Goal: Task Accomplishment & Management: Complete application form

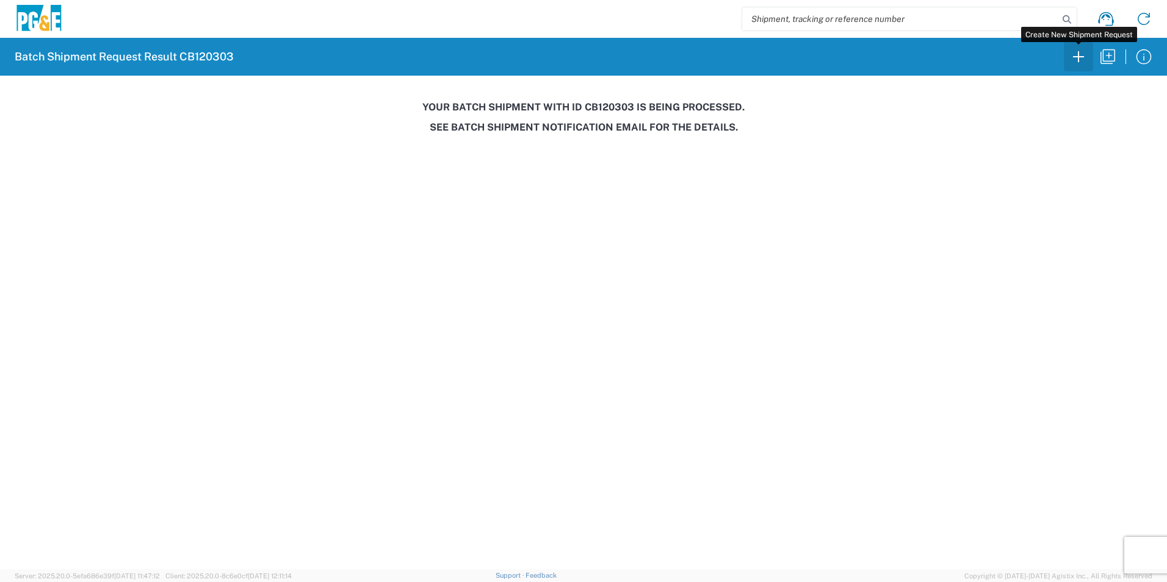
click at [1079, 56] on icon "button" at bounding box center [1078, 56] width 11 height 11
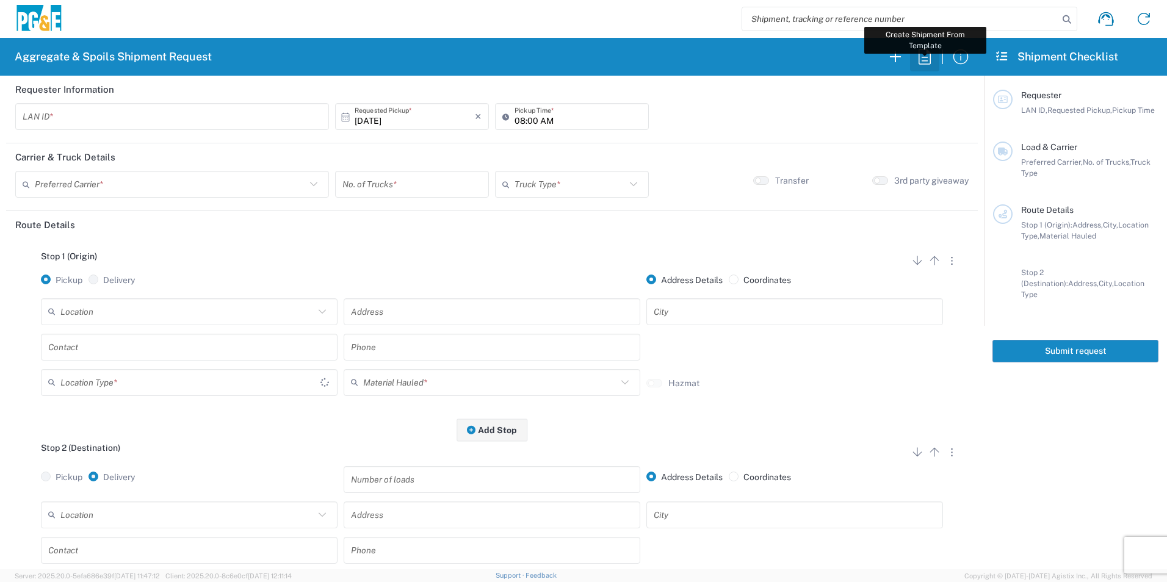
click at [931, 63] on icon "button" at bounding box center [925, 57] width 20 height 20
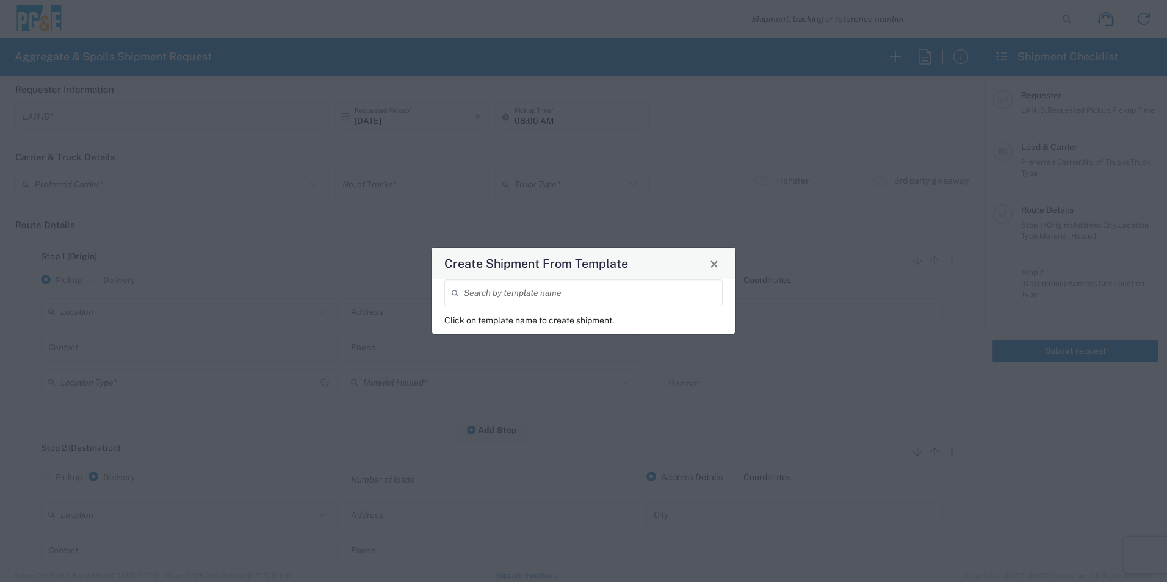
click at [502, 292] on input "search" at bounding box center [589, 293] width 251 height 21
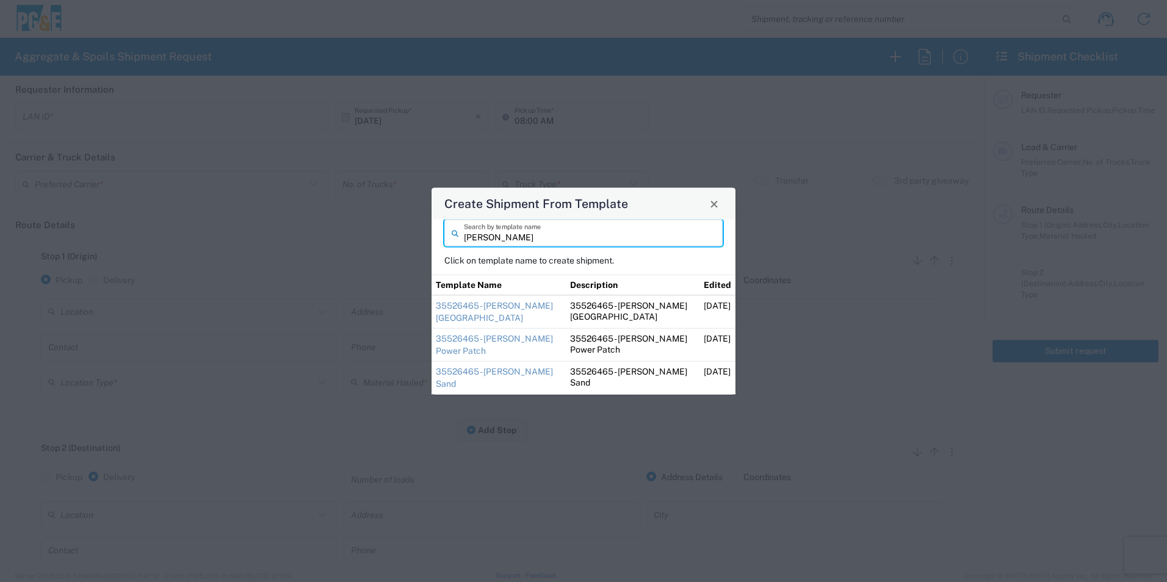
type input "[PERSON_NAME]"
click at [491, 311] on td "35526465 - [PERSON_NAME] [GEOGRAPHIC_DATA]" at bounding box center [499, 312] width 134 height 34
click at [495, 303] on link "35526465 - [PERSON_NAME] [GEOGRAPHIC_DATA]" at bounding box center [494, 312] width 117 height 22
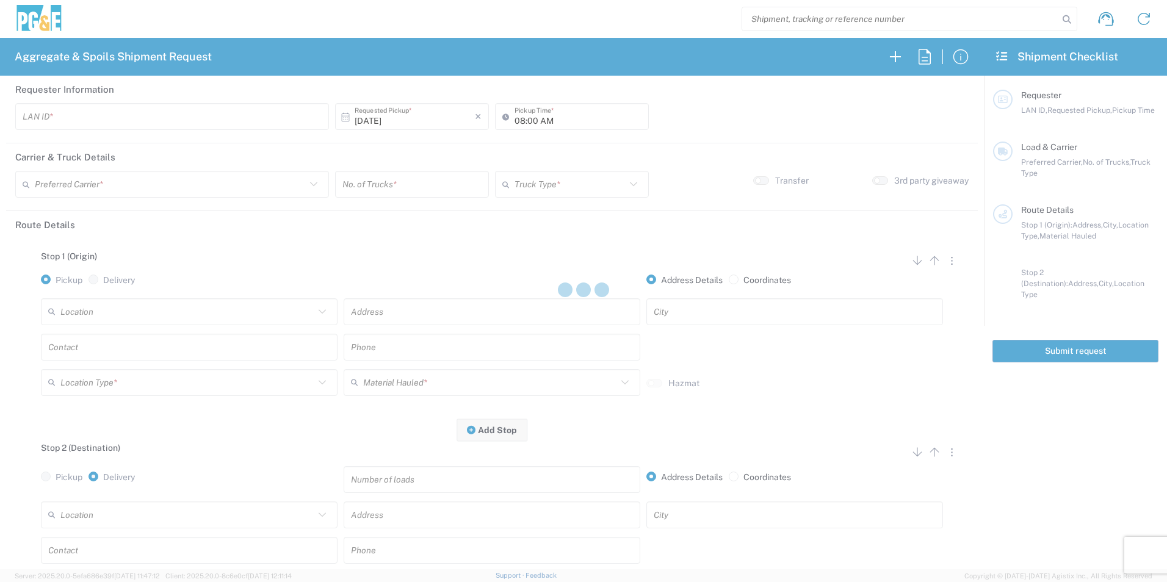
type input "STW8"
type input "06:30 AM"
type input "[PERSON_NAME] & Sons Trucking, Inc"
type input "Super Dump"
type textarea "Please deliver 3 Loads of [GEOGRAPHIC_DATA]"
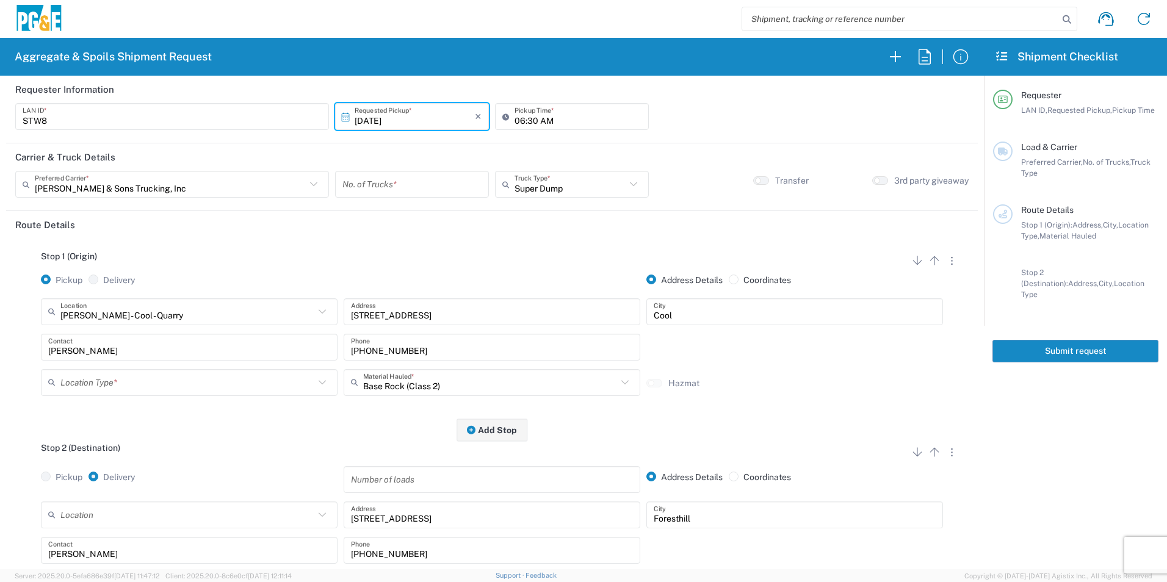
click at [378, 190] on input "number" at bounding box center [411, 184] width 139 height 21
type input "1"
click at [99, 387] on input "text" at bounding box center [187, 382] width 254 height 21
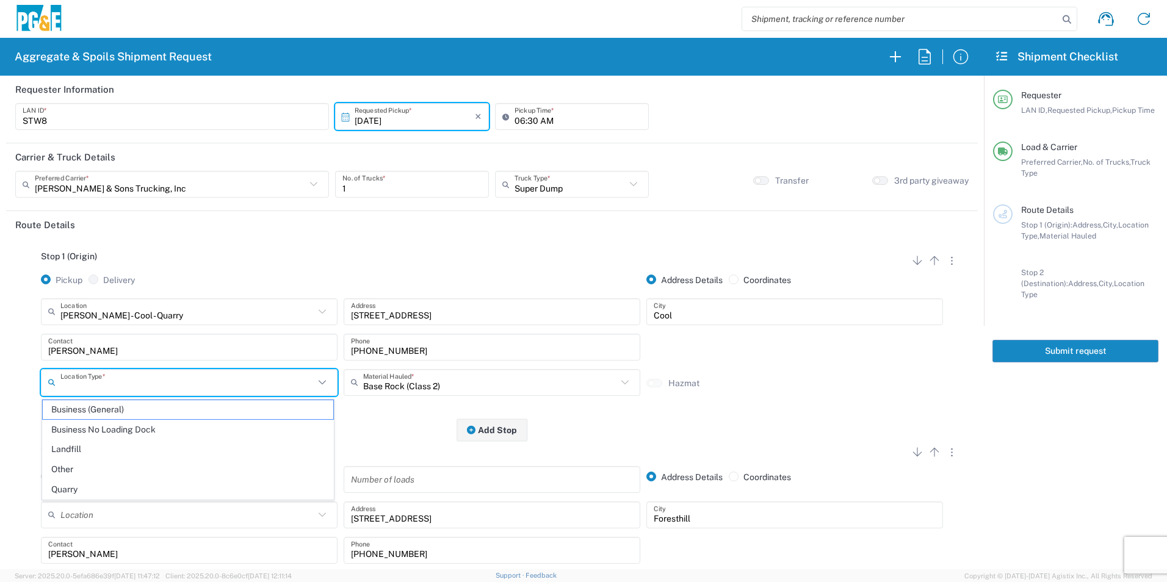
click at [73, 489] on span "Quarry" at bounding box center [188, 489] width 291 height 19
type input "Quarry"
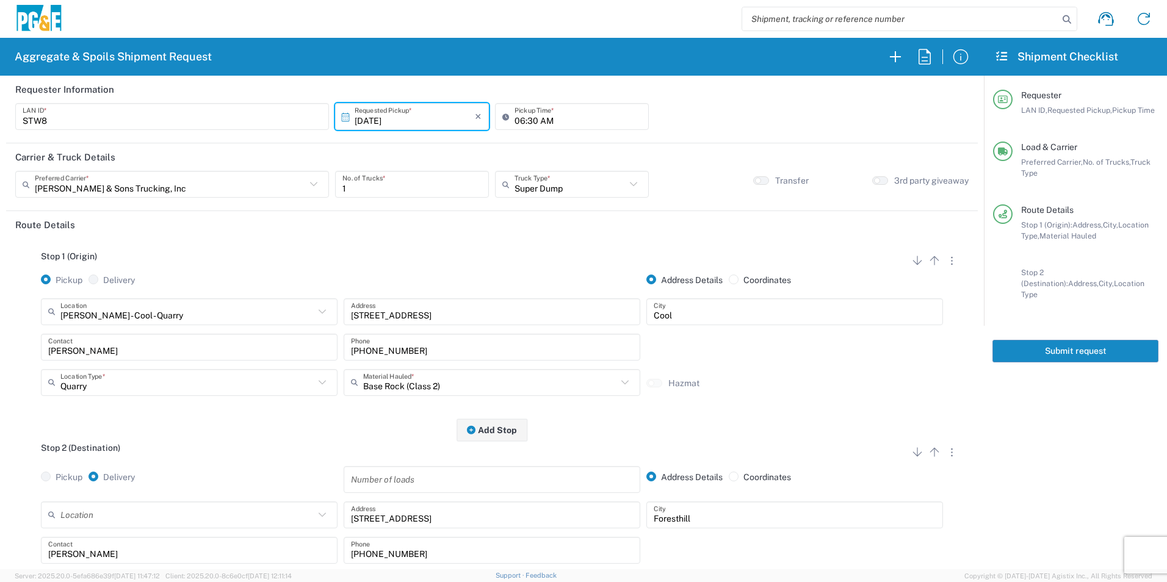
scroll to position [183, 0]
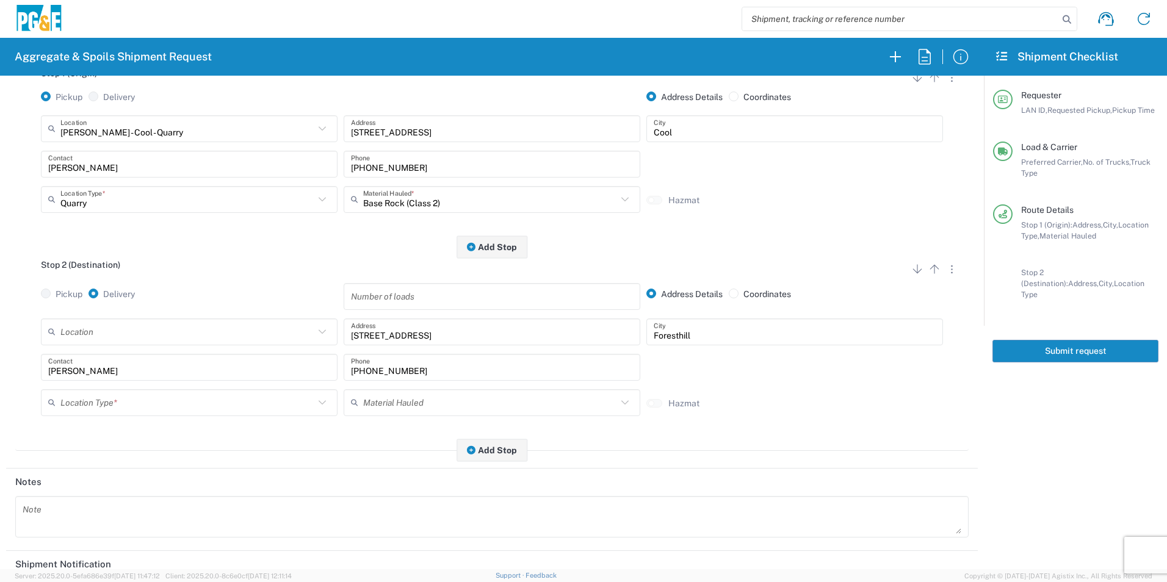
click at [90, 391] on div "Location Type *" at bounding box center [189, 402] width 297 height 27
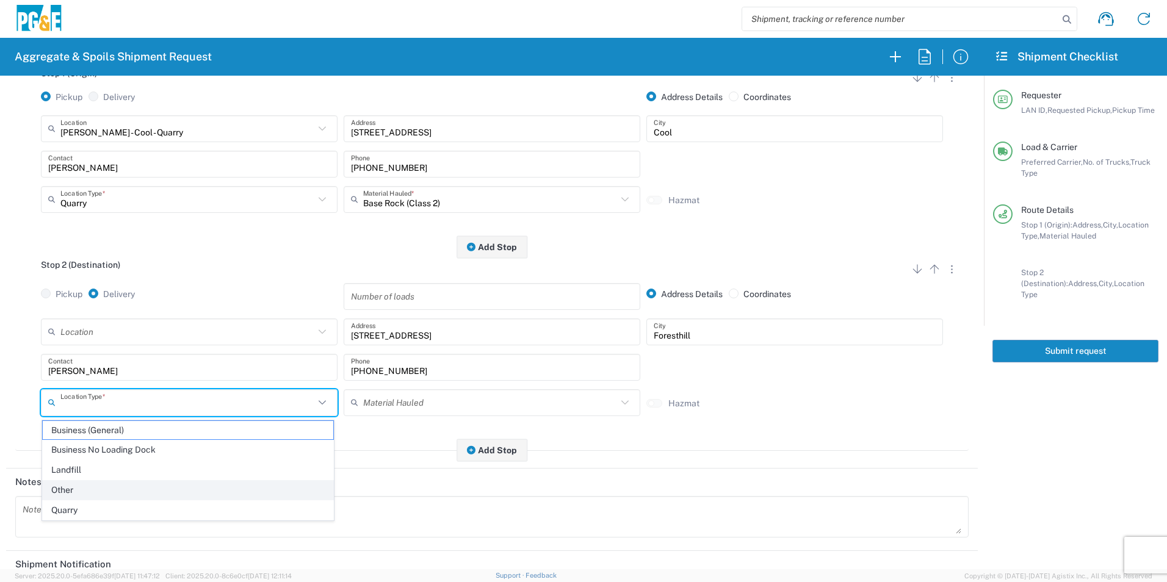
click at [78, 494] on span "Other" at bounding box center [188, 490] width 291 height 19
type input "Other"
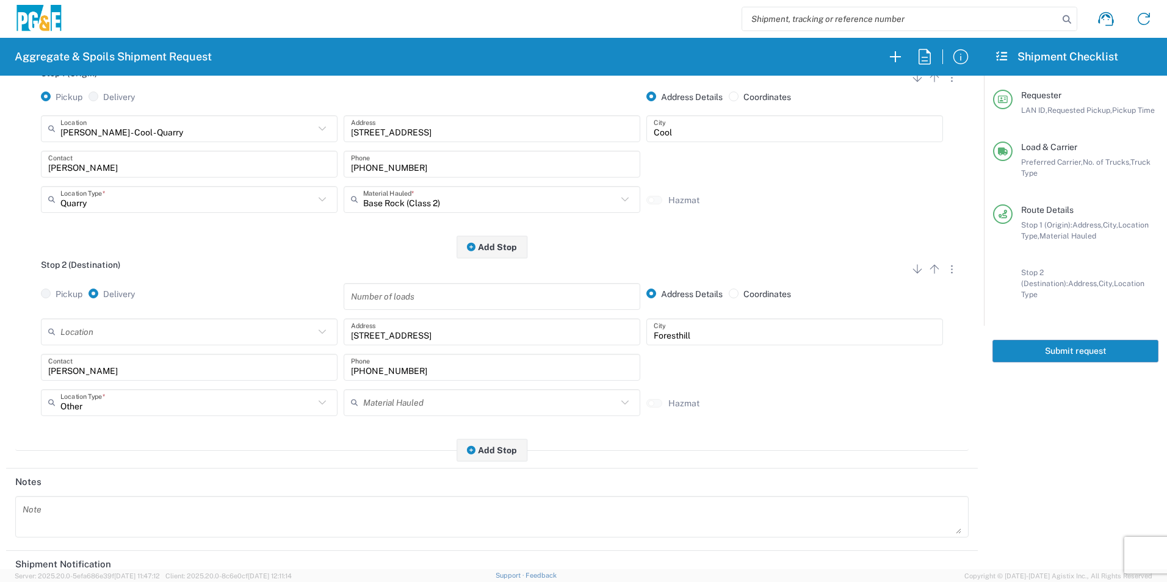
scroll to position [353, 0]
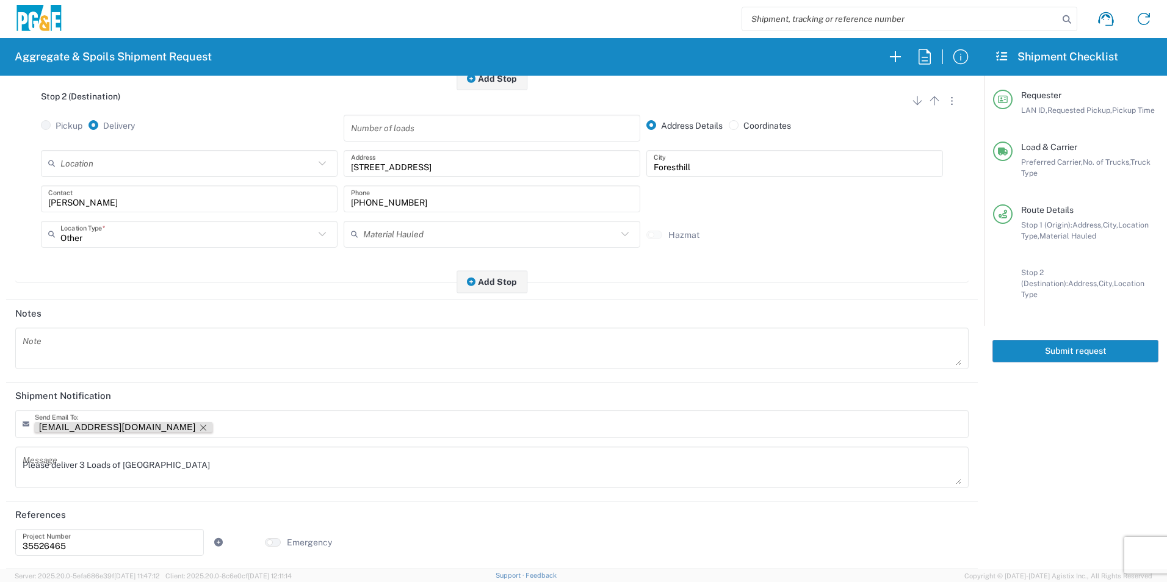
drag, startPoint x: 107, startPoint y: 425, endPoint x: 122, endPoint y: 430, distance: 15.3
click at [107, 425] on div "[EMAIL_ADDRESS][DOMAIN_NAME]" at bounding box center [123, 427] width 169 height 10
click at [200, 425] on icon "Remove tag" at bounding box center [203, 428] width 6 height 6
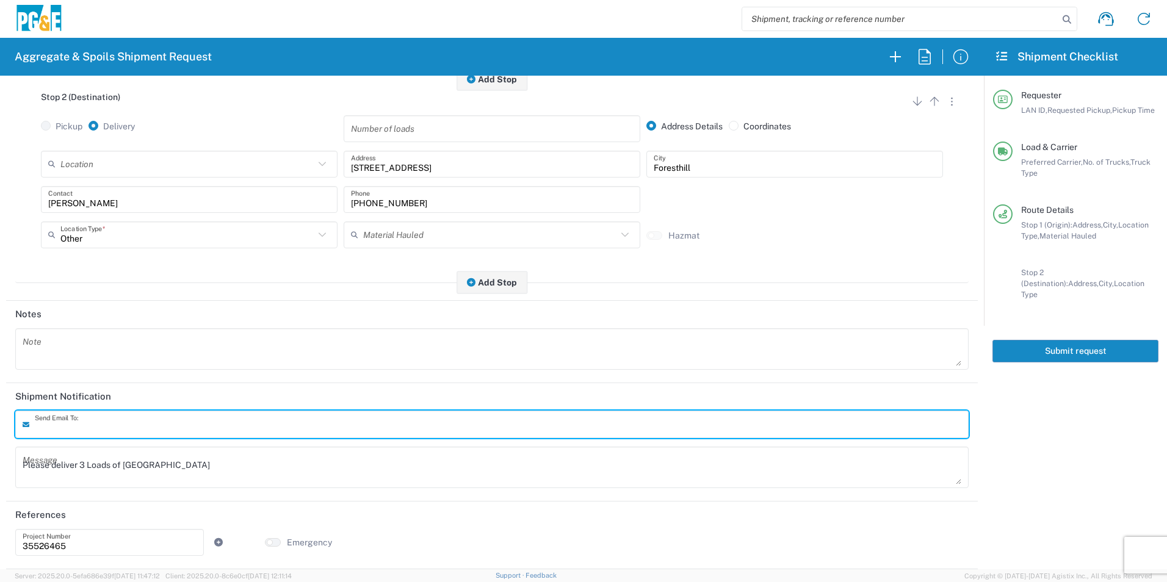
scroll to position [352, 0]
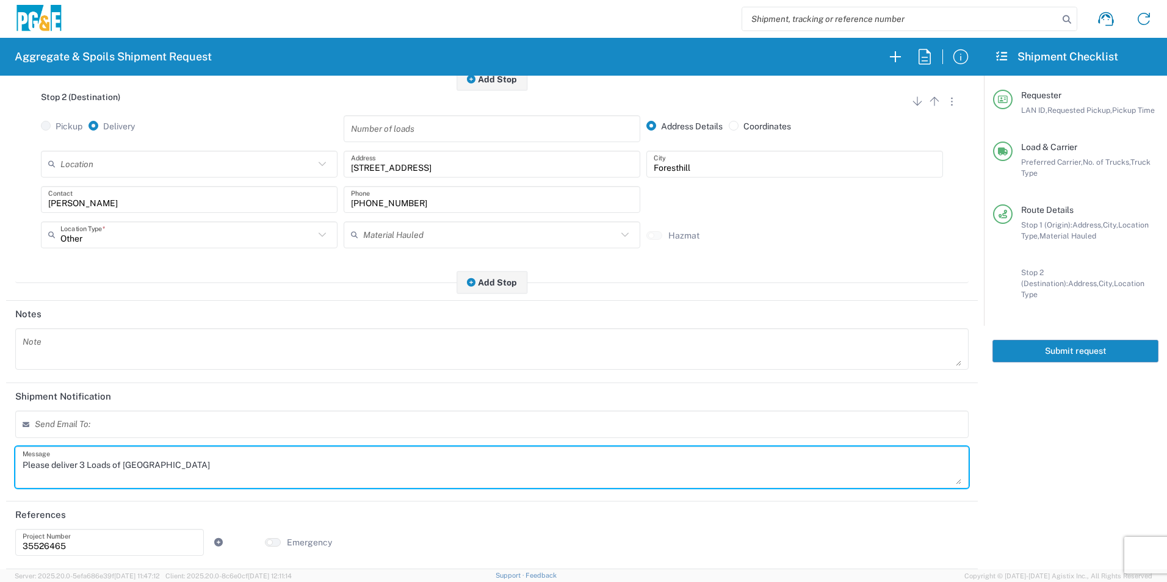
drag, startPoint x: 195, startPoint y: 456, endPoint x: -2, endPoint y: 454, distance: 197.8
click at [0, 454] on html "Aggregate & Spoils Shipment Request Requester Information STW8 LAN ID * [DATE] …" at bounding box center [583, 291] width 1167 height 582
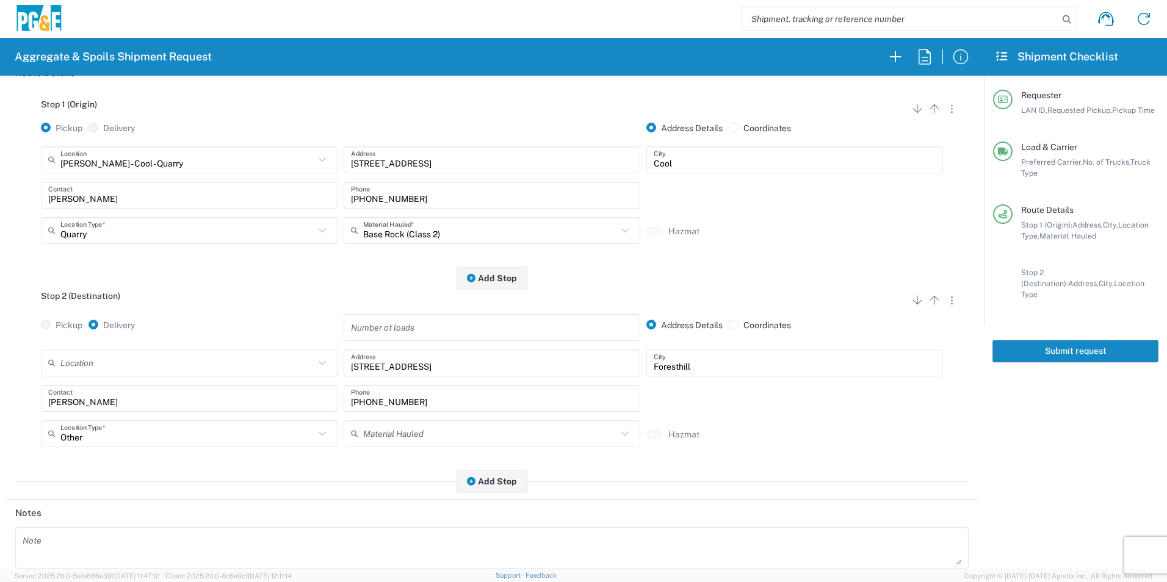
scroll to position [0, 0]
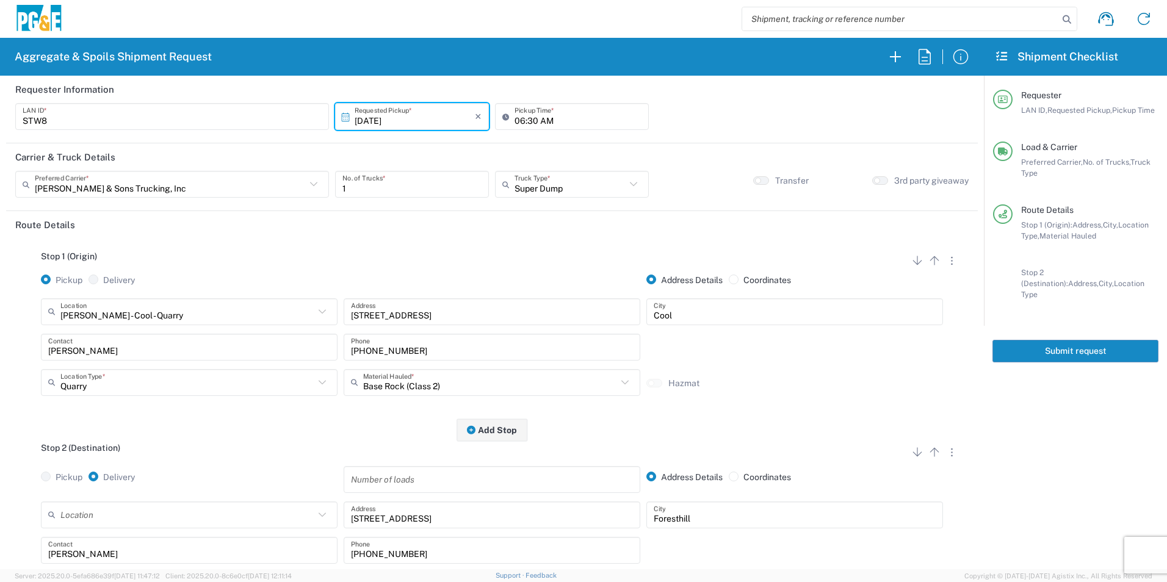
drag, startPoint x: 1009, startPoint y: 339, endPoint x: 1025, endPoint y: 346, distance: 17.8
click at [1009, 340] on button "Submit request" at bounding box center [1075, 351] width 166 height 23
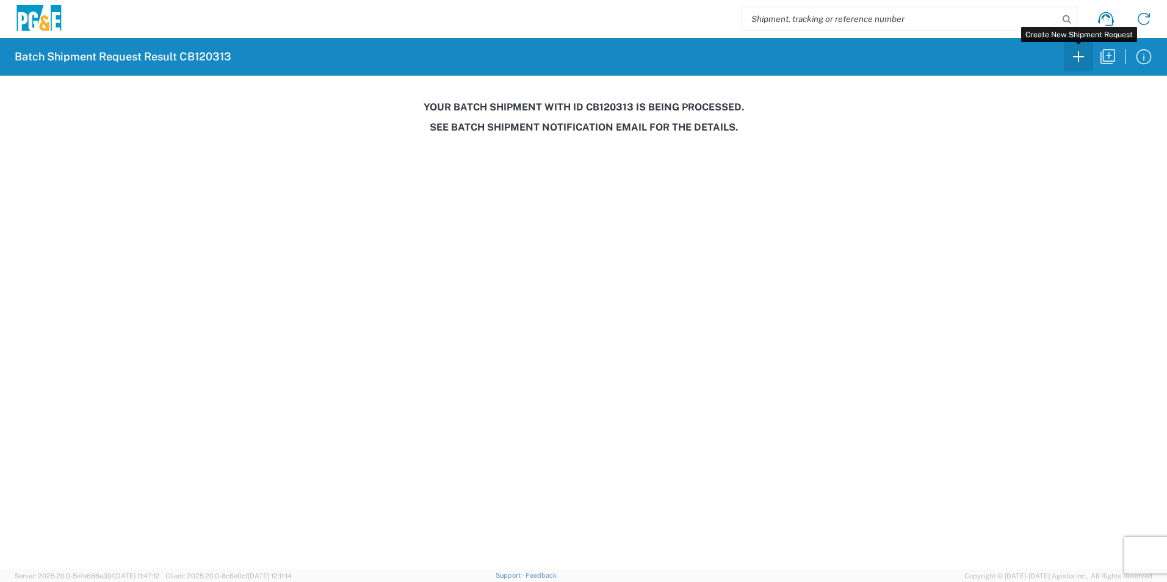
click at [1082, 56] on icon "button" at bounding box center [1079, 57] width 20 height 20
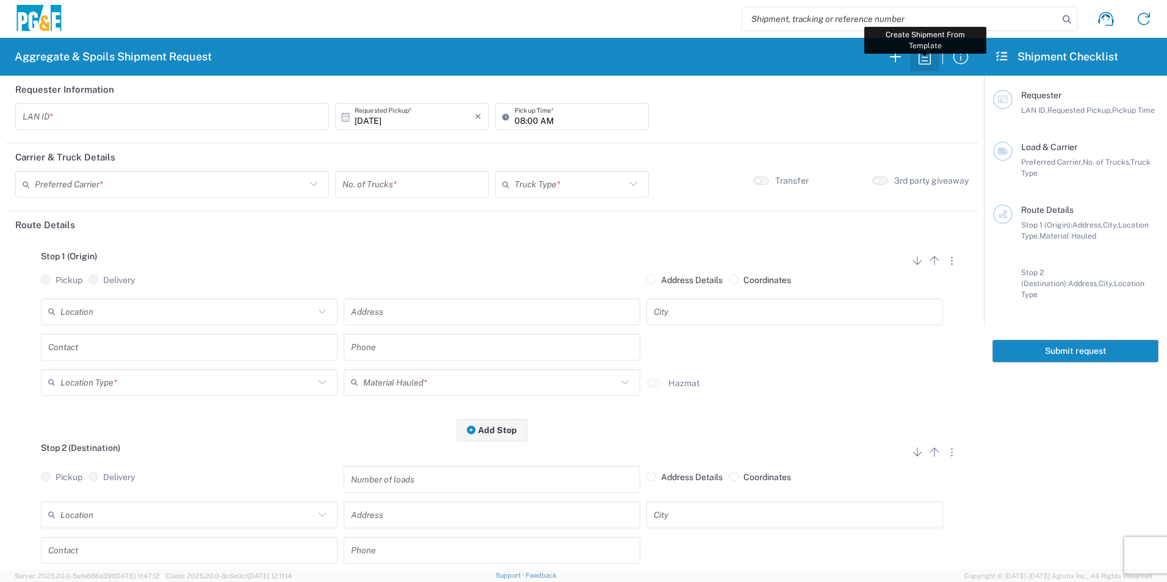
click at [925, 60] on icon "button" at bounding box center [925, 57] width 20 height 20
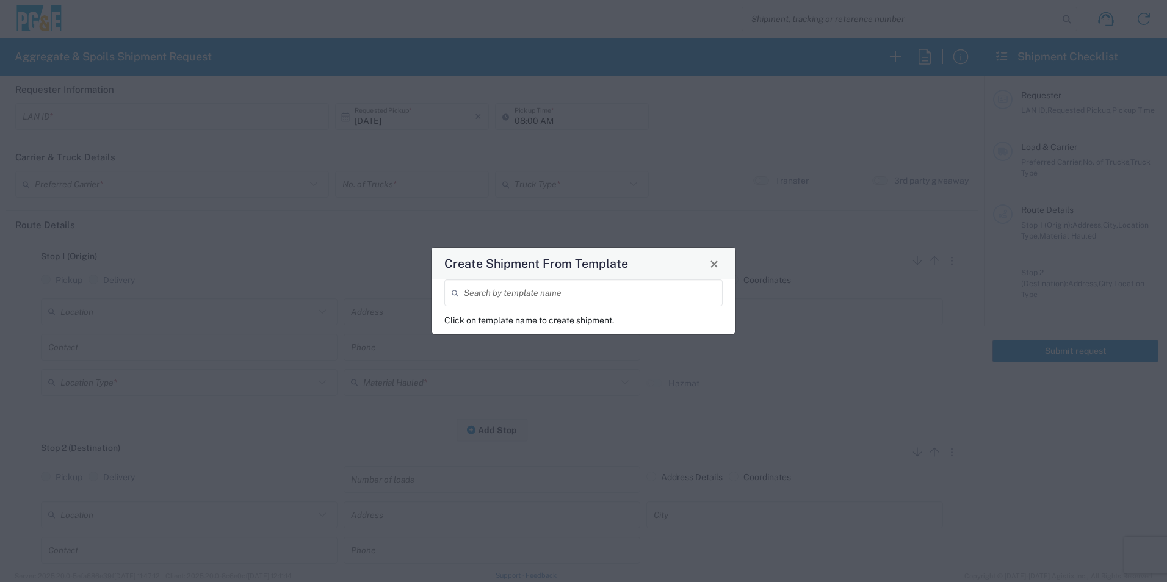
click at [529, 287] on input "search" at bounding box center [589, 293] width 251 height 21
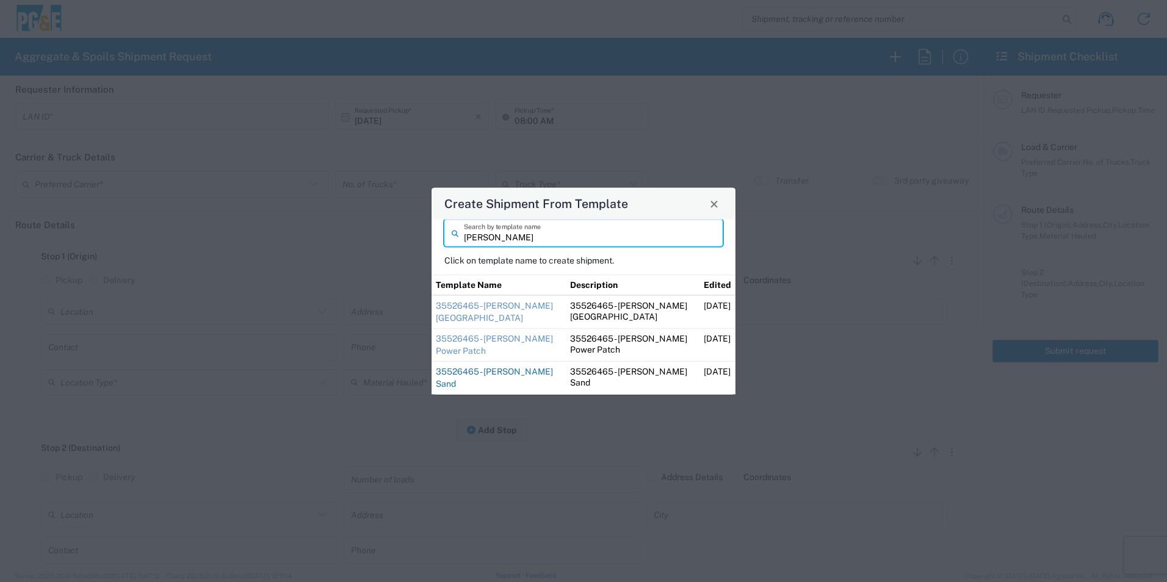
type input "[PERSON_NAME]"
click at [468, 372] on link "35526465 - [PERSON_NAME] Sand" at bounding box center [494, 378] width 117 height 22
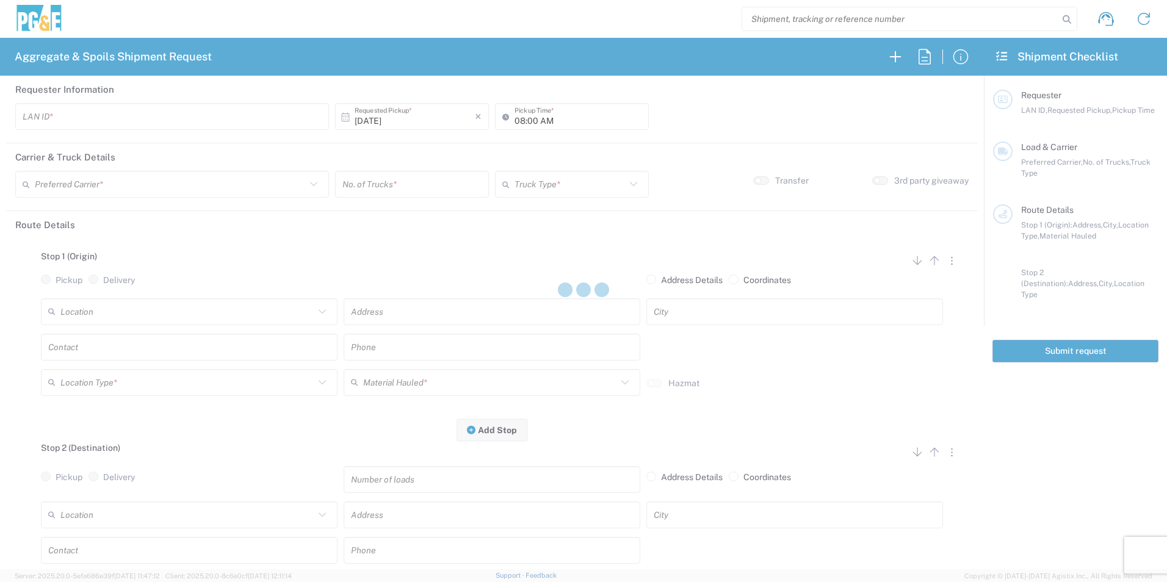
type input "STW8"
type input "06:00 AM"
type input "[PERSON_NAME] & Sons Trucking, Inc"
type input "Super Dump"
type textarea "Please deliver 1 Load of Sand. [PERSON_NAME] will direct from there."
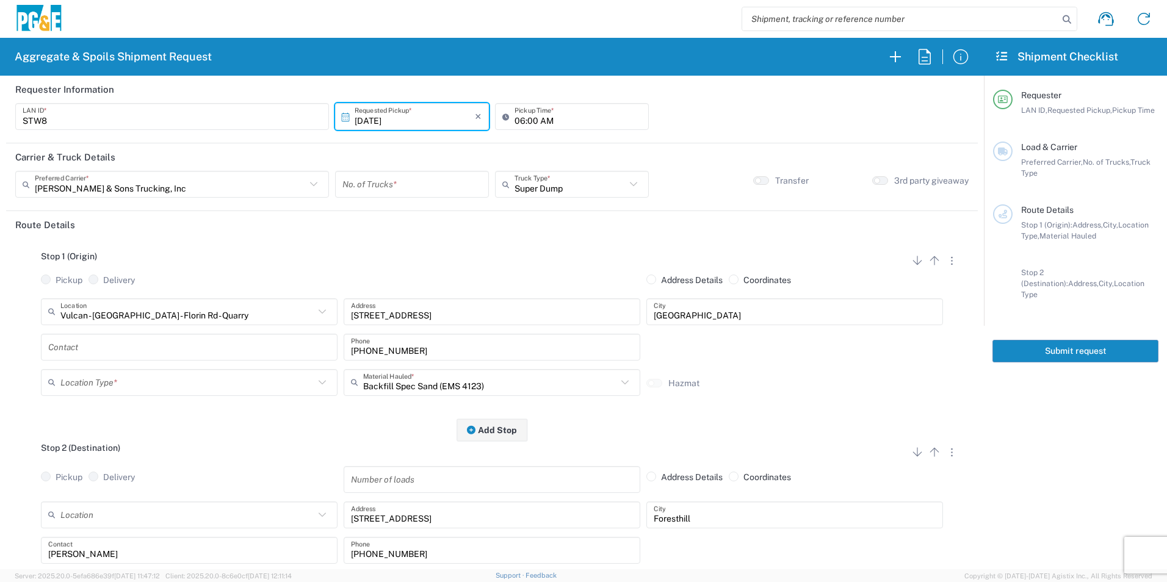
click at [379, 186] on input "number" at bounding box center [411, 184] width 139 height 21
type input "1"
click at [112, 347] on input "text" at bounding box center [189, 346] width 282 height 21
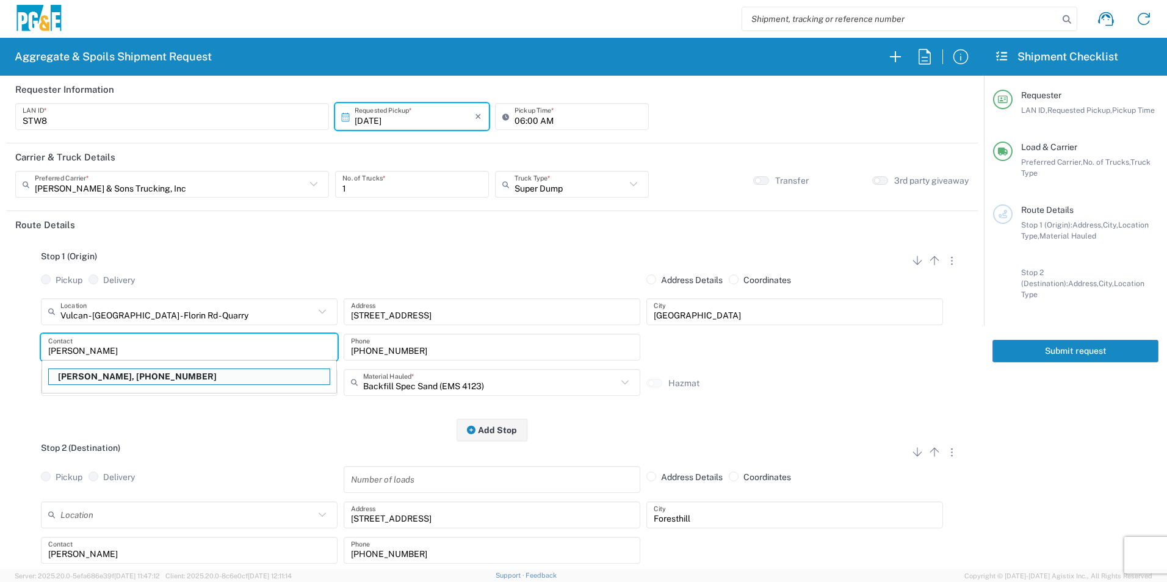
type input "[PERSON_NAME]"
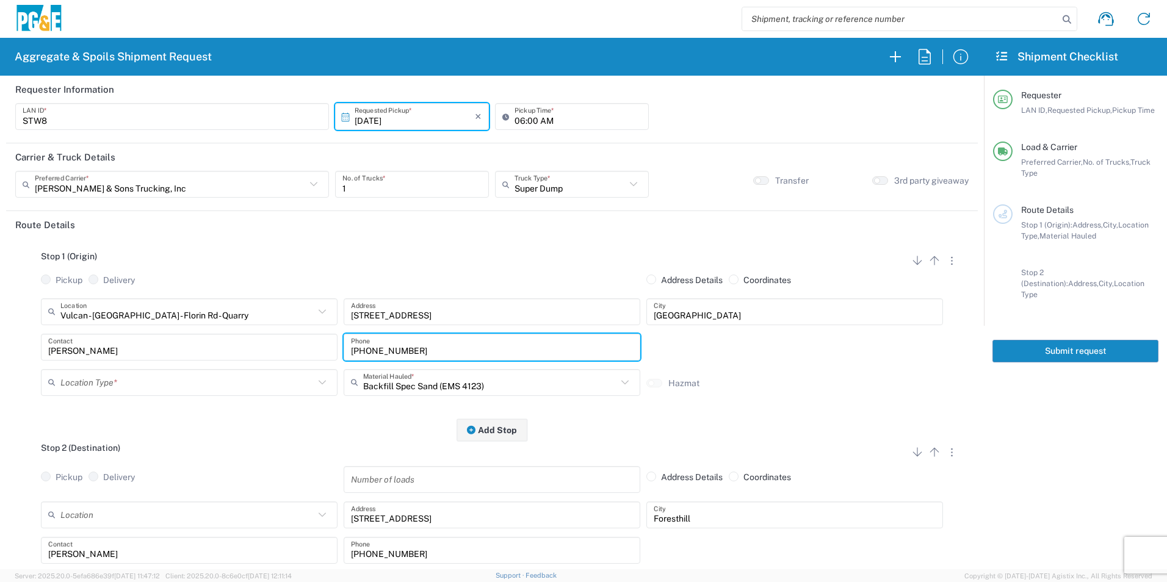
click at [115, 386] on input "text" at bounding box center [187, 382] width 254 height 21
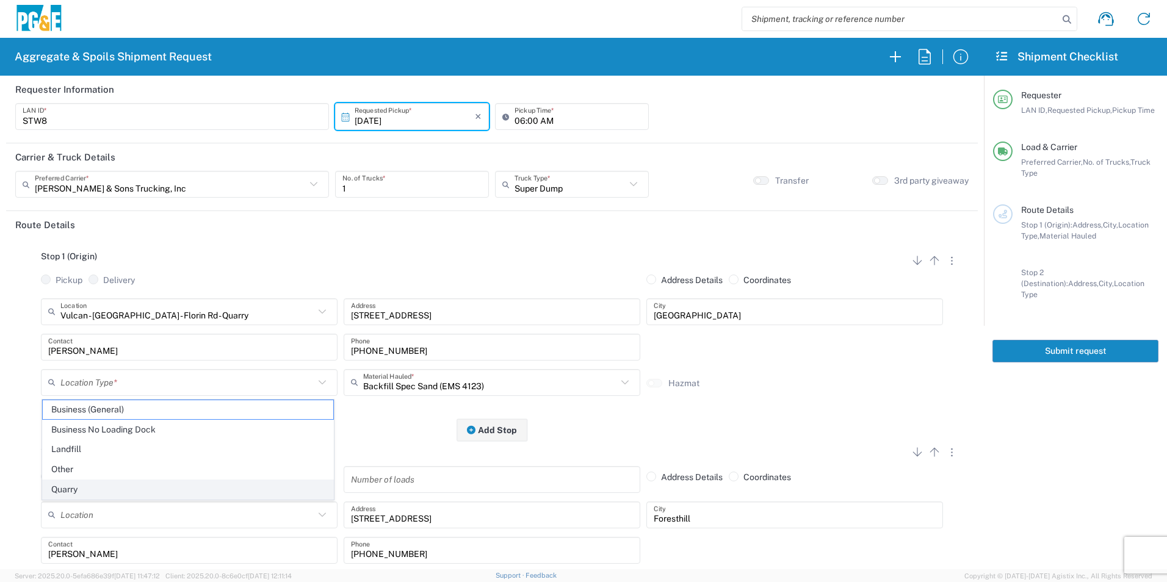
click at [84, 489] on span "Quarry" at bounding box center [188, 489] width 291 height 19
type input "Quarry"
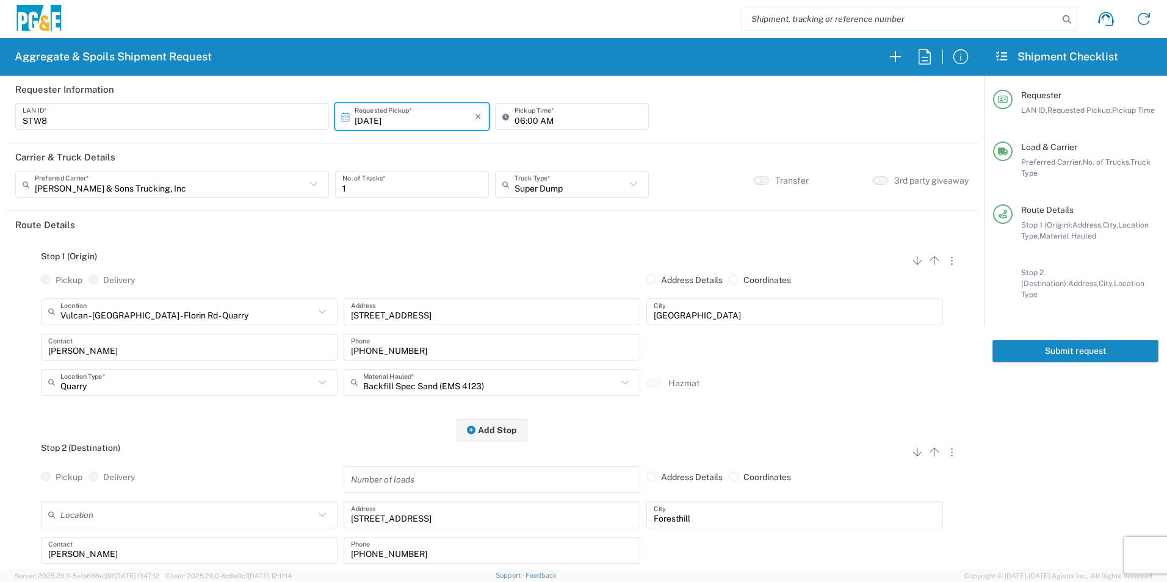
scroll to position [122, 0]
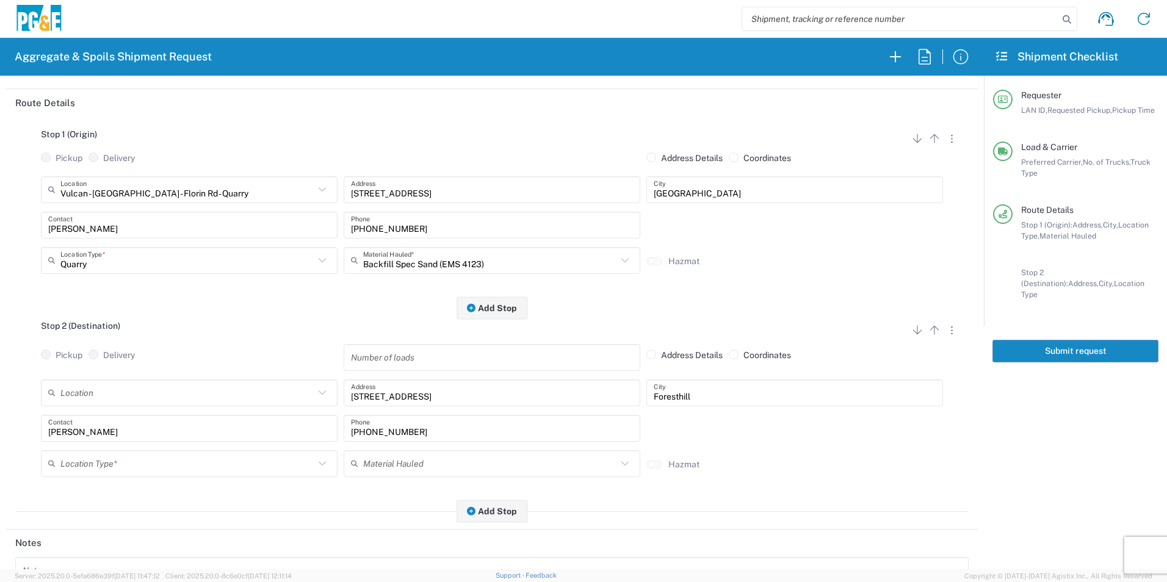
click at [110, 466] on input "text" at bounding box center [187, 463] width 254 height 21
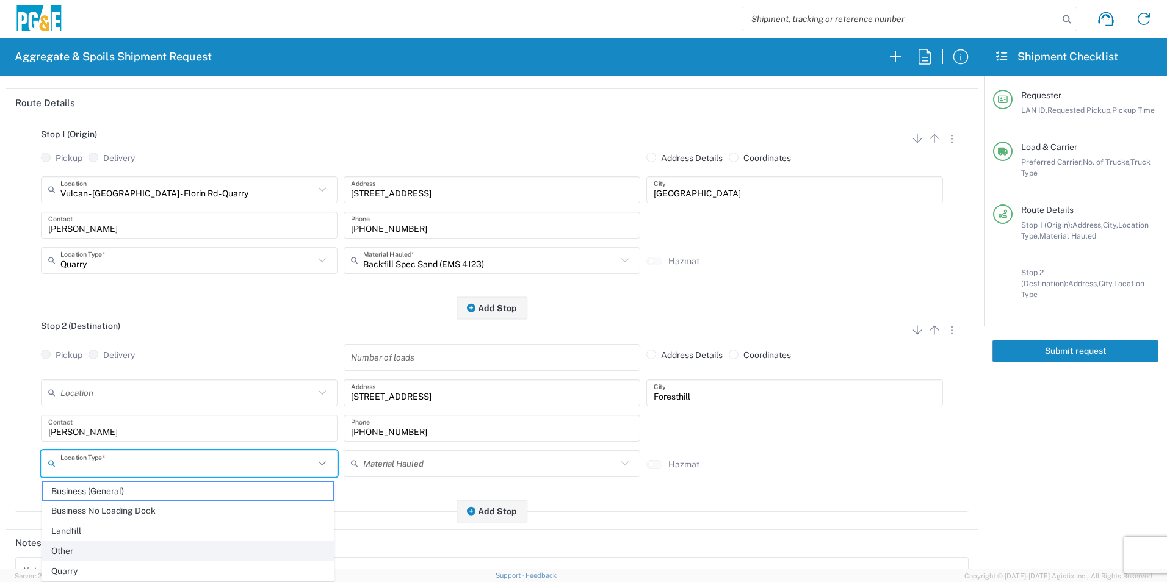
click at [68, 547] on span "Other" at bounding box center [188, 551] width 291 height 19
type input "Other"
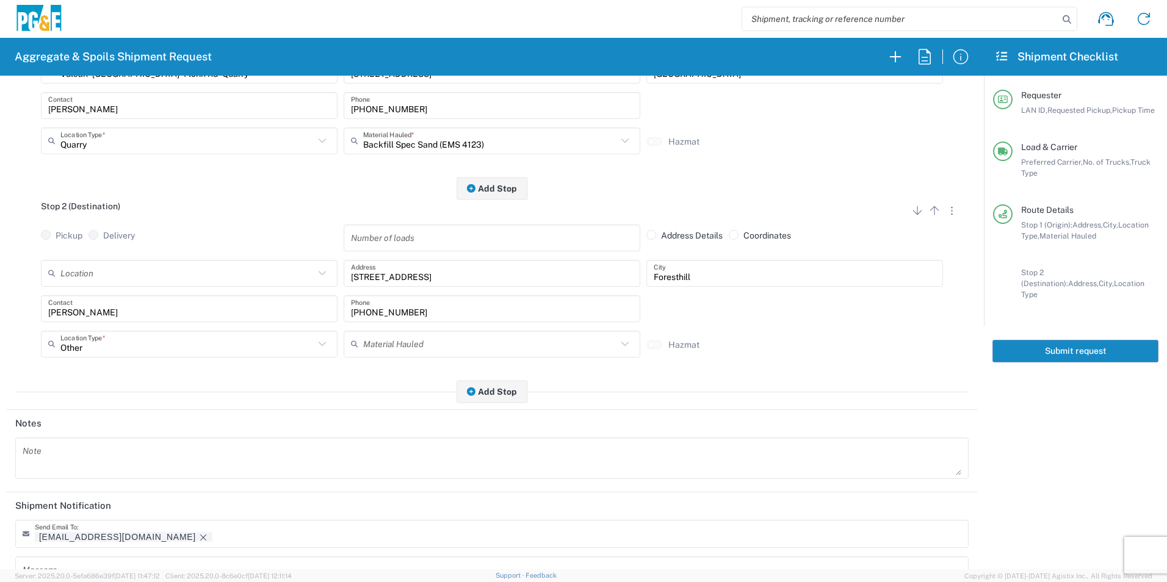
scroll to position [353, 0]
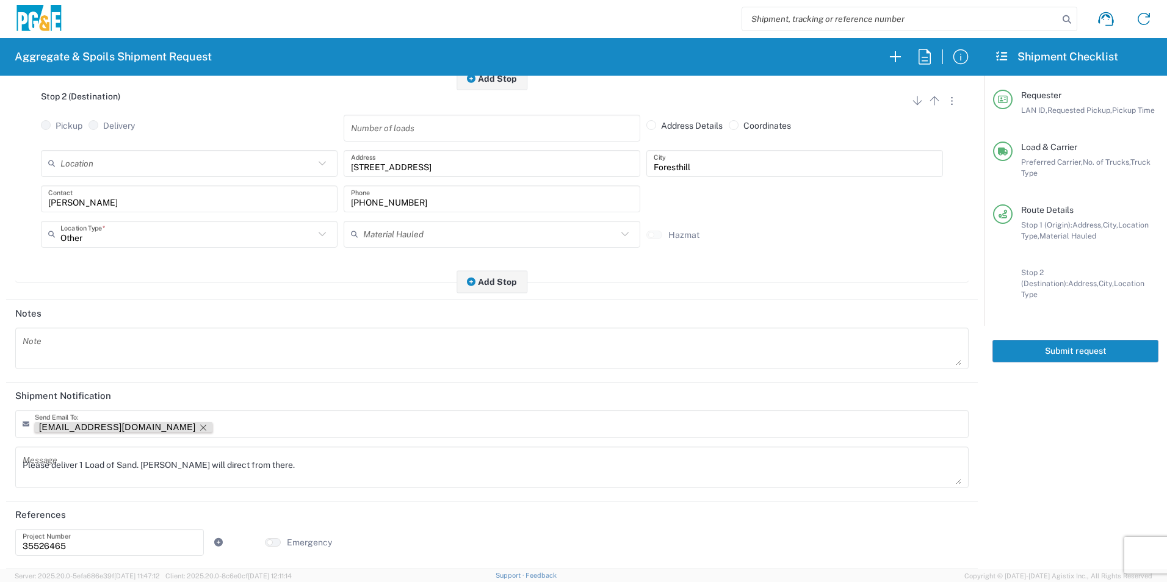
click at [200, 428] on icon "Remove tag" at bounding box center [203, 428] width 6 height 6
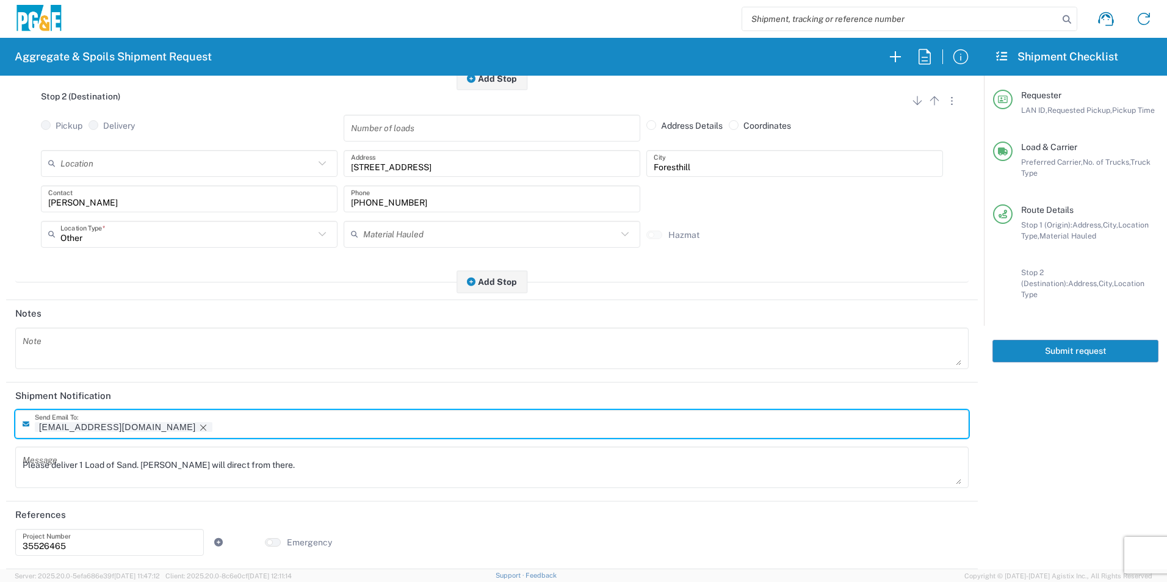
scroll to position [352, 0]
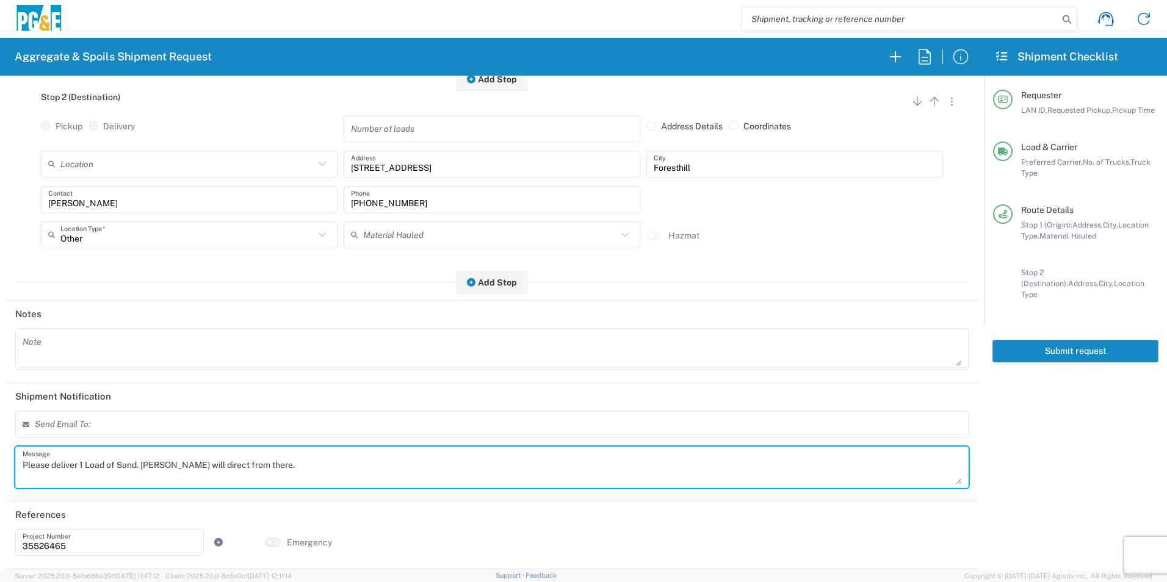
drag, startPoint x: 297, startPoint y: 464, endPoint x: -2, endPoint y: 464, distance: 299.1
click at [0, 464] on html "Aggregate & Spoils Shipment Request Requester Information STW8 LAN ID * [DATE] …" at bounding box center [583, 291] width 1167 height 582
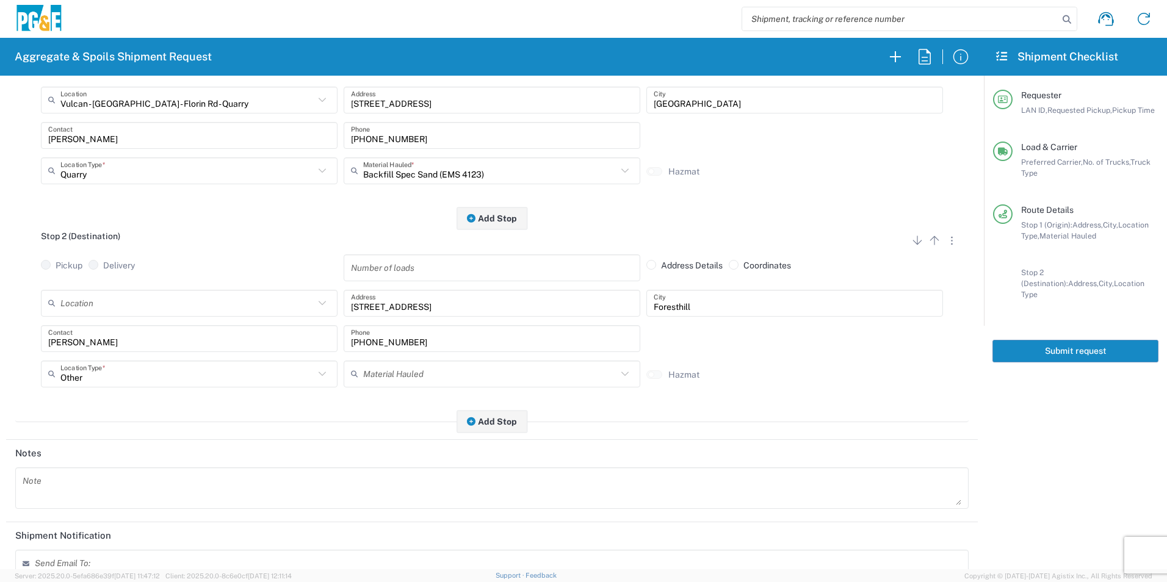
scroll to position [0, 0]
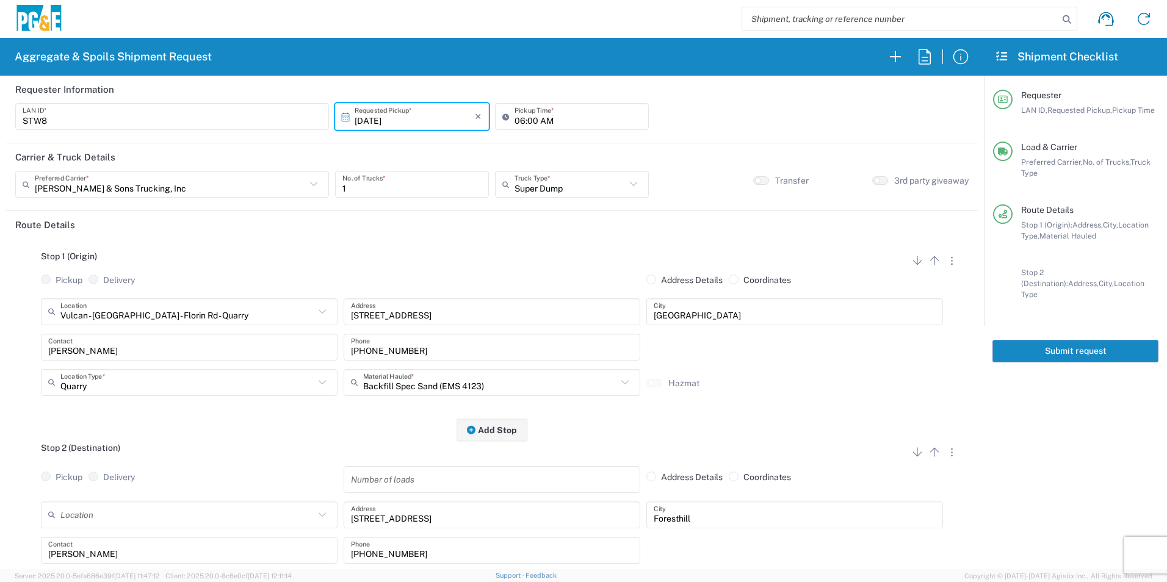
click at [1034, 340] on button "Submit request" at bounding box center [1075, 351] width 166 height 23
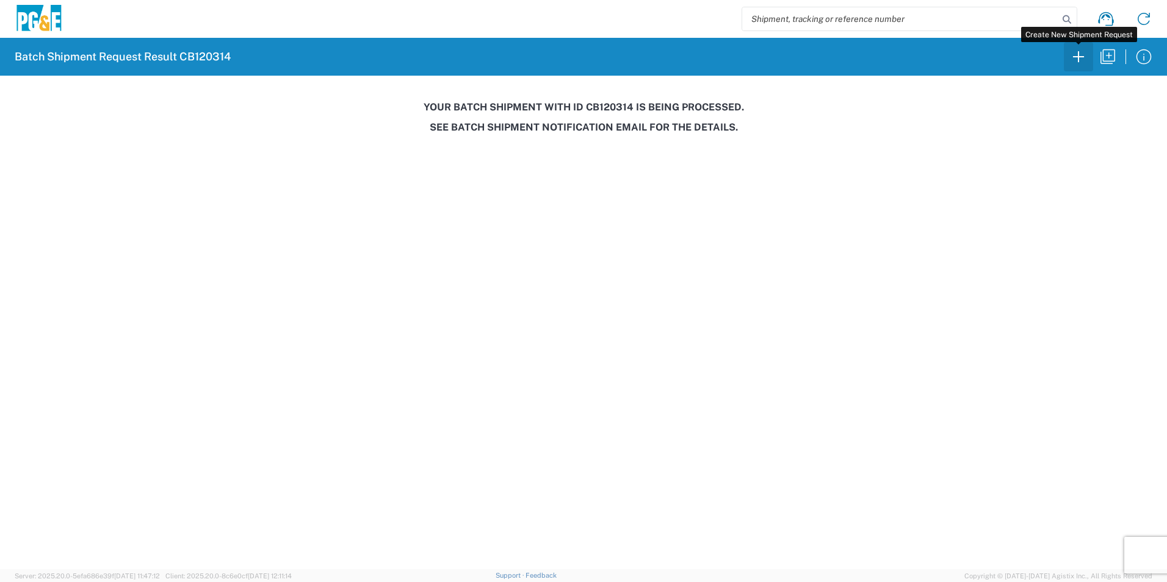
click at [1082, 57] on icon "button" at bounding box center [1079, 57] width 20 height 20
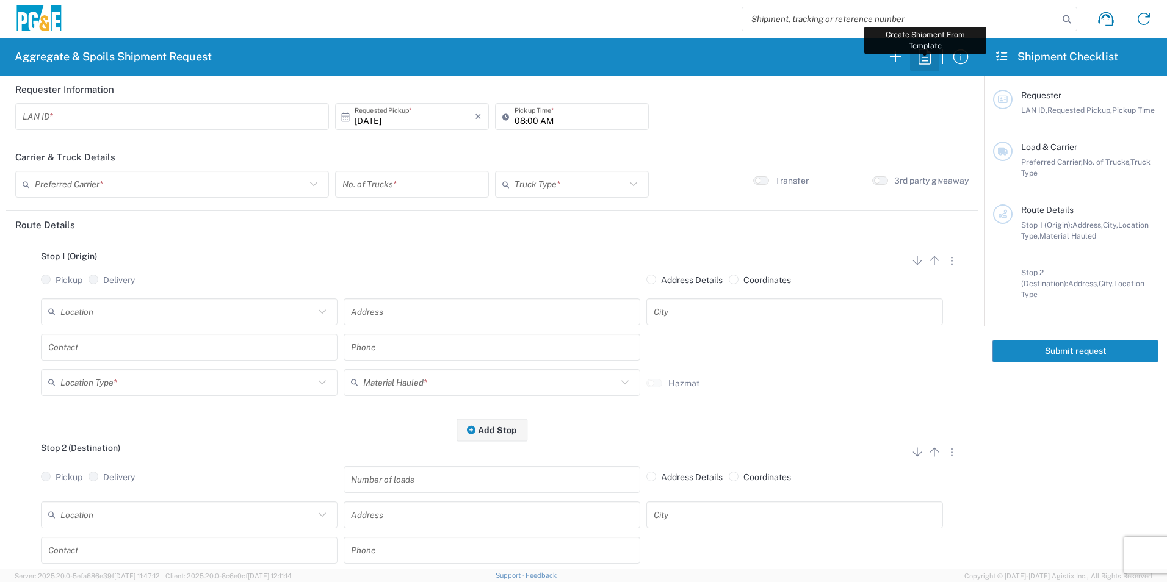
click at [930, 54] on icon "button" at bounding box center [925, 57] width 20 height 20
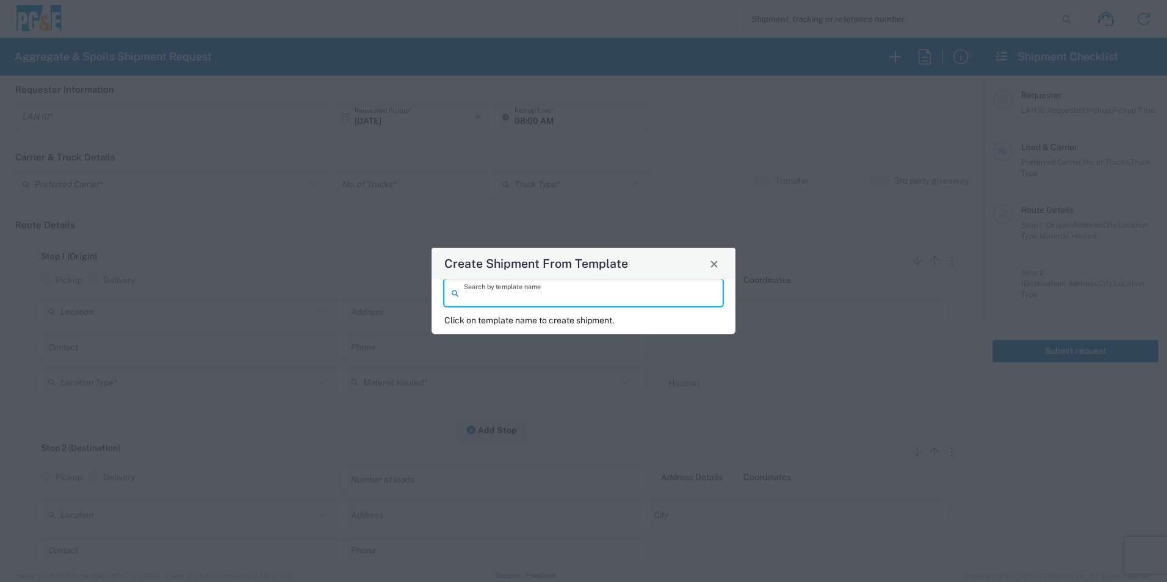
click at [618, 300] on input "search" at bounding box center [589, 293] width 251 height 21
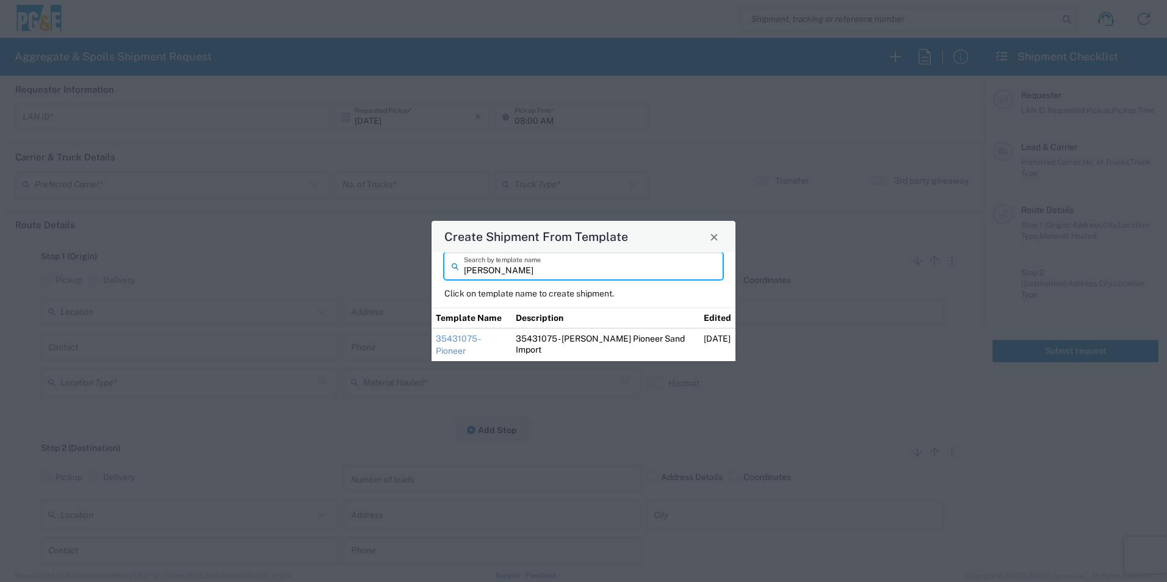
type input "[PERSON_NAME]"
click at [480, 342] on link "35431075 - Pioneer" at bounding box center [458, 345] width 44 height 22
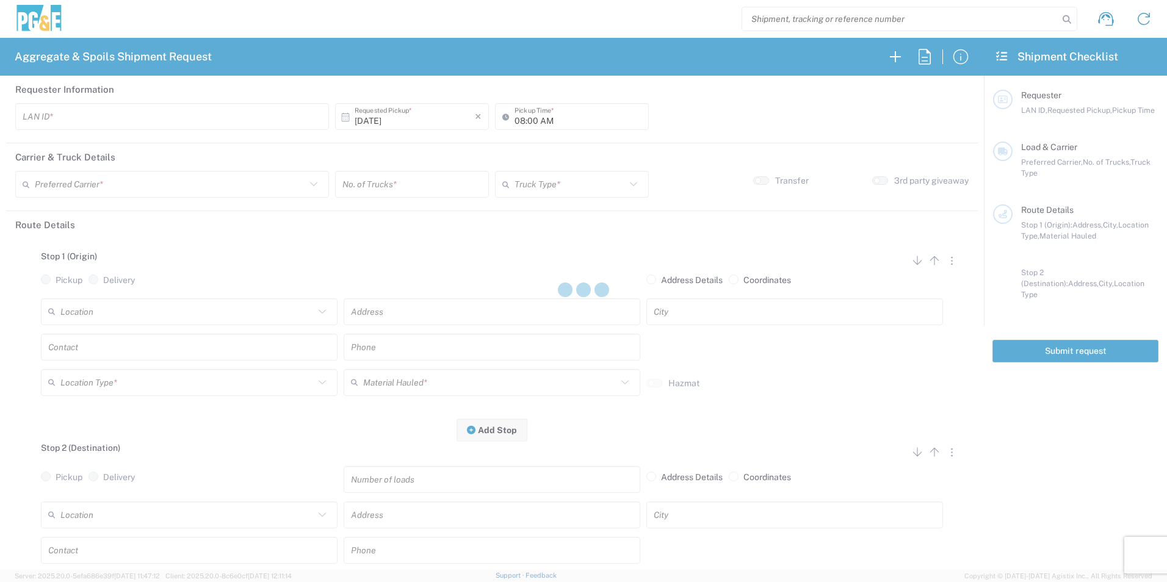
type input "TXTG"
type input "06:00 AM"
type input "[PERSON_NAME] & Sons Trucking, Inc"
type input "20 Yard Dump Truck"
type textarea "Start with 1 load of Sand. [PERSON_NAME] will direct from there."
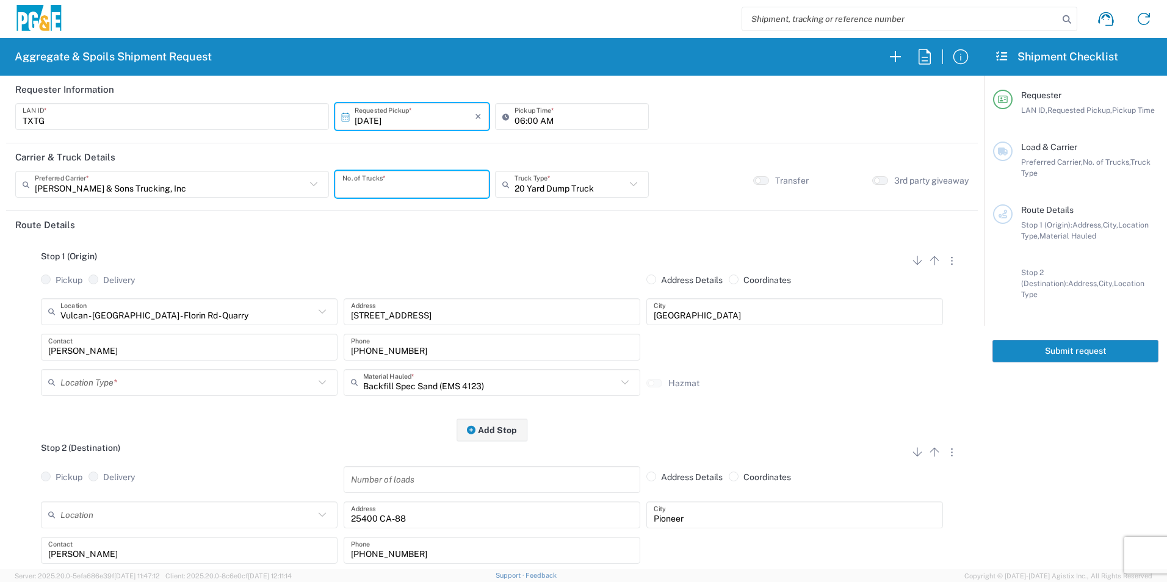
click at [383, 183] on input "number" at bounding box center [411, 184] width 139 height 21
type input "5"
click at [518, 121] on input "06:00 AM" at bounding box center [578, 116] width 127 height 21
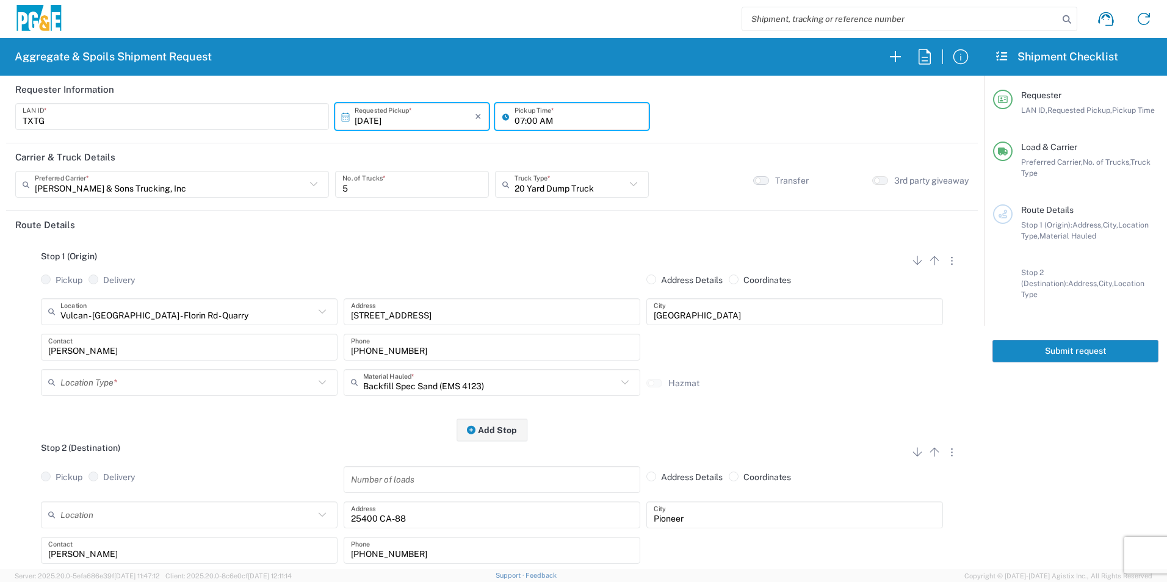
type input "07:00 AM"
click at [754, 181] on button "button" at bounding box center [761, 180] width 16 height 9
click at [928, 449] on icon "button" at bounding box center [934, 452] width 15 height 15
radio input "false"
radio input "true"
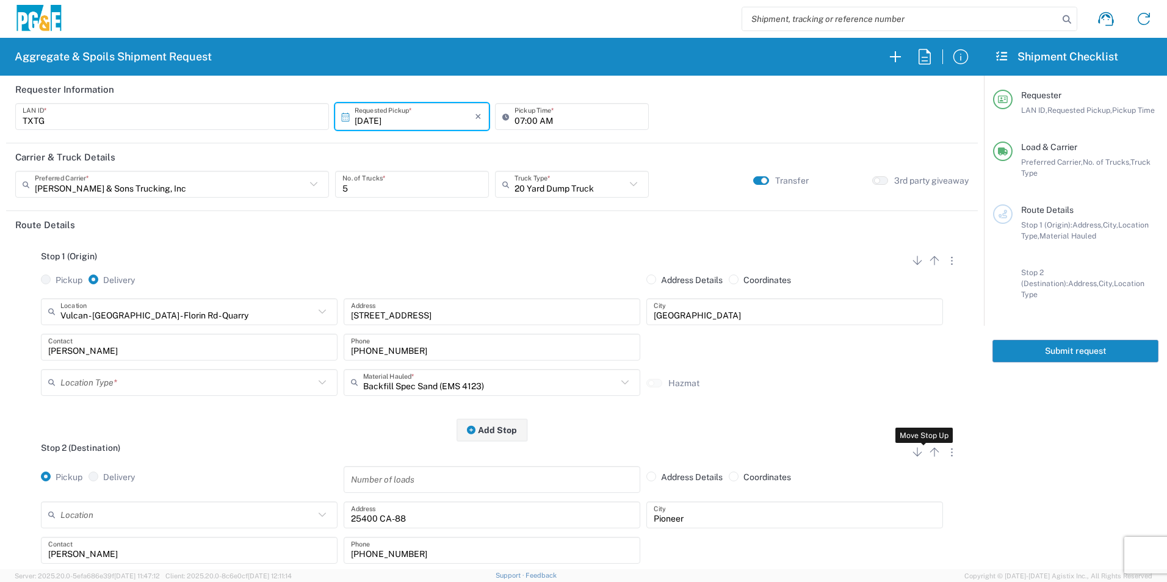
radio input "true"
radio input "false"
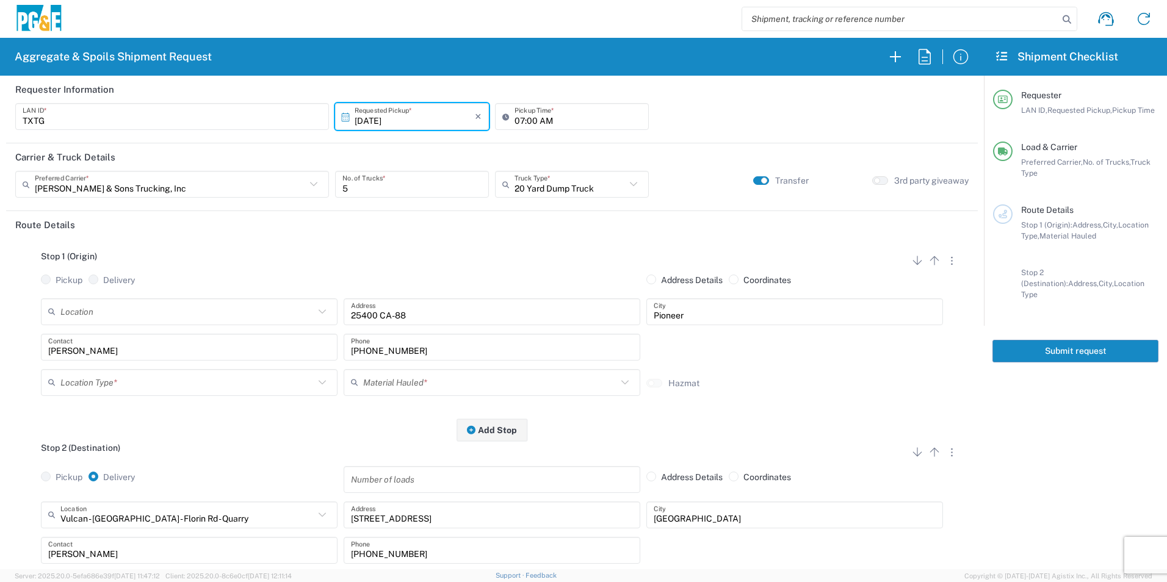
click at [185, 377] on input "text" at bounding box center [187, 382] width 254 height 21
click at [94, 471] on span "Other" at bounding box center [188, 469] width 291 height 19
type input "Other"
click at [388, 375] on input "text" at bounding box center [490, 382] width 254 height 21
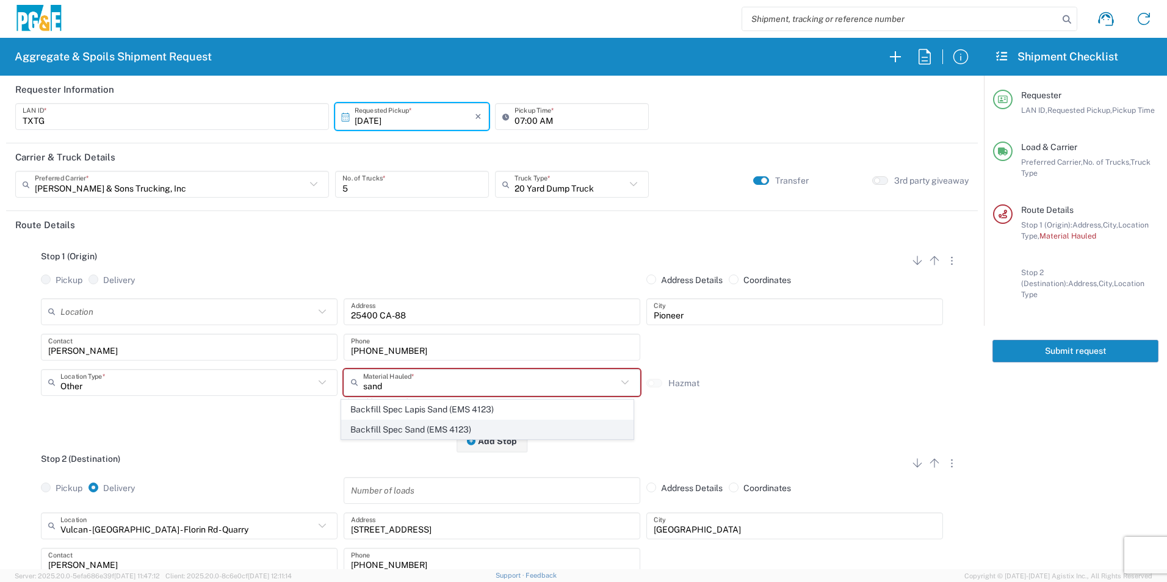
click at [421, 426] on span "Backfill Spec Sand (EMS 4123)" at bounding box center [487, 430] width 291 height 19
type input "Backfill Spec Sand (EMS 4123)"
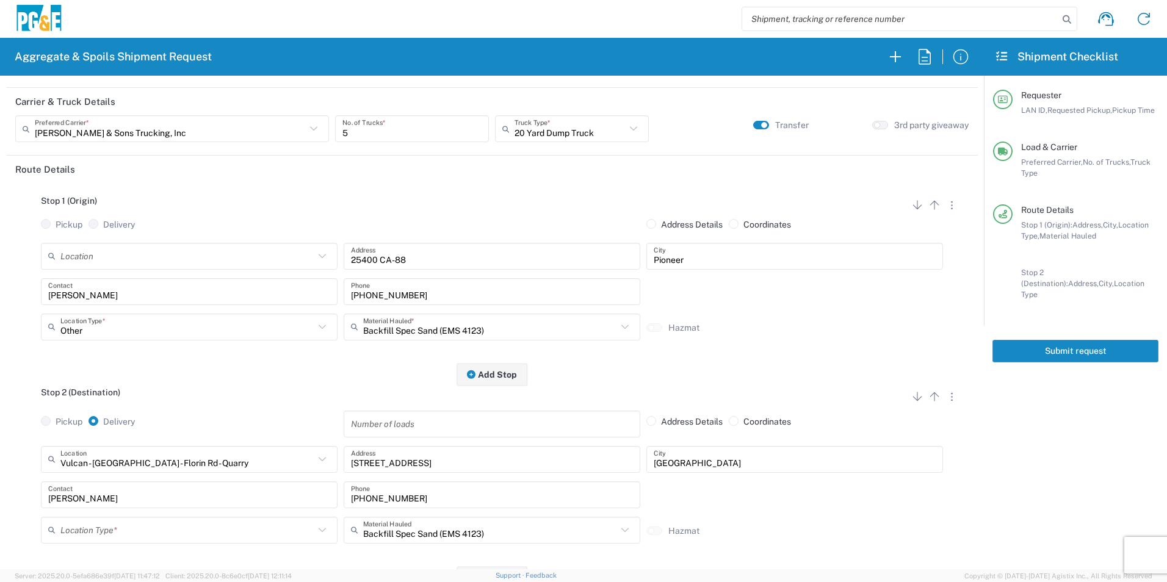
scroll to position [122, 0]
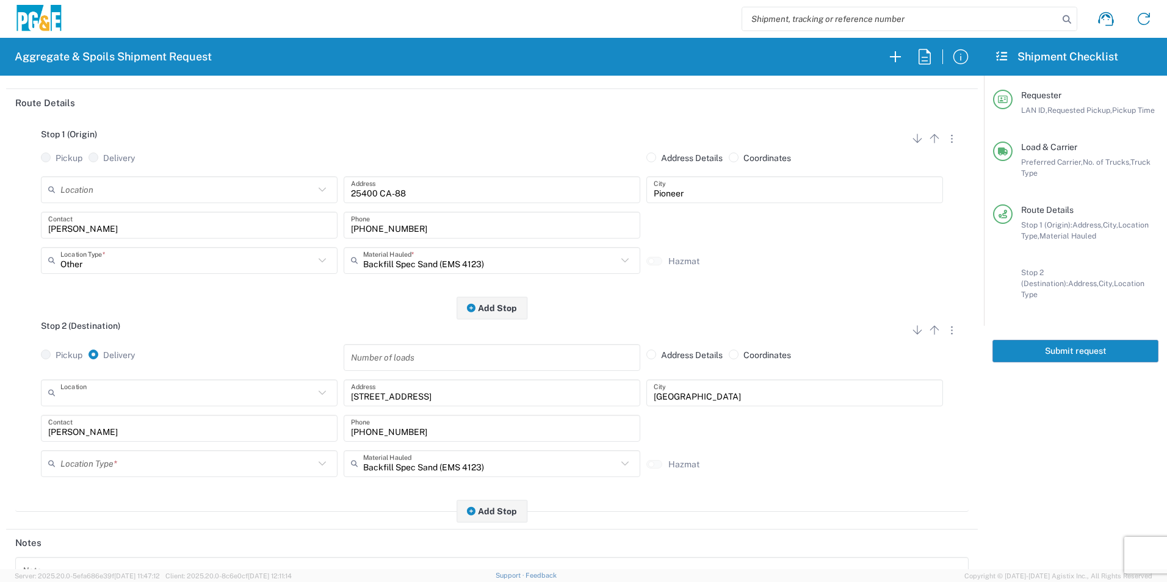
click at [219, 397] on input "text" at bounding box center [187, 392] width 254 height 21
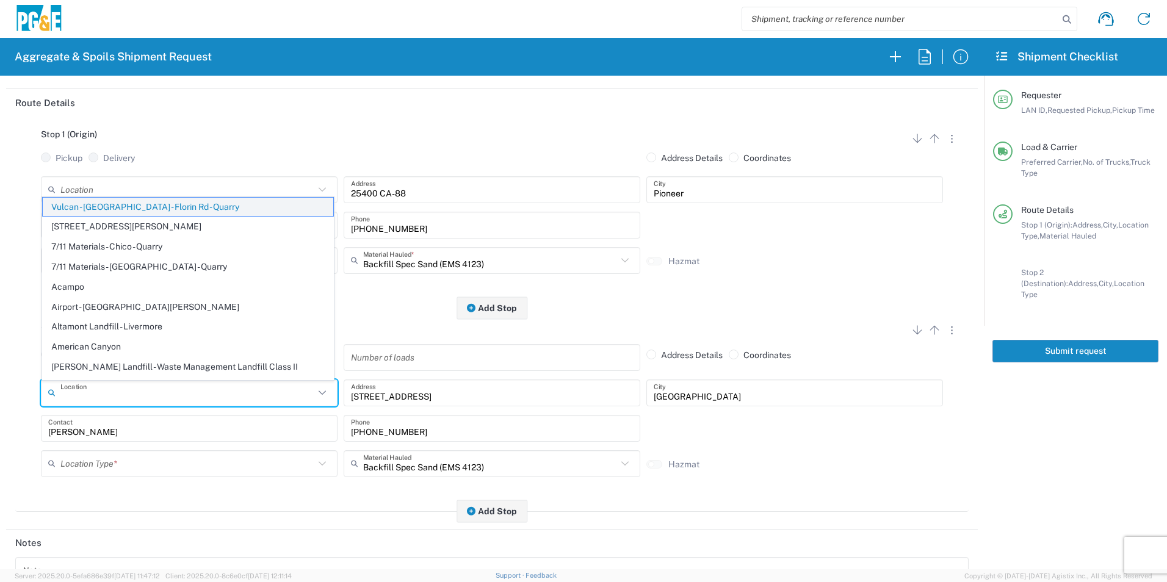
click at [128, 202] on span "Vulcan - [GEOGRAPHIC_DATA] - Florin Rd - Quarry" at bounding box center [188, 207] width 291 height 19
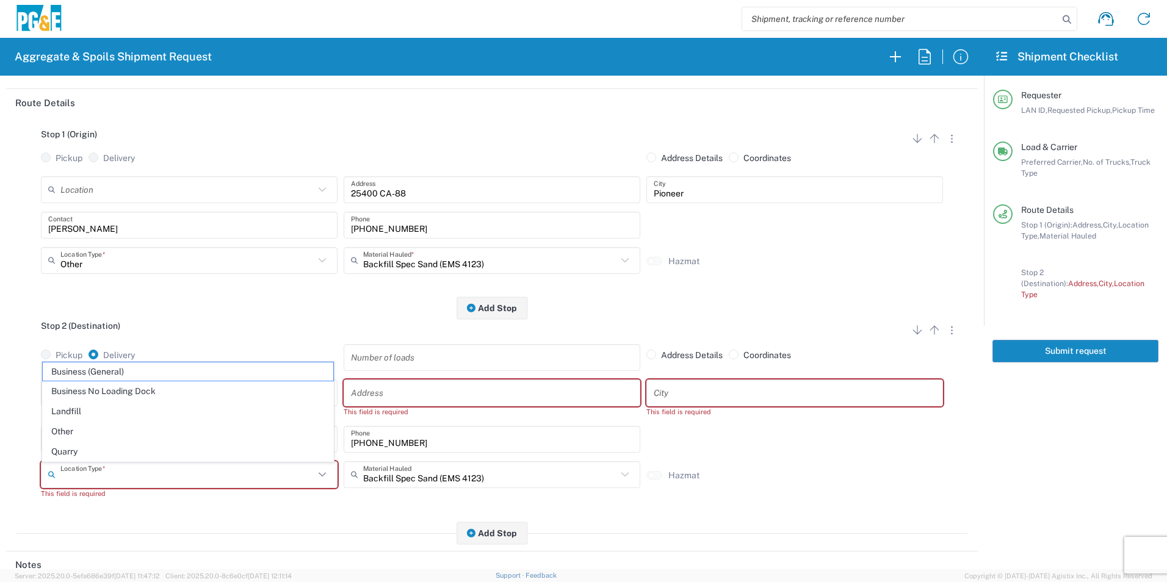
click at [119, 477] on input "text" at bounding box center [187, 474] width 254 height 21
click at [103, 452] on span "Other" at bounding box center [188, 452] width 291 height 19
type input "Other"
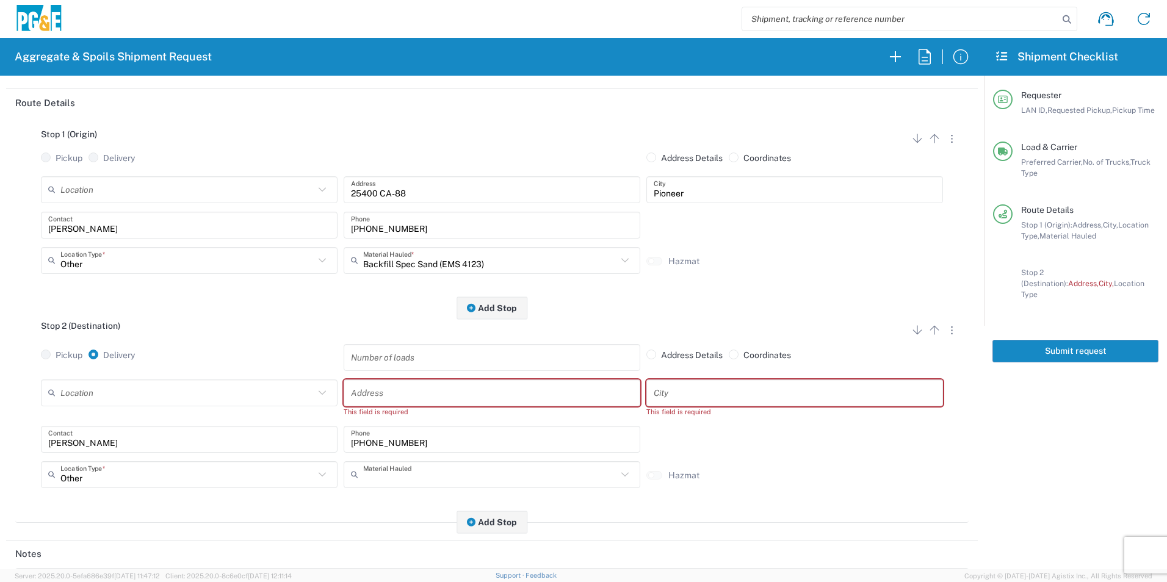
click at [539, 483] on input "text" at bounding box center [490, 474] width 254 height 21
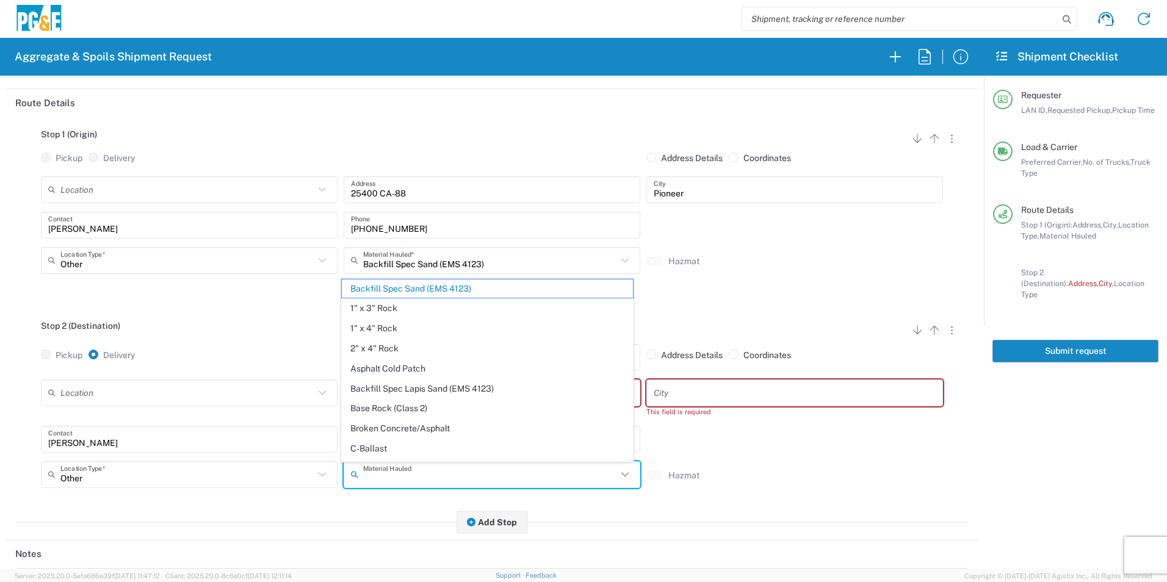
drag, startPoint x: 393, startPoint y: 286, endPoint x: 505, endPoint y: 391, distance: 153.7
click at [393, 286] on span "Backfill Spec Sand (EMS 4123)" at bounding box center [487, 289] width 291 height 19
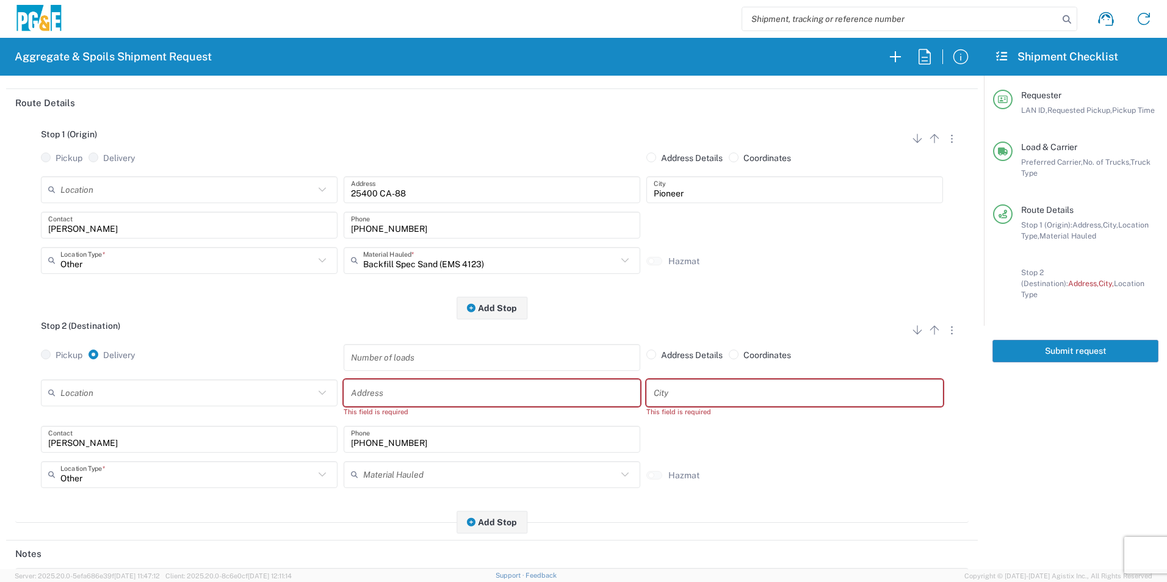
click at [540, 395] on input "text" at bounding box center [492, 392] width 282 height 21
paste input "[STREET_ADDRESS][PERSON_NAME]"
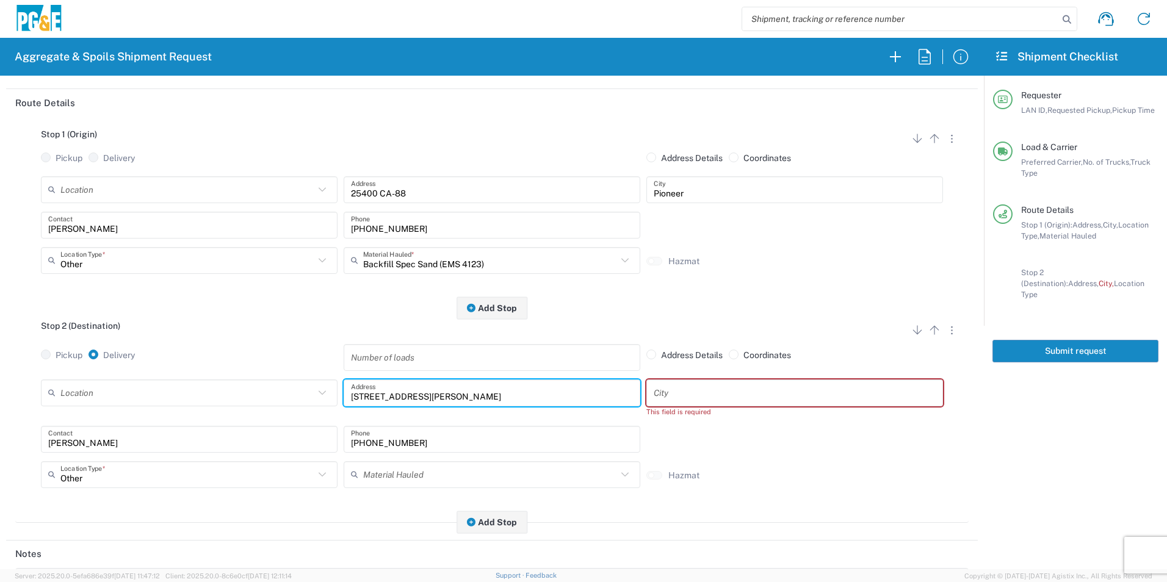
type input "[STREET_ADDRESS][PERSON_NAME]"
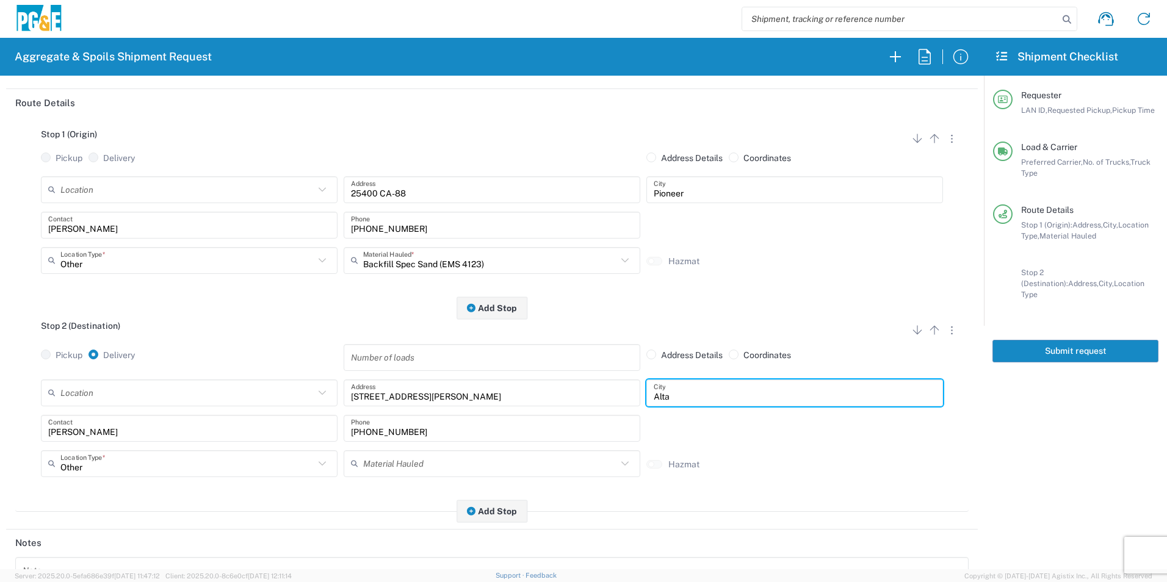
type input "Alta"
click at [262, 504] on div "Stop 2 (Destination) Add Stop Above Add Stop Below Remove Stop Pickup Delivery …" at bounding box center [491, 410] width 953 height 204
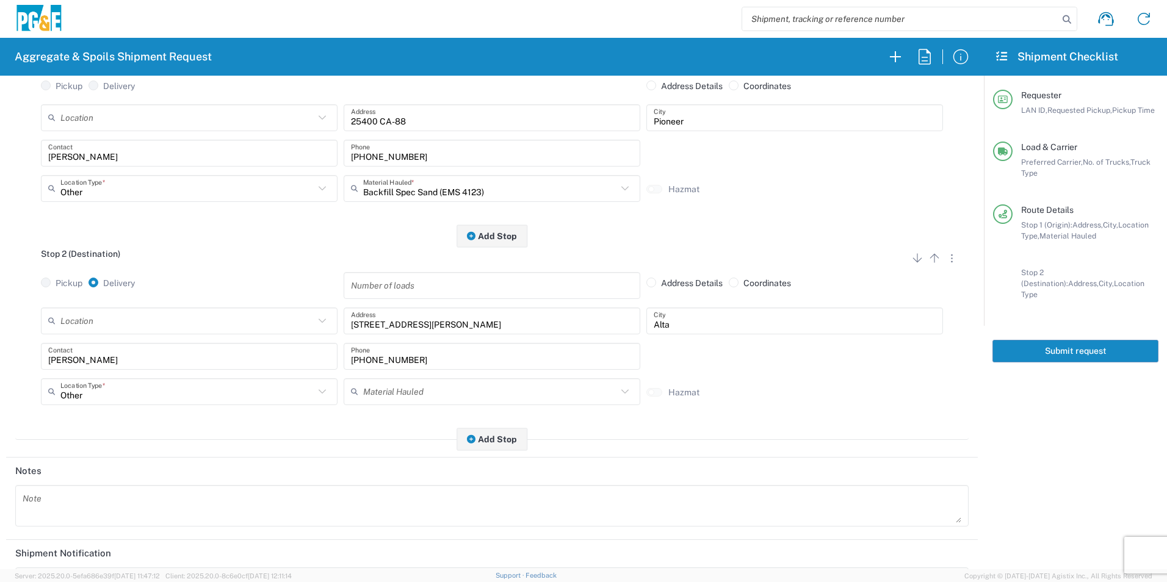
scroll to position [305, 0]
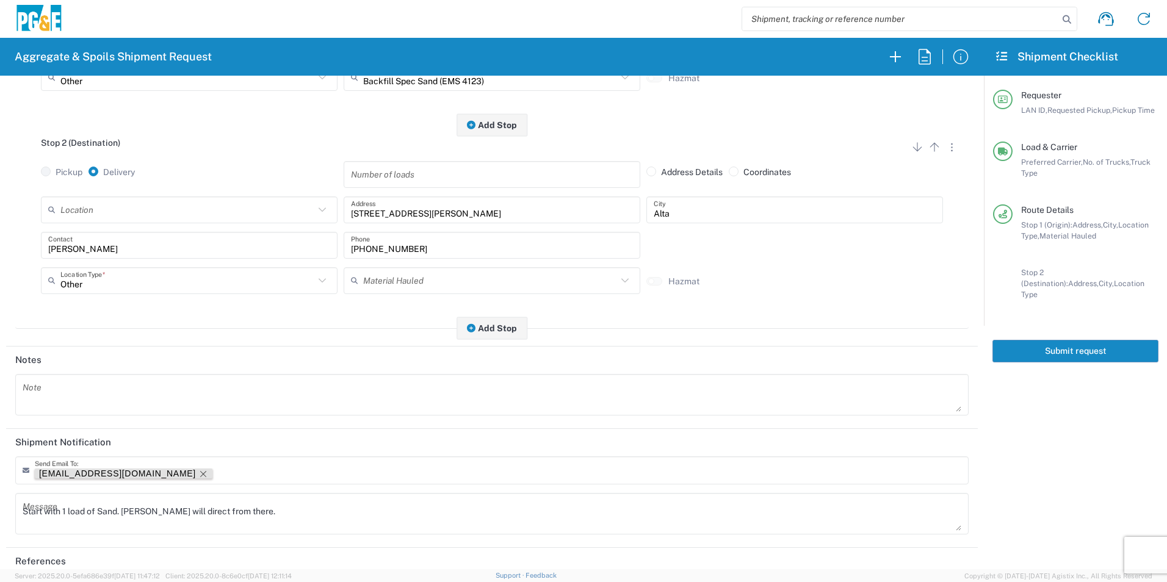
click at [200, 477] on icon "Remove tag" at bounding box center [203, 474] width 6 height 6
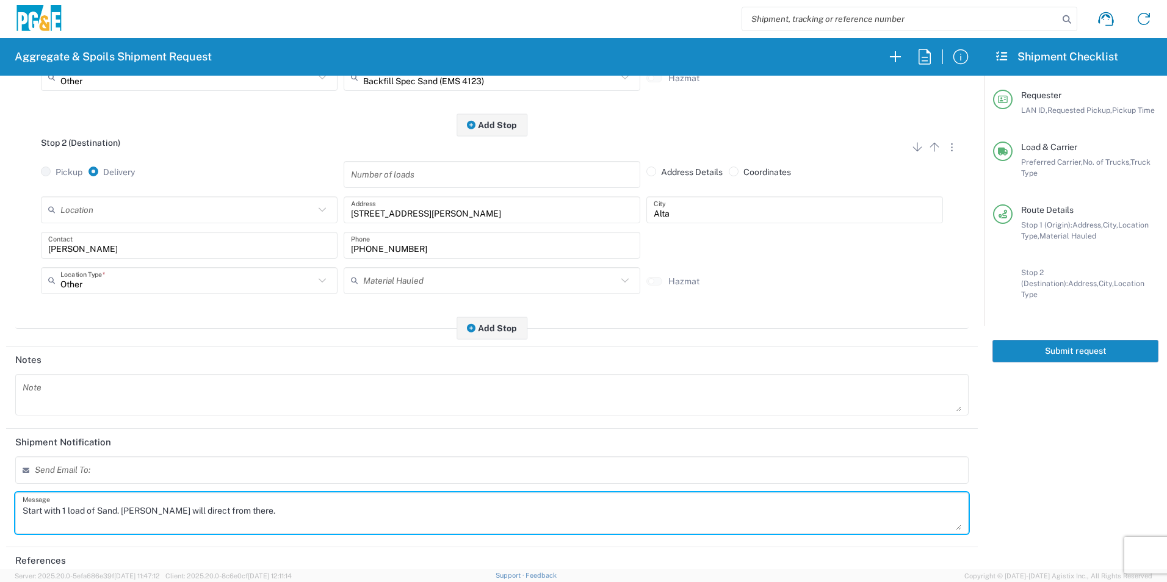
drag, startPoint x: 275, startPoint y: 513, endPoint x: 0, endPoint y: 502, distance: 275.5
click at [0, 502] on html "Aggregate & Spoils Shipment Request Requester Information TXTG LAN ID * [DATE] …" at bounding box center [583, 291] width 1167 height 582
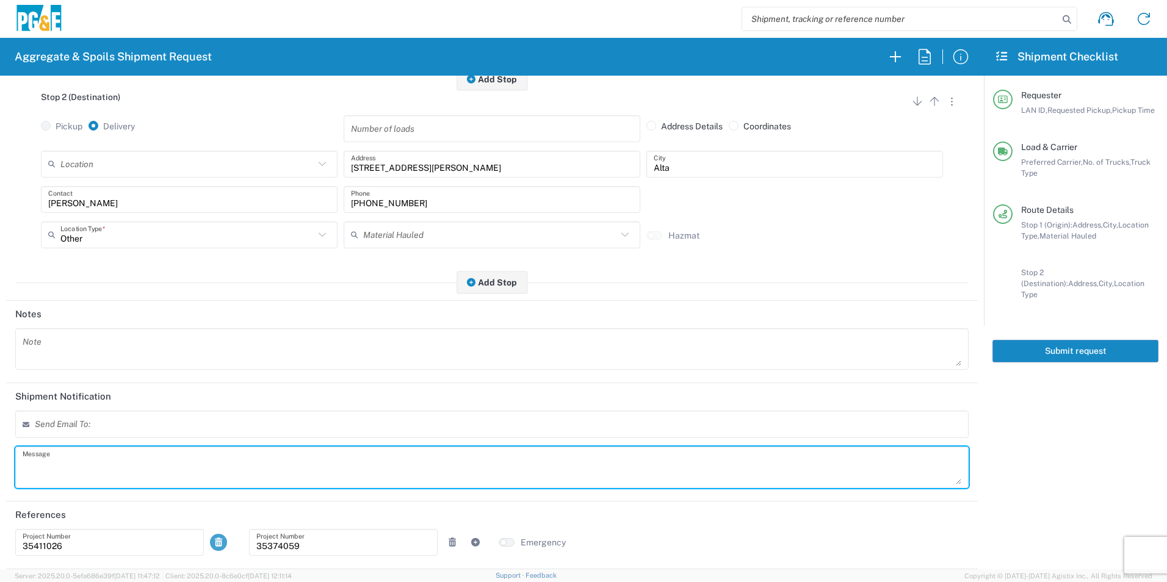
click at [213, 544] on icon at bounding box center [218, 542] width 11 height 9
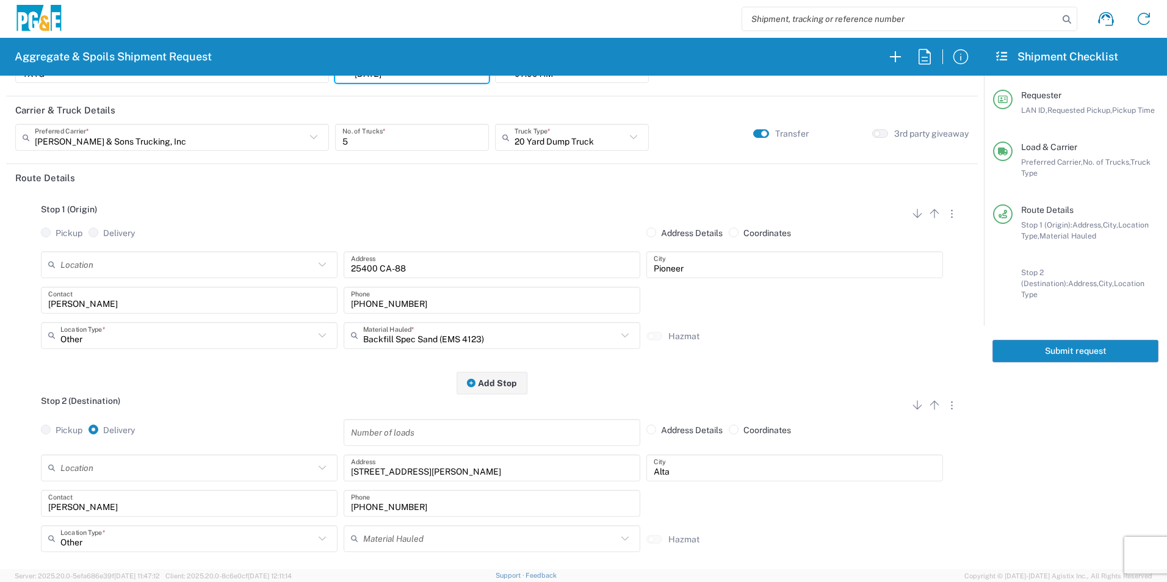
scroll to position [0, 0]
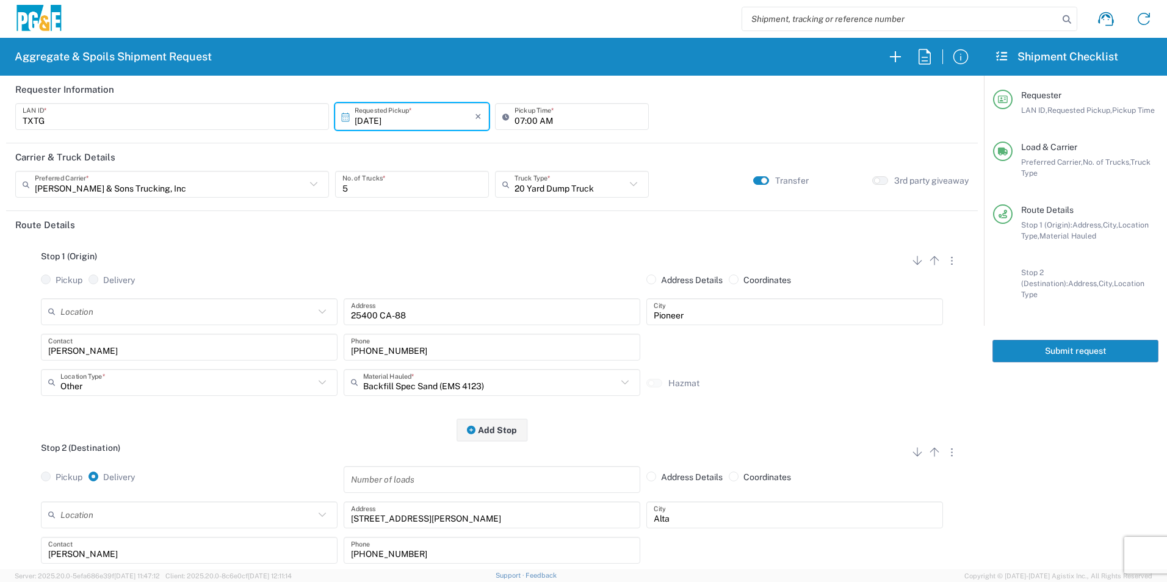
click at [1102, 340] on button "Submit request" at bounding box center [1075, 351] width 166 height 23
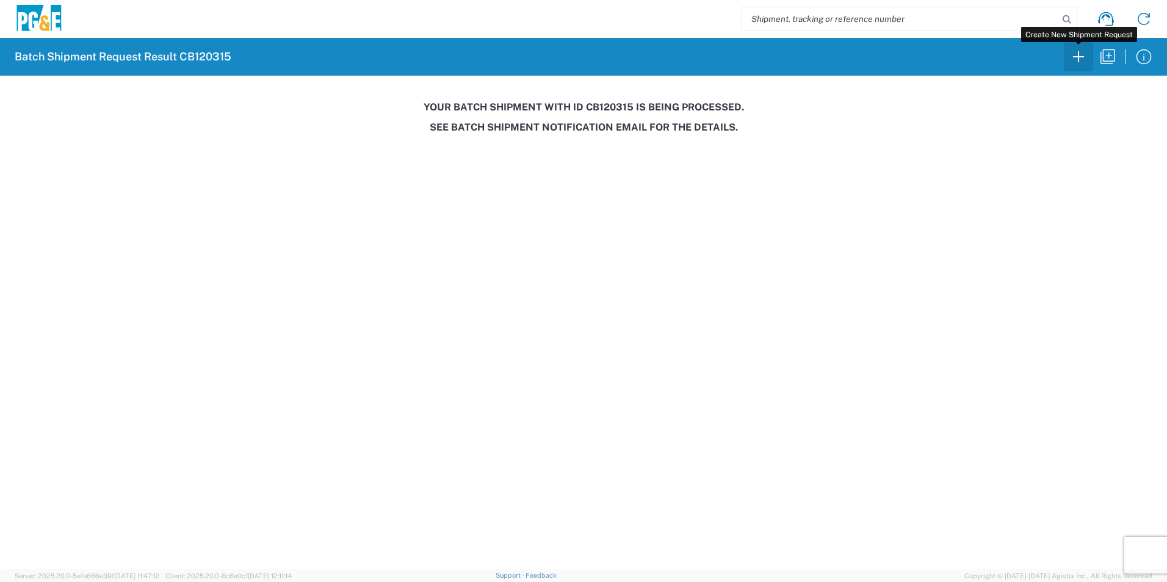
click at [1082, 58] on icon "button" at bounding box center [1079, 57] width 20 height 20
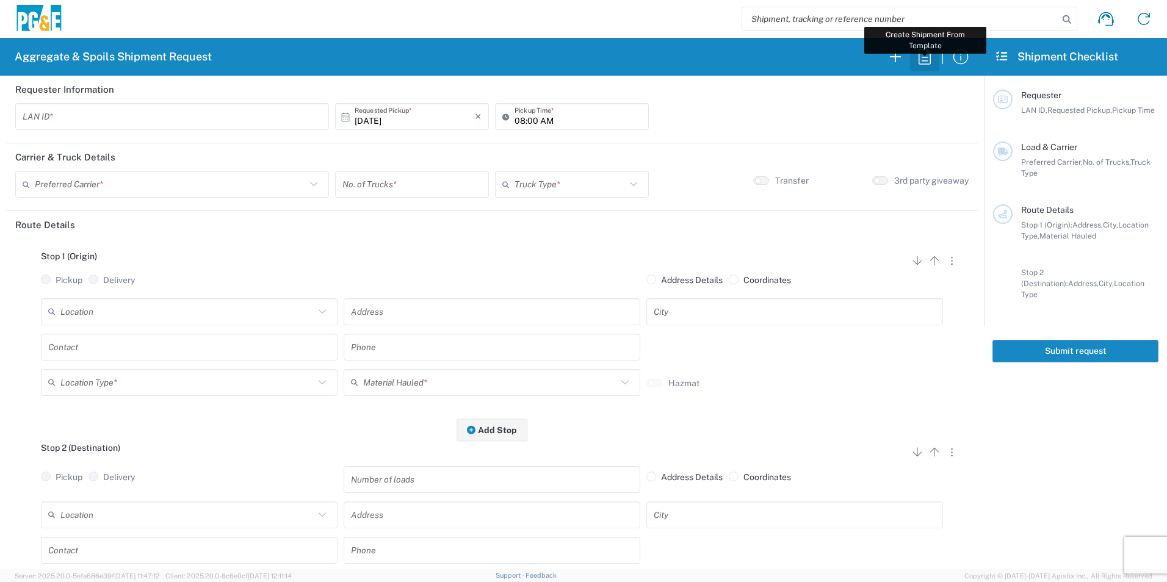
click at [927, 54] on icon "button" at bounding box center [925, 57] width 20 height 20
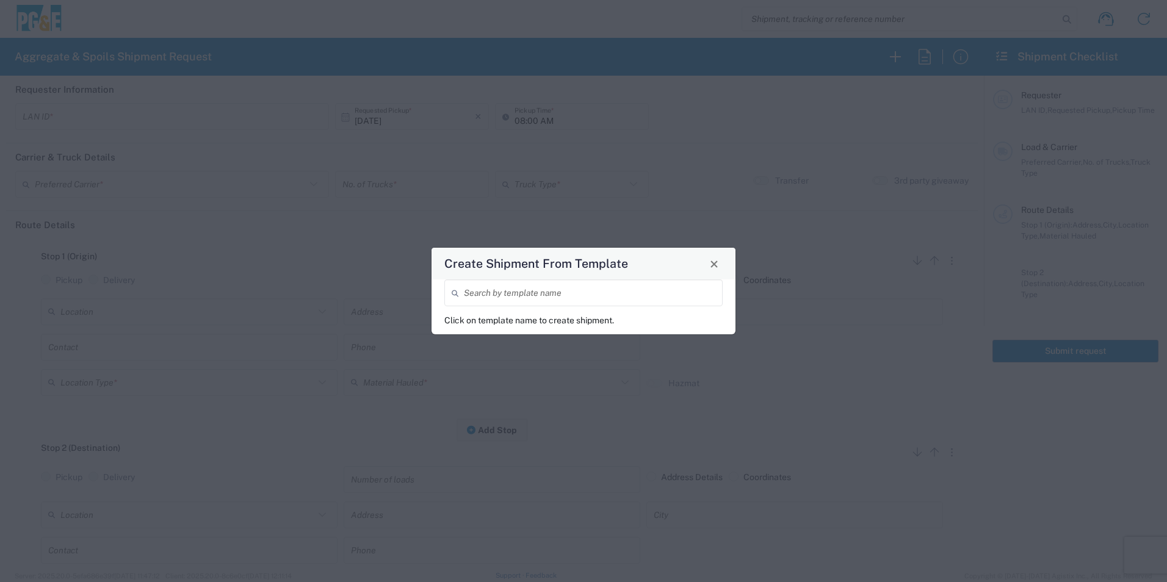
click at [529, 291] on input "search" at bounding box center [589, 293] width 251 height 21
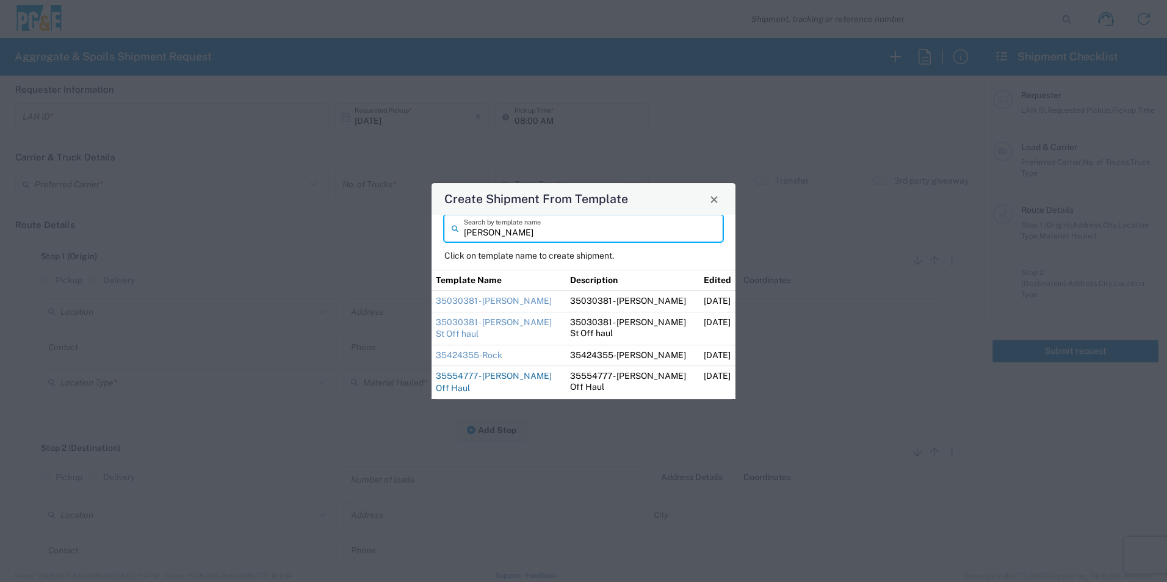
type input "[PERSON_NAME]"
click at [522, 374] on link "35554777 - [PERSON_NAME] Off Haul" at bounding box center [494, 383] width 116 height 22
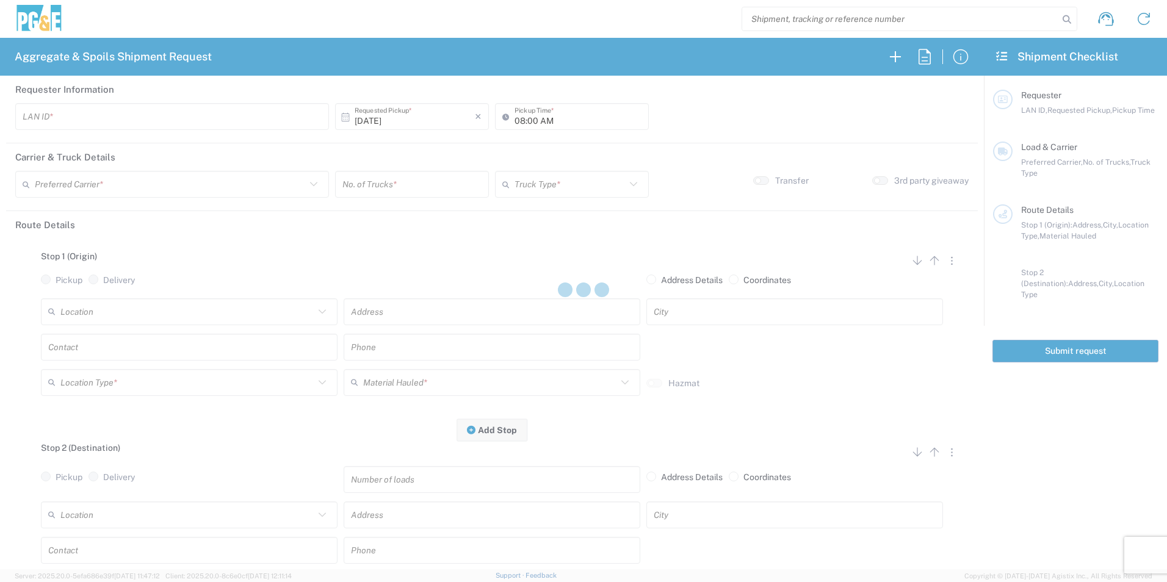
type input "D1AS"
type input "07:00 AM"
type input "[PERSON_NAME] & Sons Trucking, Inc"
type input "Super Dump"
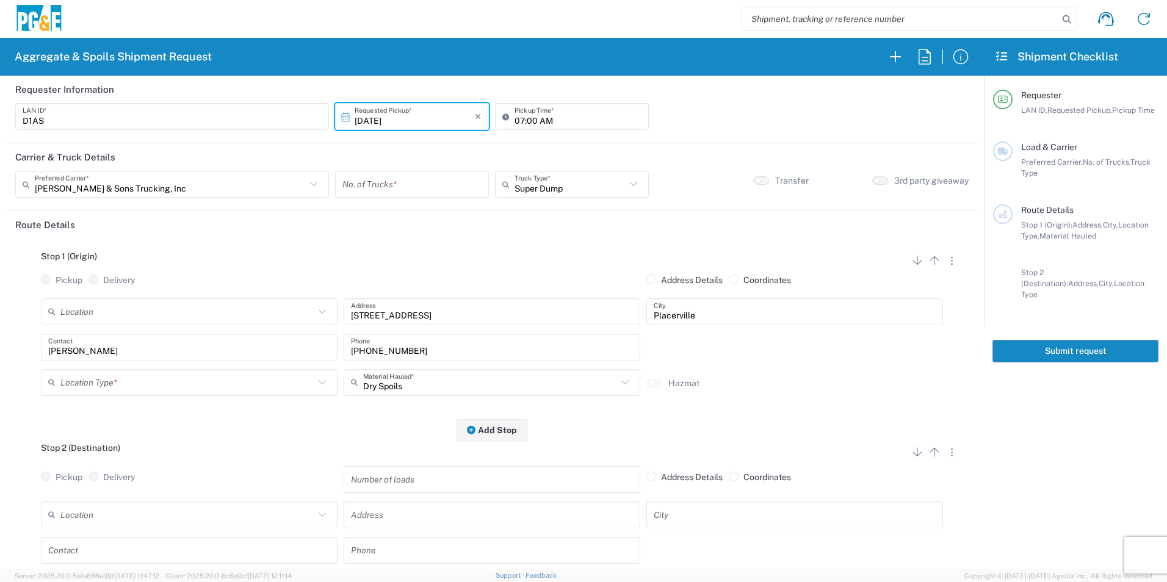
click at [440, 186] on input "number" at bounding box center [411, 184] width 139 height 21
type input "2"
click at [517, 113] on input "07:00 AM" at bounding box center [578, 116] width 127 height 21
type input "08:00 AM"
click at [99, 382] on input "text" at bounding box center [187, 382] width 254 height 21
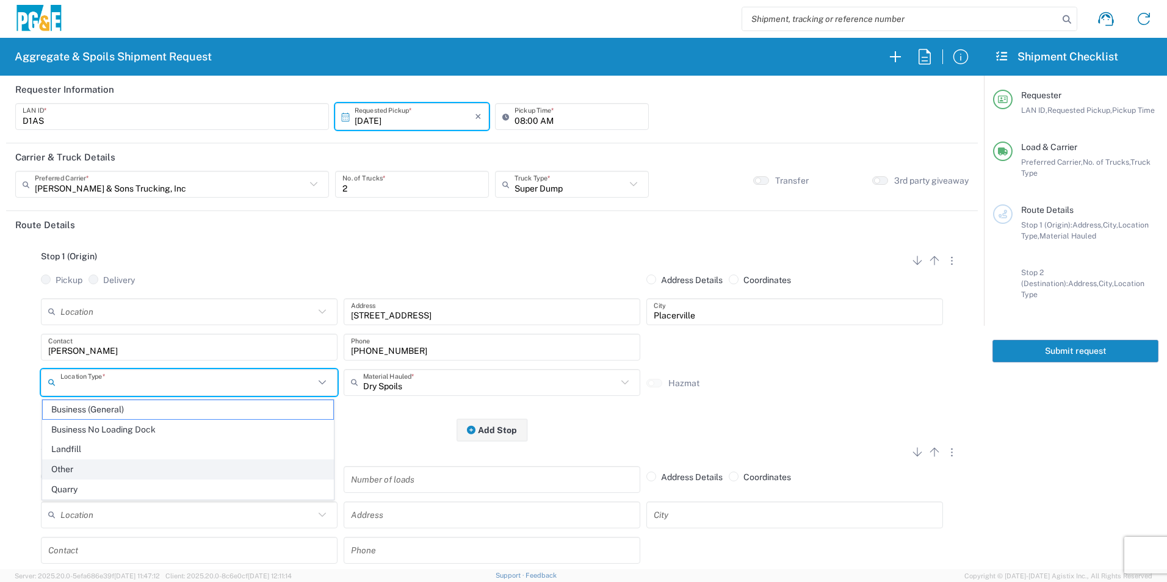
click at [80, 469] on span "Other" at bounding box center [188, 469] width 291 height 19
type input "Other"
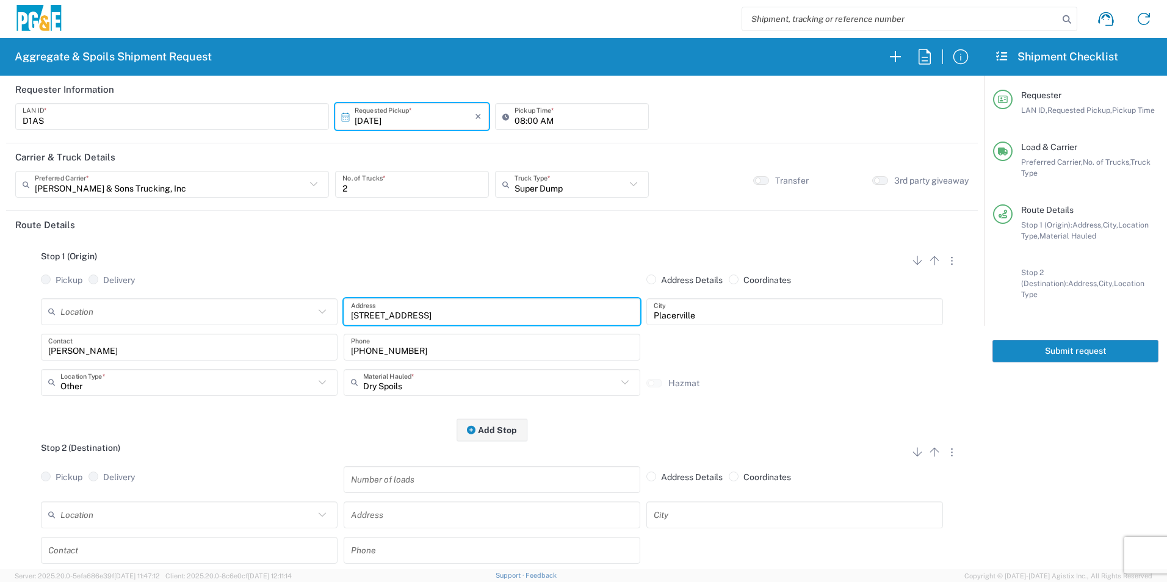
drag, startPoint x: 463, startPoint y: 314, endPoint x: 259, endPoint y: 309, distance: 203.9
click at [259, 309] on div "Location [STREET_ADDRESS][PERSON_NAME] - Quarry 7/11 Materials - [GEOGRAPHIC_DA…" at bounding box center [492, 315] width 908 height 35
type input "[STREET_ADDRESS]"
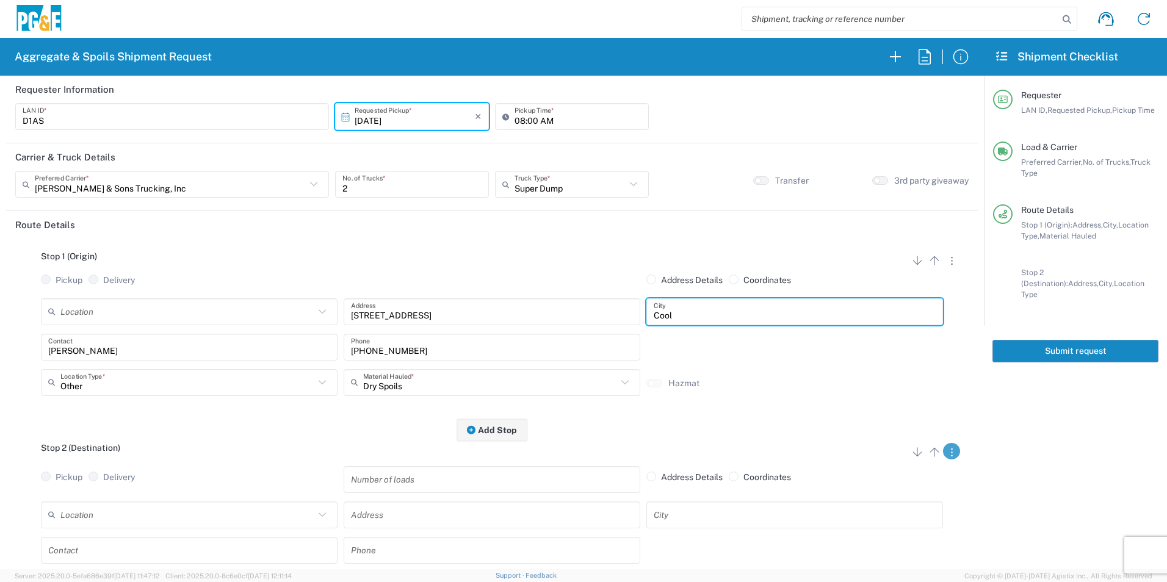
type input "Cool"
click at [951, 454] on icon "button" at bounding box center [951, 453] width 1 height 8
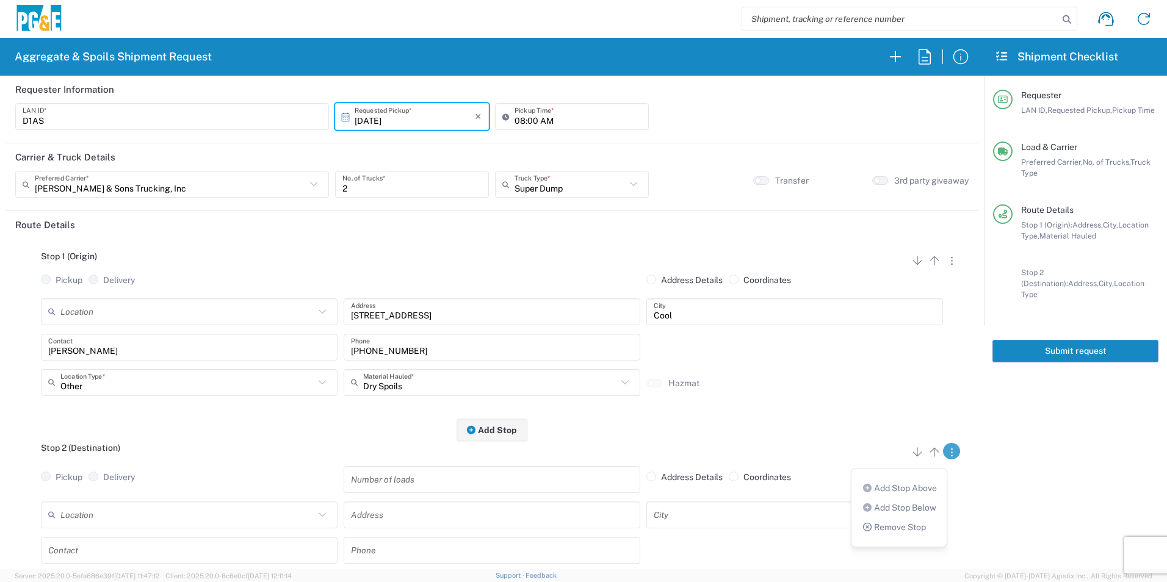
click at [908, 526] on link "Remove Stop" at bounding box center [893, 527] width 65 height 10
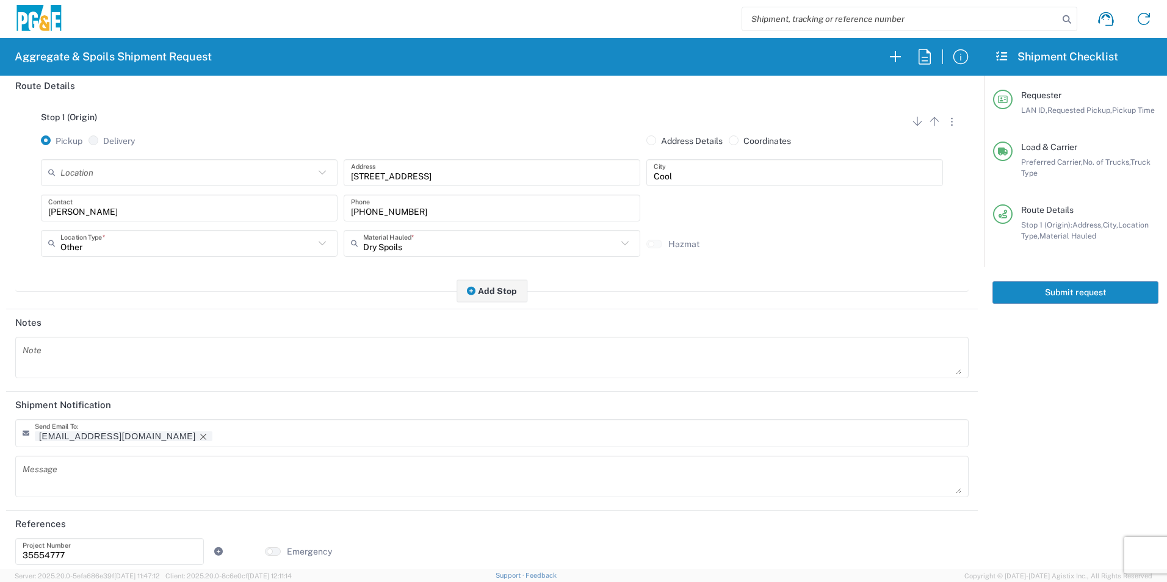
scroll to position [149, 0]
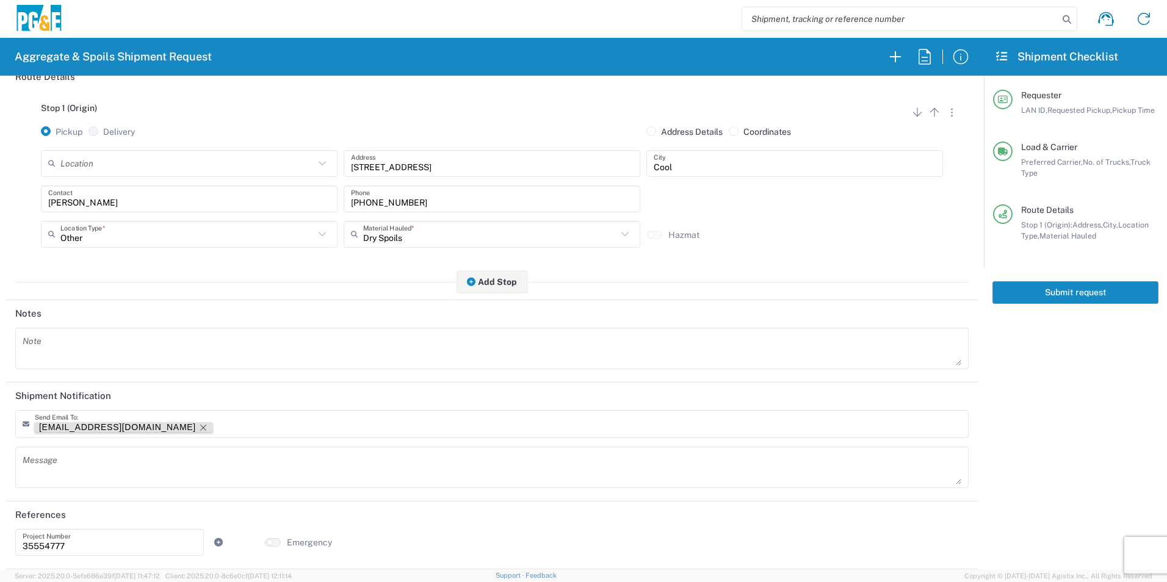
click at [198, 426] on icon "Remove tag" at bounding box center [203, 428] width 10 height 10
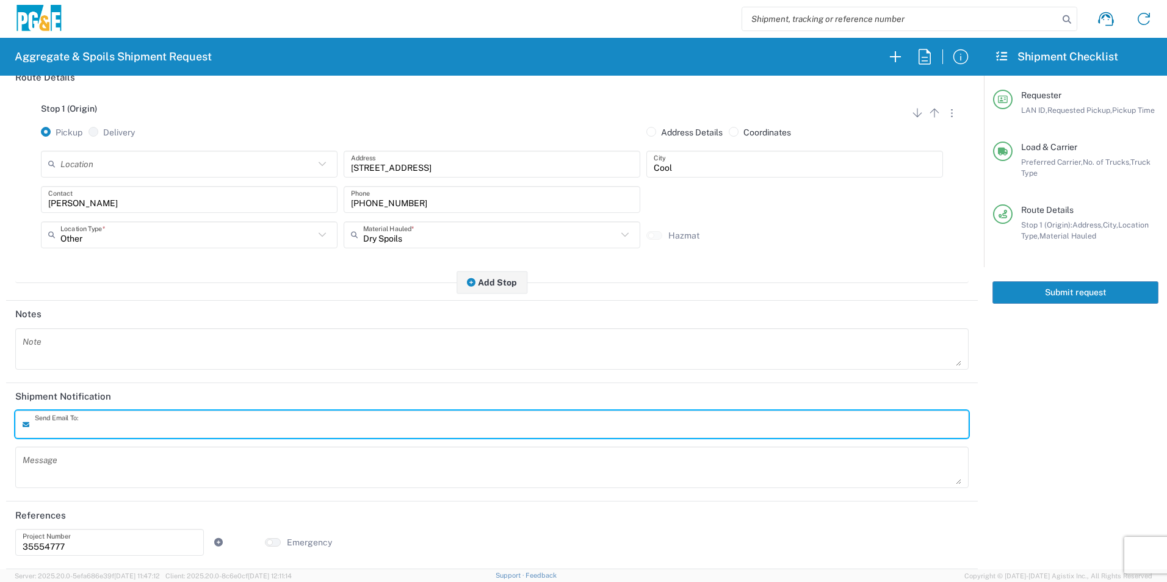
scroll to position [148, 0]
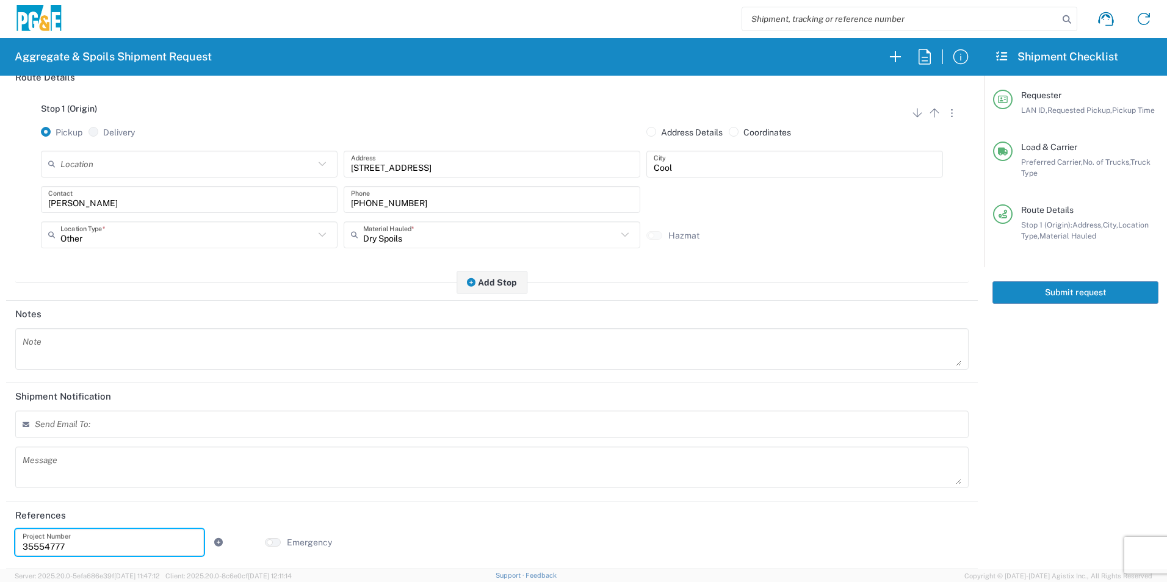
drag, startPoint x: 84, startPoint y: 547, endPoint x: -2, endPoint y: 534, distance: 87.6
click at [0, 534] on html "Aggregate & Spoils Shipment Request Requester Information D1AS LAN ID * [DATE] …" at bounding box center [583, 291] width 1167 height 582
paste input "25406"
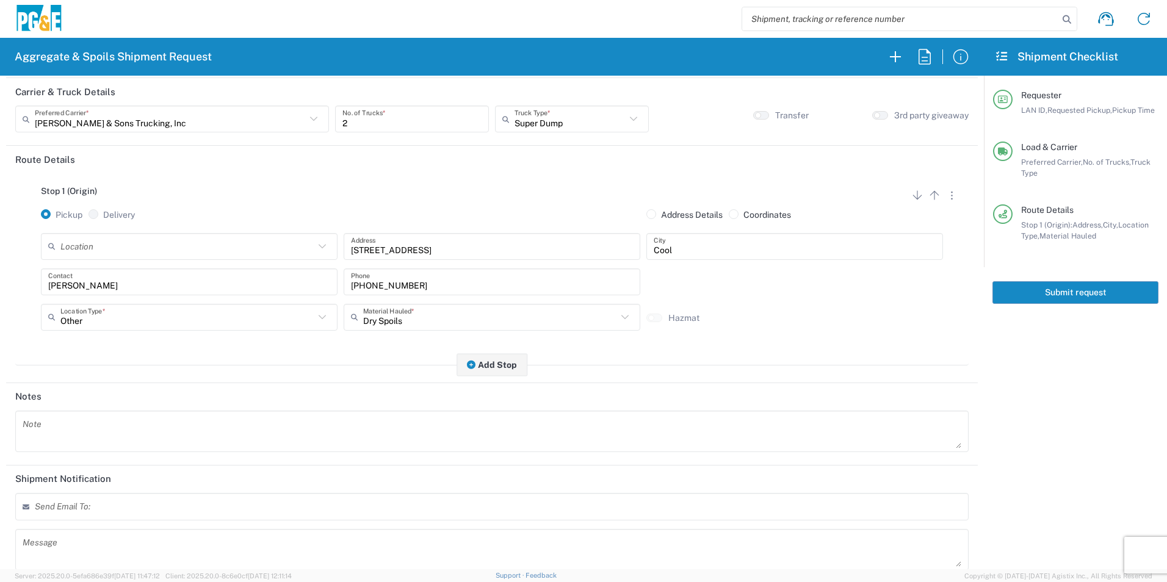
scroll to position [0, 0]
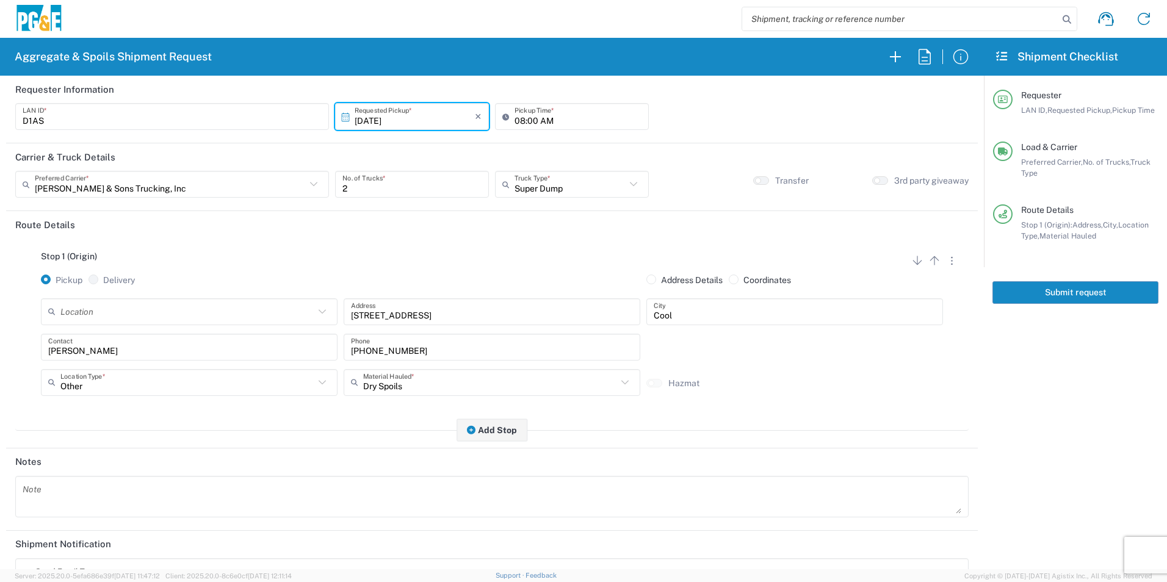
type input "35254067"
click at [1116, 292] on button "Submit request" at bounding box center [1075, 292] width 166 height 23
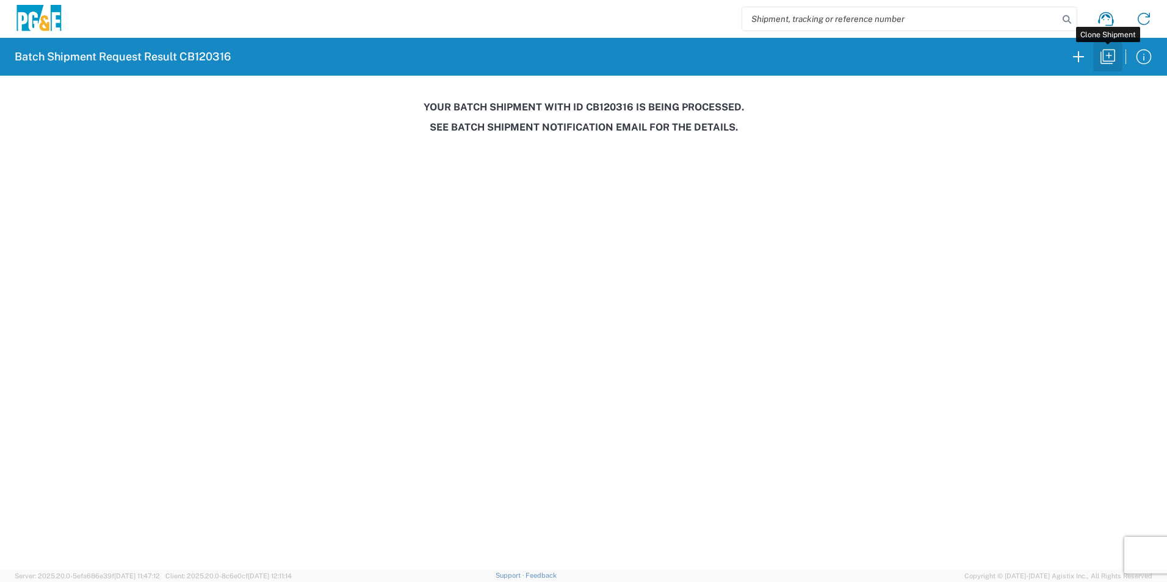
click at [1105, 54] on icon "button" at bounding box center [1108, 57] width 20 height 20
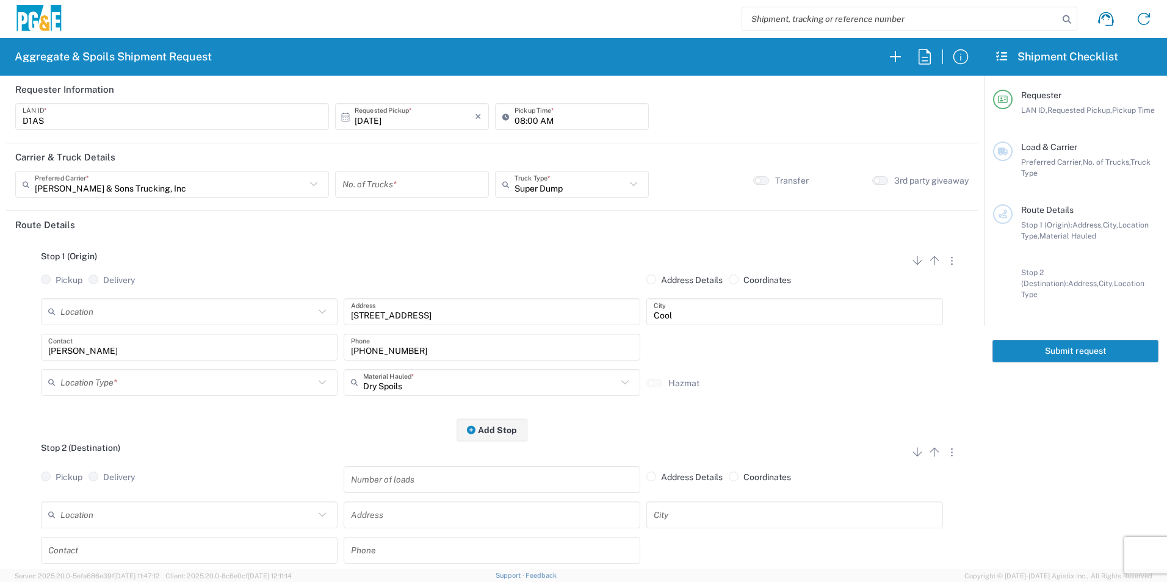
click at [379, 116] on input "[DATE]" at bounding box center [415, 116] width 120 height 21
click at [426, 193] on span "9" at bounding box center [428, 193] width 18 height 17
type input "[DATE]"
click at [397, 190] on input "number" at bounding box center [411, 184] width 139 height 21
type input "2"
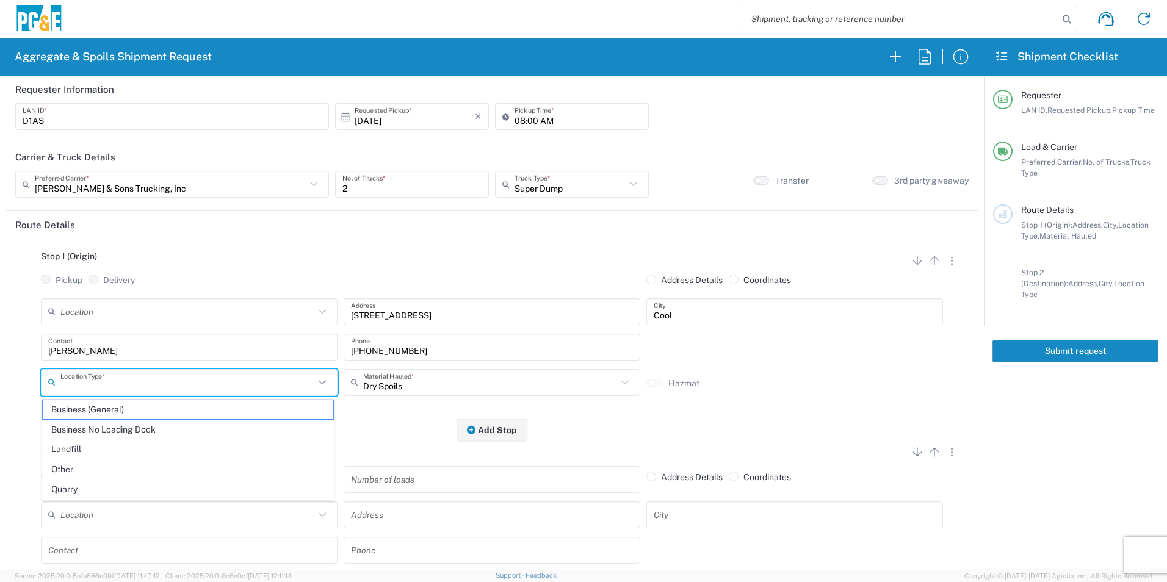
click at [102, 382] on input "text" at bounding box center [187, 382] width 254 height 21
click at [96, 464] on span "Other" at bounding box center [188, 469] width 291 height 19
type input "Other"
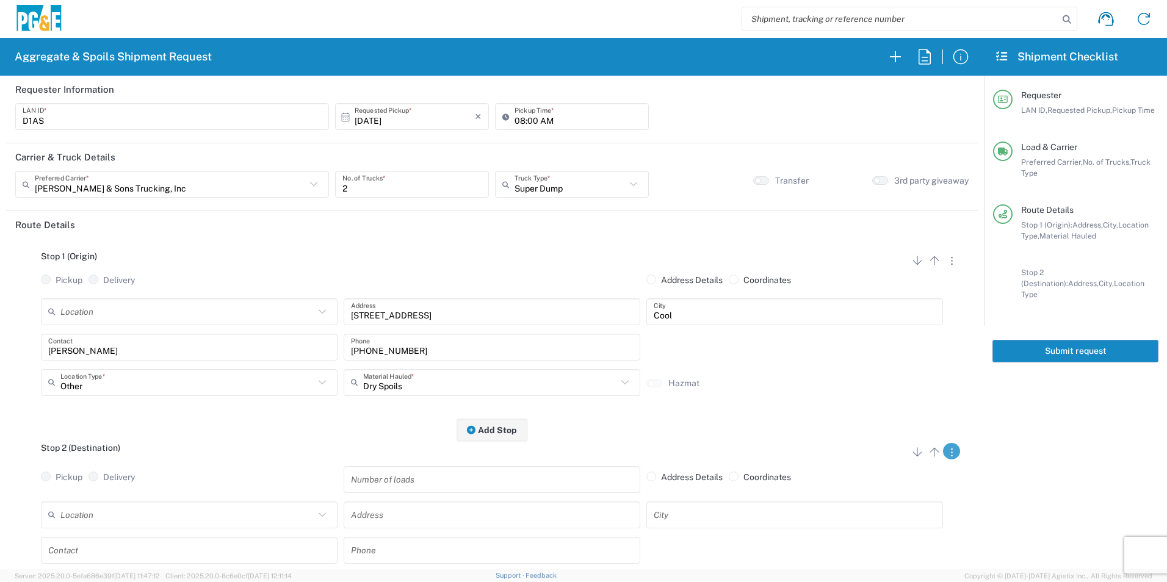
click at [951, 458] on svg-icon "button" at bounding box center [952, 451] width 2 height 17
click at [891, 528] on link "Remove Stop" at bounding box center [893, 527] width 65 height 10
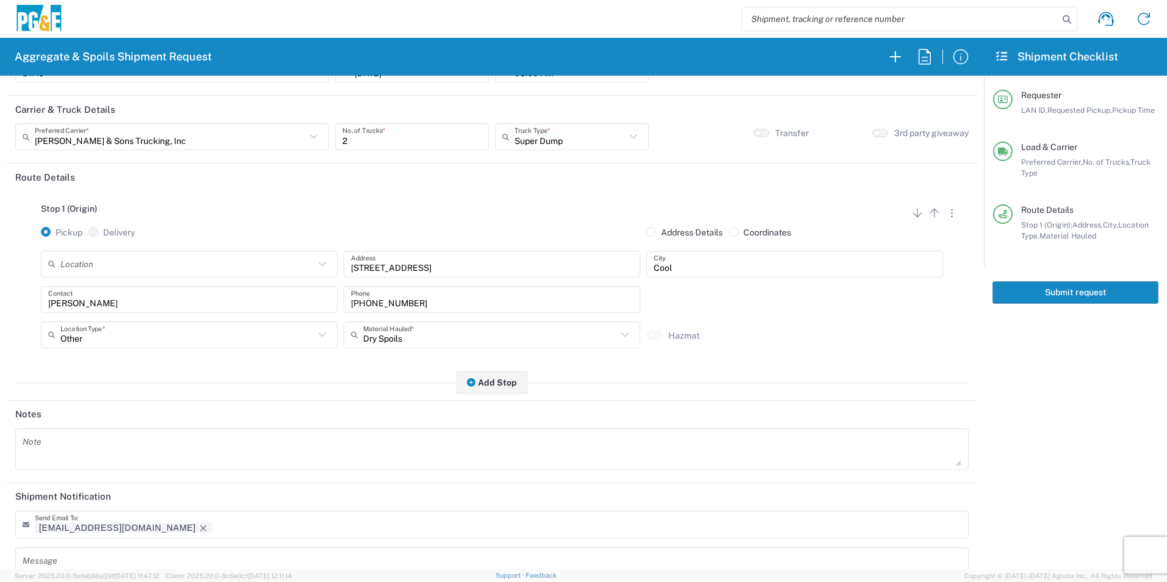
scroll to position [149, 0]
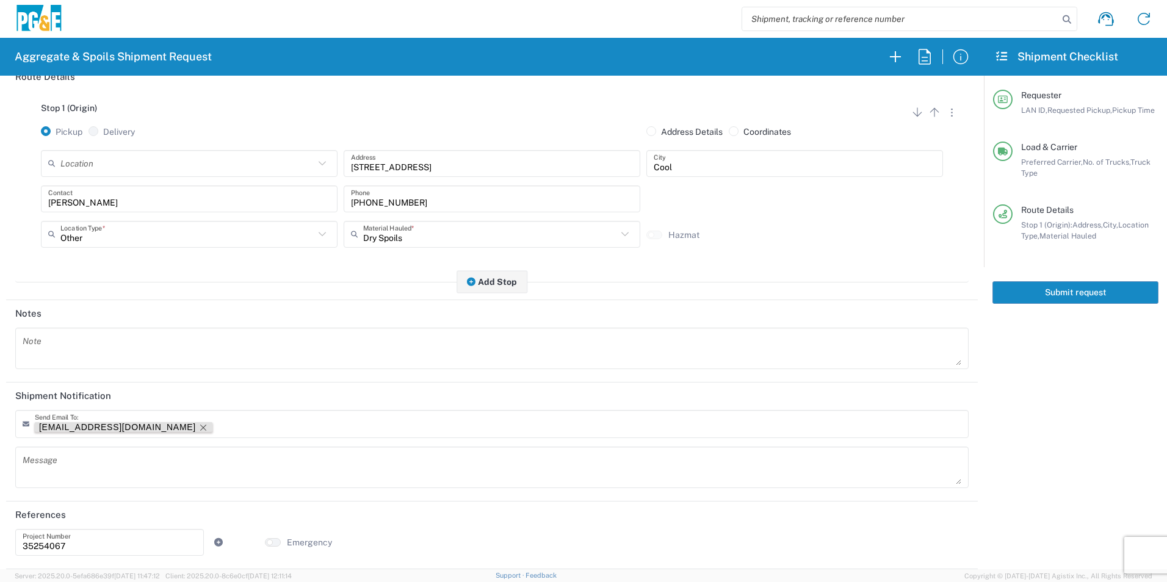
click at [198, 427] on icon "Remove tag" at bounding box center [203, 428] width 10 height 10
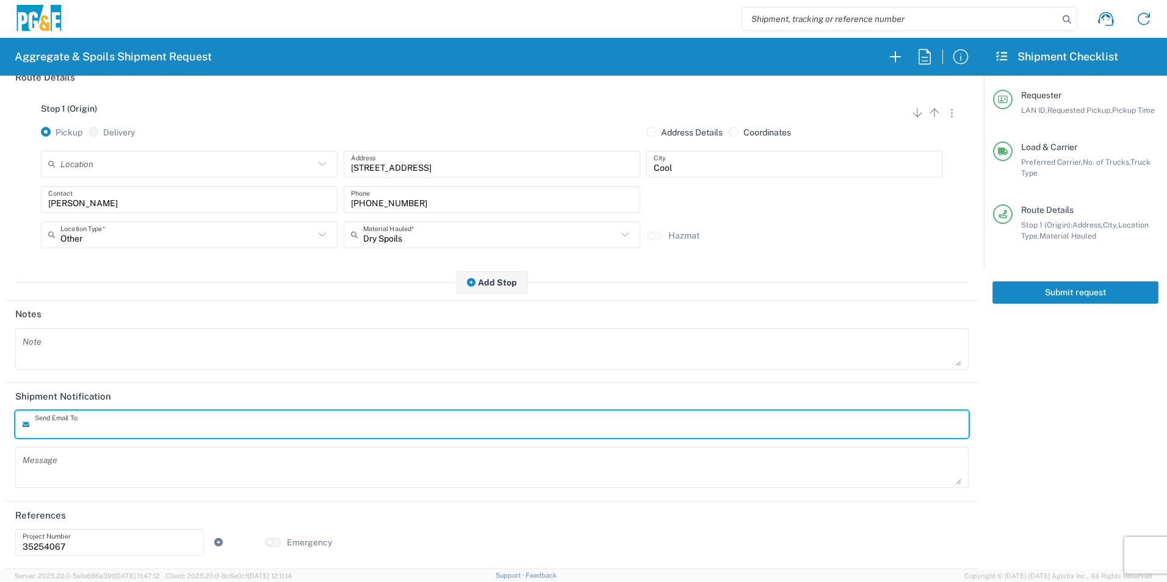
scroll to position [0, 0]
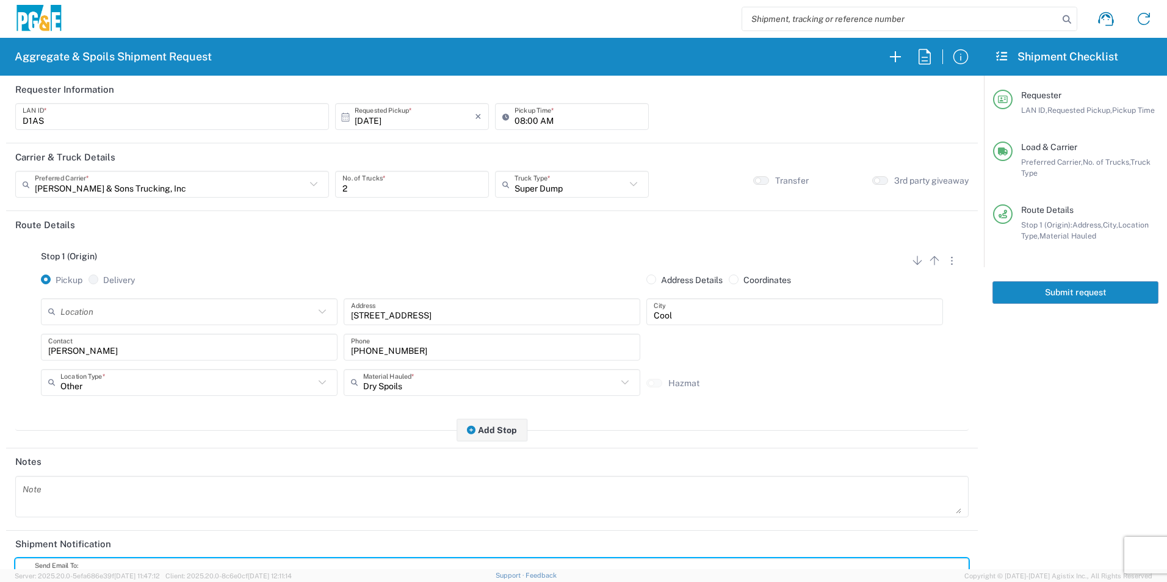
click at [1053, 296] on button "Submit request" at bounding box center [1075, 292] width 166 height 23
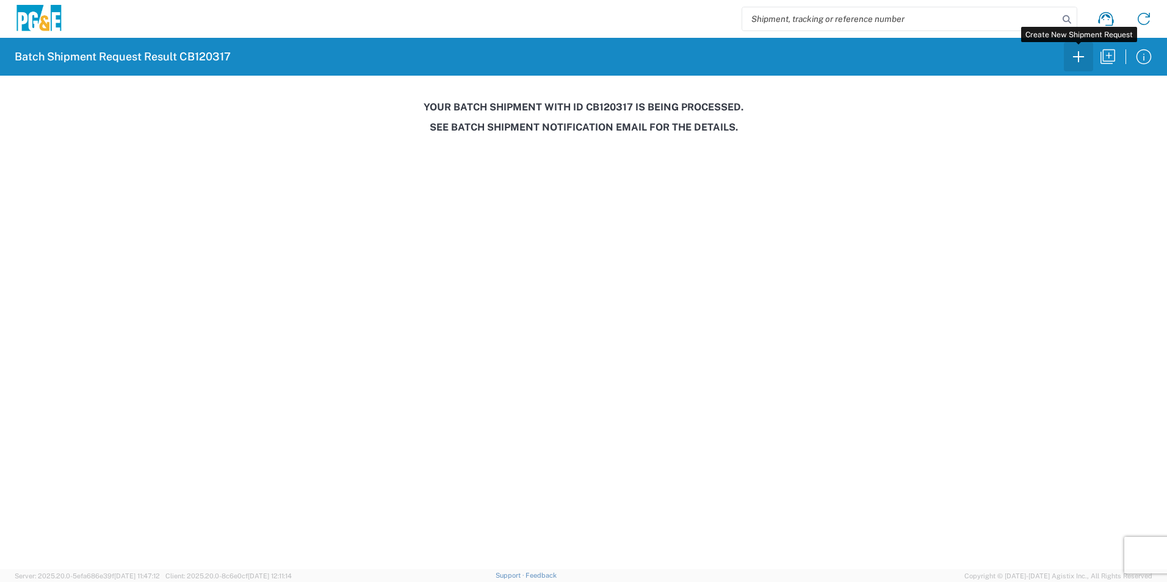
click at [1079, 55] on icon "button" at bounding box center [1078, 56] width 11 height 11
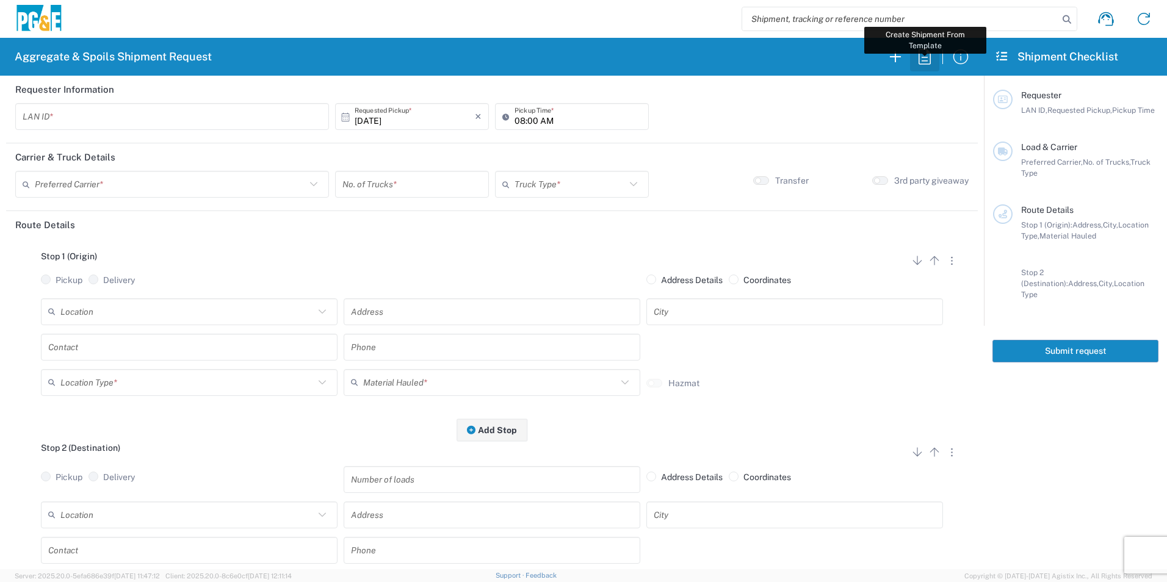
click at [928, 59] on icon "button" at bounding box center [925, 57] width 20 height 20
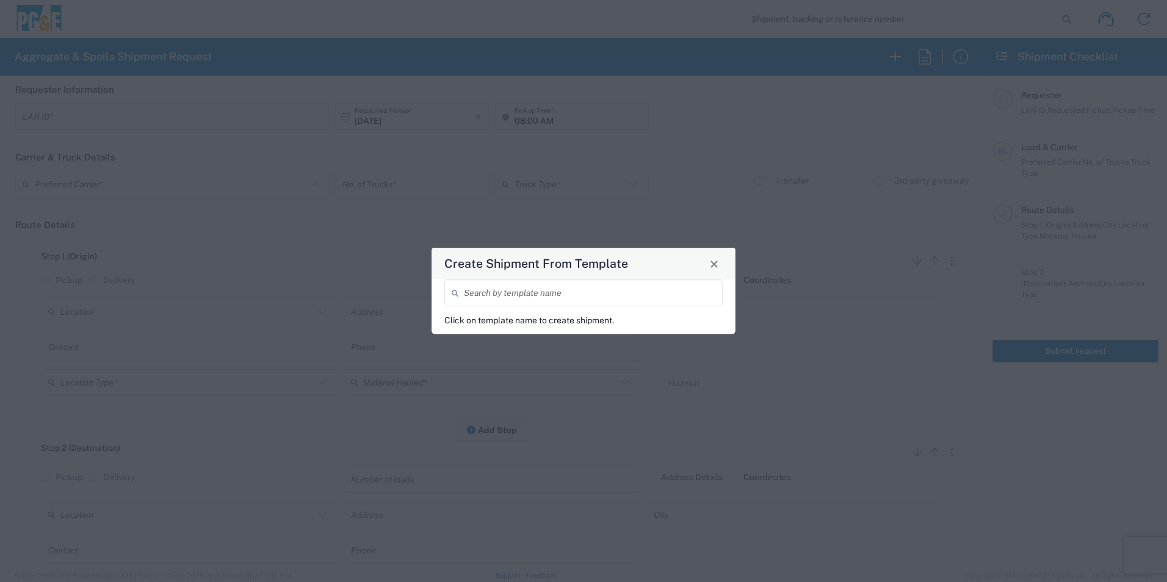
click at [609, 295] on input "search" at bounding box center [589, 293] width 251 height 21
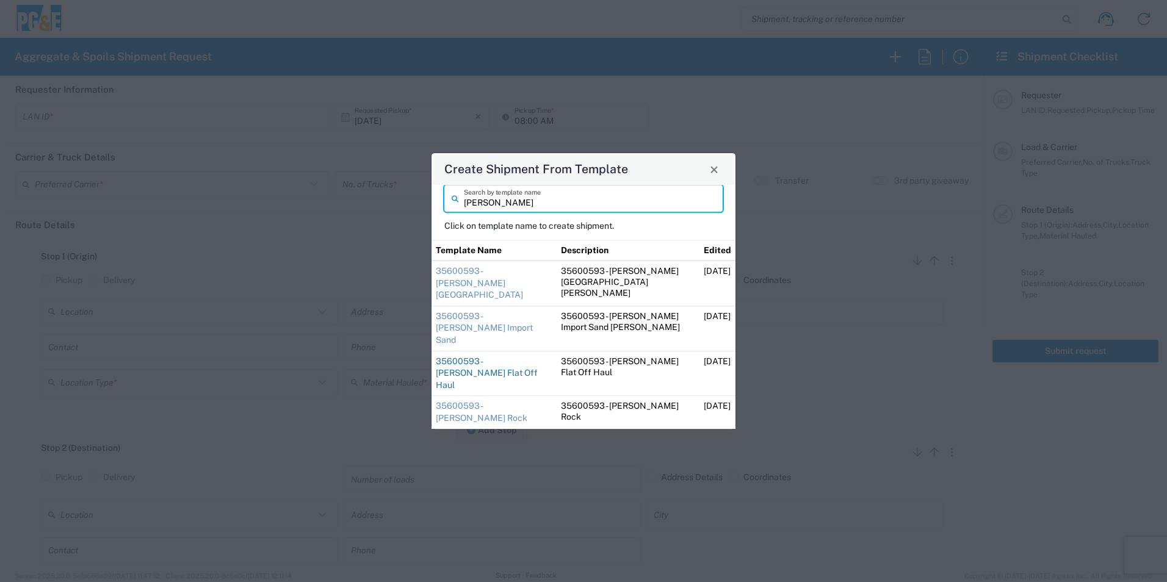
type input "[PERSON_NAME]"
click at [512, 357] on link "35600593 - [PERSON_NAME] Flat Off Haul" at bounding box center [487, 373] width 102 height 34
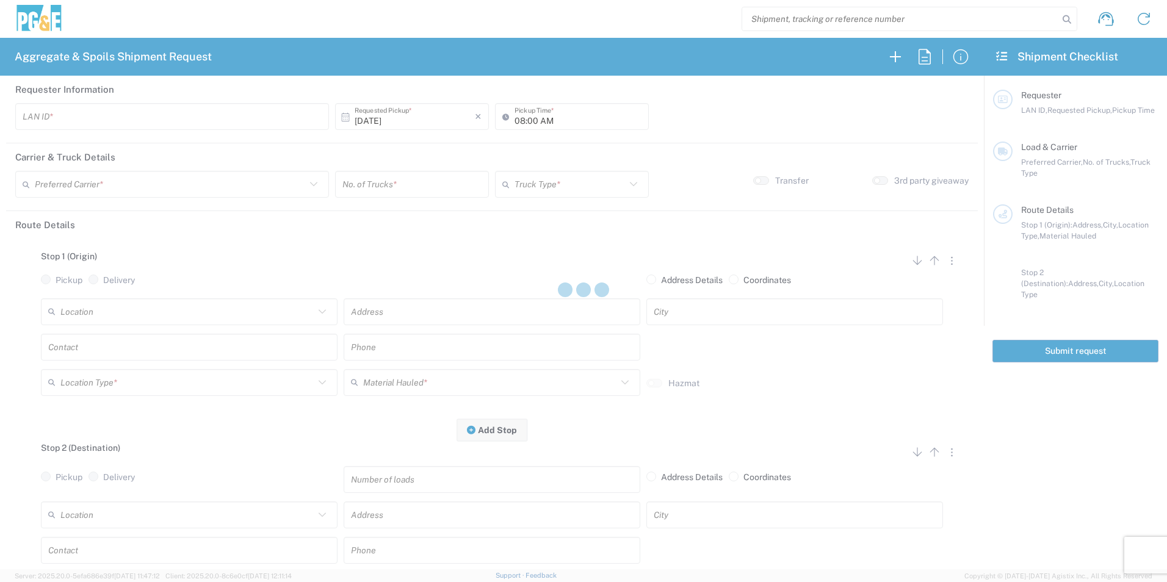
type input "J92Y"
type input "[PERSON_NAME] & Sons Trucking, Inc"
type input "Super Dump"
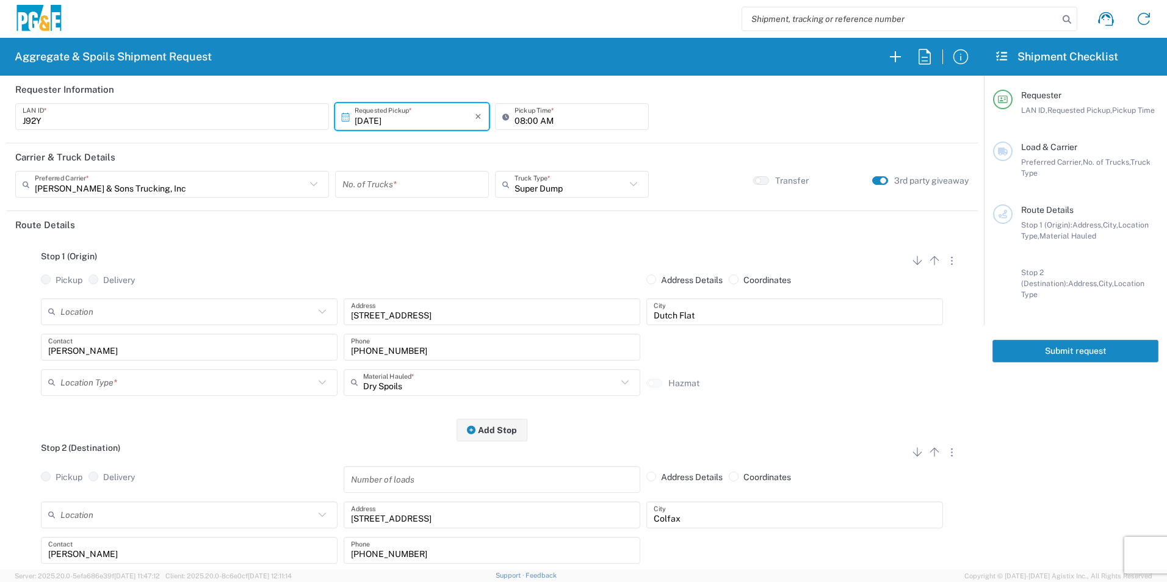
click at [417, 185] on input "number" at bounding box center [411, 184] width 139 height 21
type input "2"
click at [110, 380] on input "text" at bounding box center [187, 382] width 254 height 21
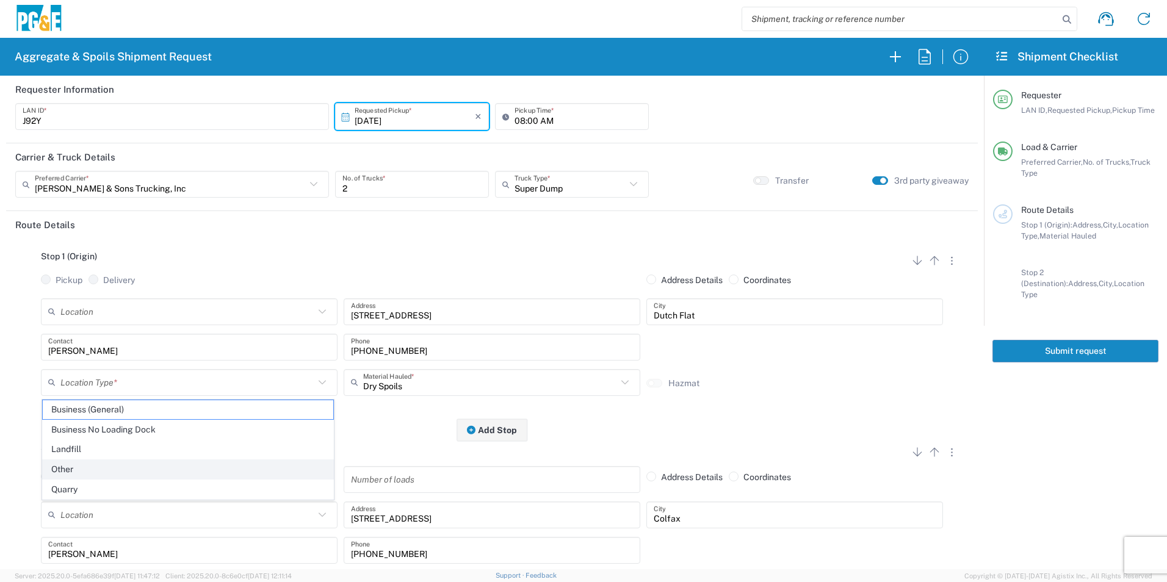
click at [78, 467] on span "Other" at bounding box center [188, 469] width 291 height 19
type input "Other"
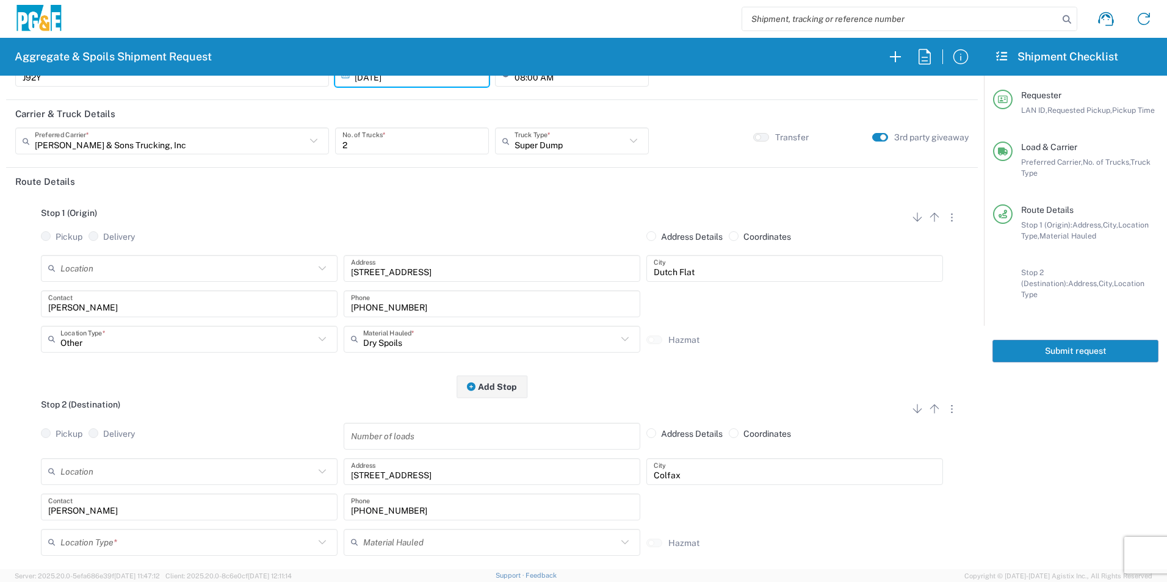
scroll to position [122, 0]
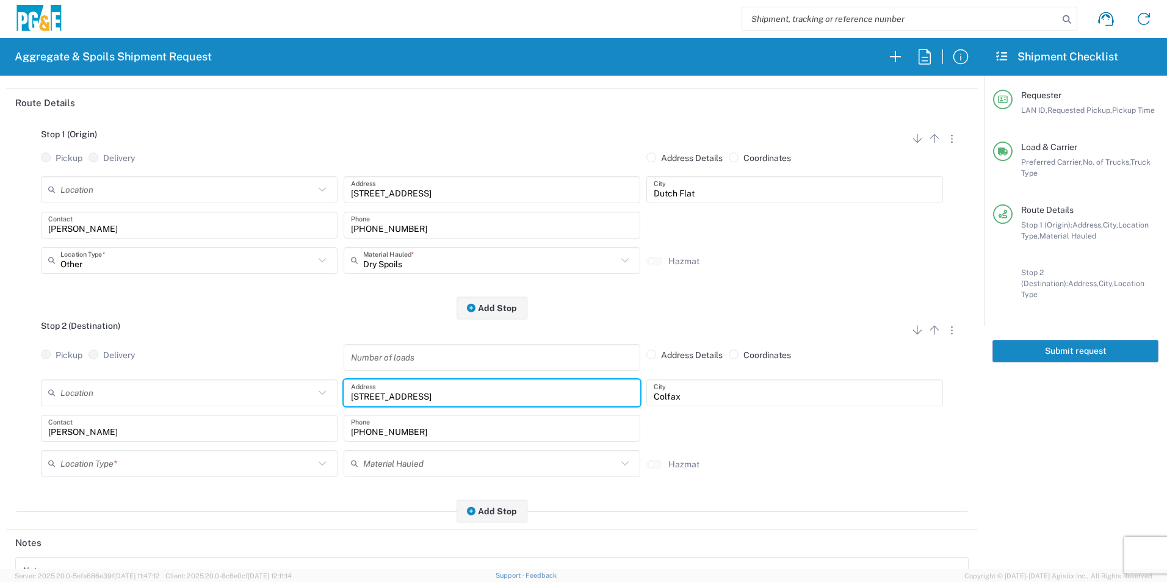
drag, startPoint x: 487, startPoint y: 394, endPoint x: 276, endPoint y: 384, distance: 211.4
click at [280, 386] on div "Location [STREET_ADDRESS][PERSON_NAME] - Quarry 7/11 Materials - [GEOGRAPHIC_DA…" at bounding box center [492, 397] width 908 height 35
type input "[STREET_ADDRESS]"
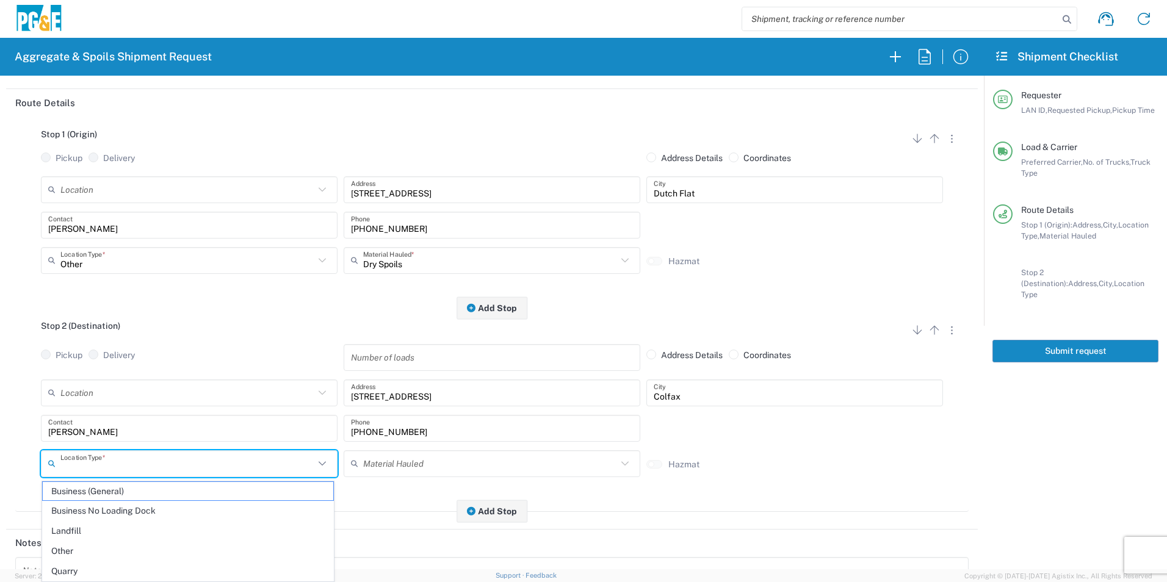
drag, startPoint x: 163, startPoint y: 460, endPoint x: 151, endPoint y: 459, distance: 11.6
click at [162, 460] on input "text" at bounding box center [187, 463] width 254 height 21
click at [71, 548] on span "Other" at bounding box center [188, 551] width 291 height 19
type input "Other"
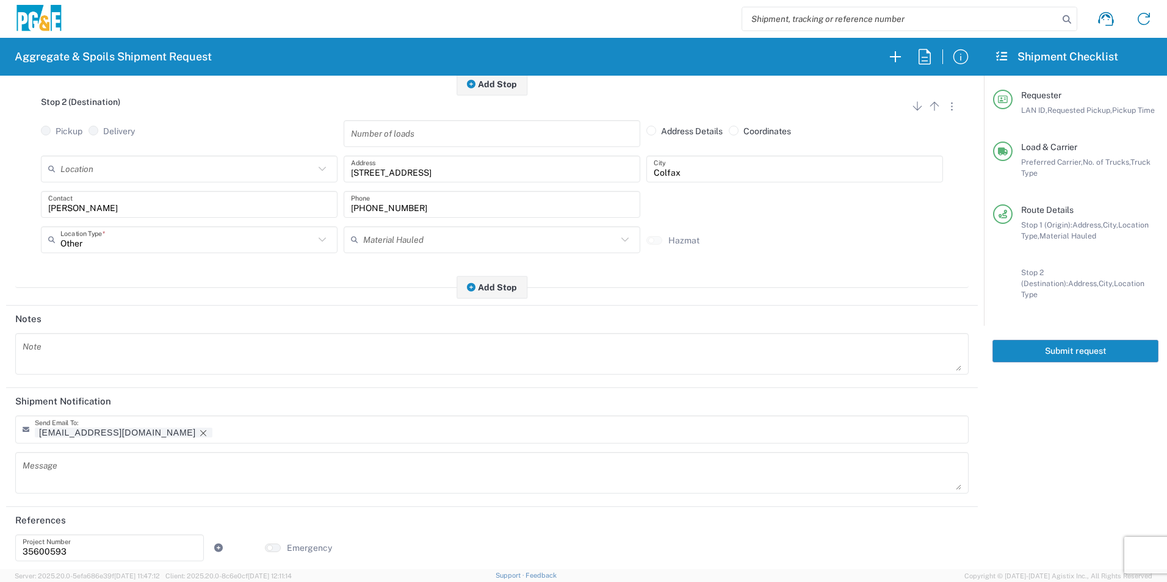
scroll to position [353, 0]
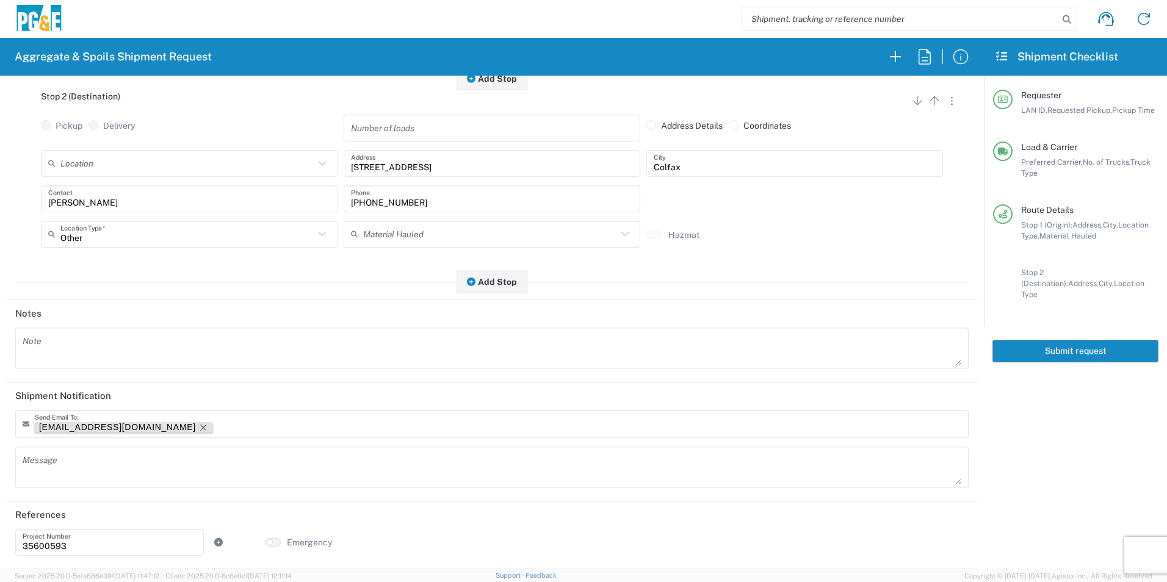
click at [200, 427] on icon "Remove tag" at bounding box center [203, 428] width 6 height 6
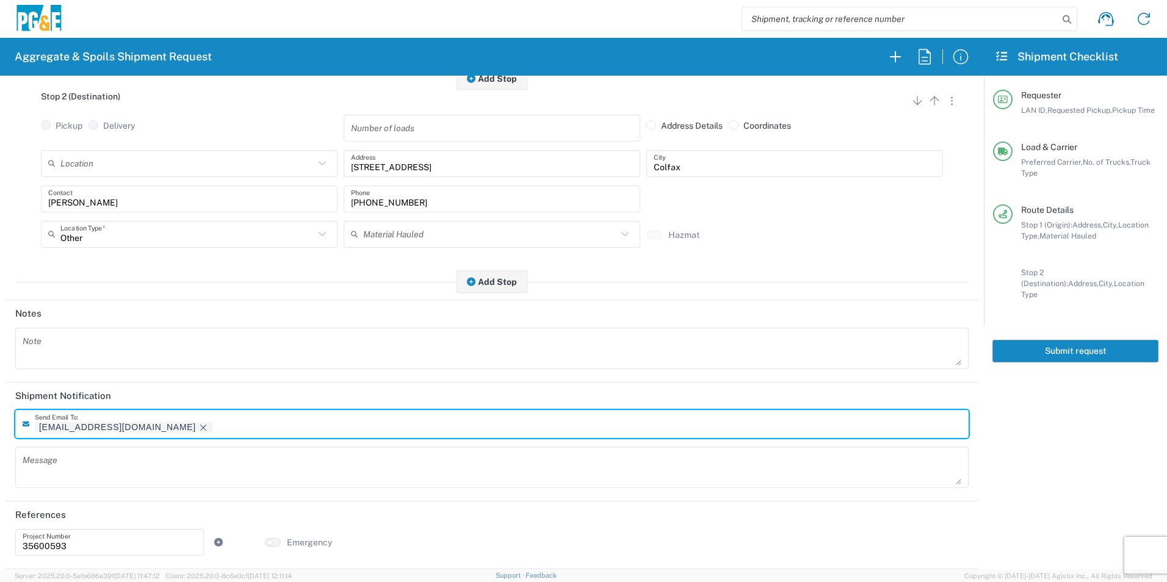
scroll to position [352, 0]
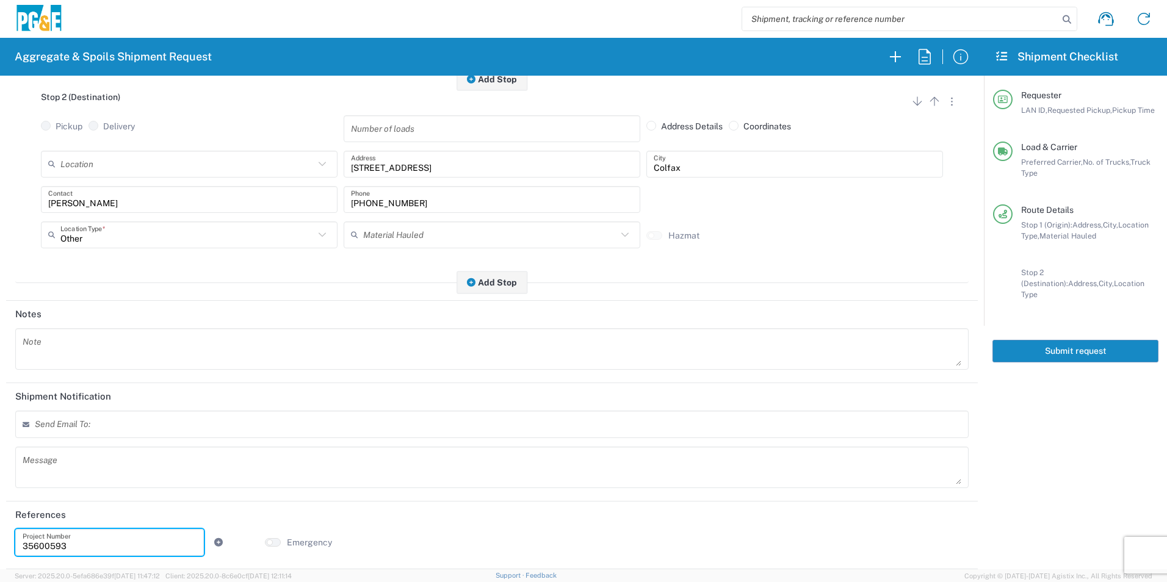
drag, startPoint x: 88, startPoint y: 544, endPoint x: -2, endPoint y: 523, distance: 92.7
click at [0, 523] on html "Aggregate & Spoils Shipment Request Requester Information J92Y LAN ID * [DATE] …" at bounding box center [583, 291] width 1167 height 582
paste input "424355"
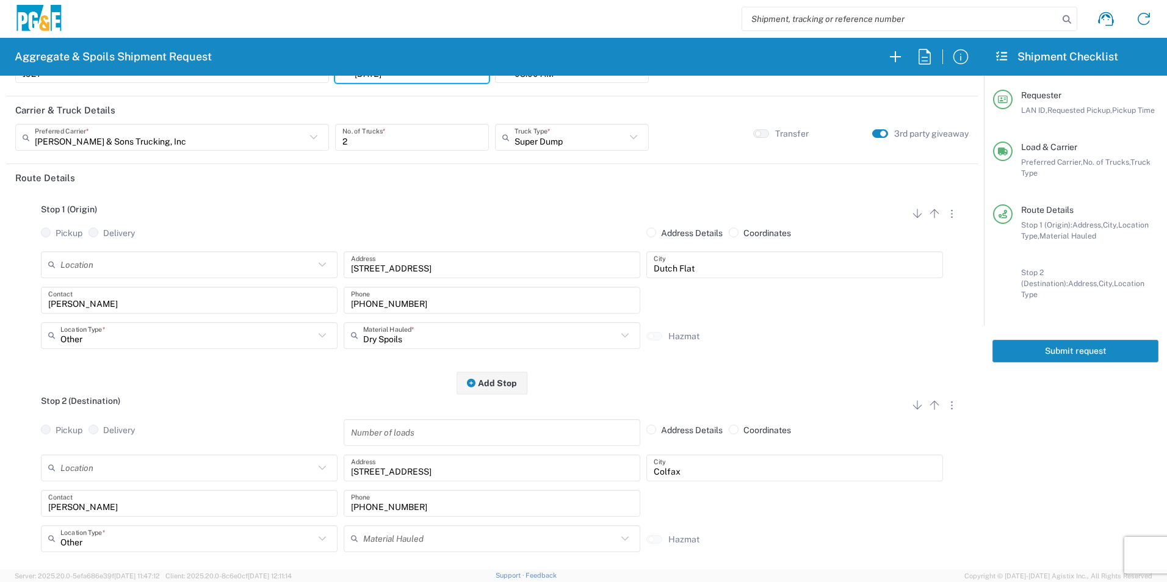
scroll to position [0, 0]
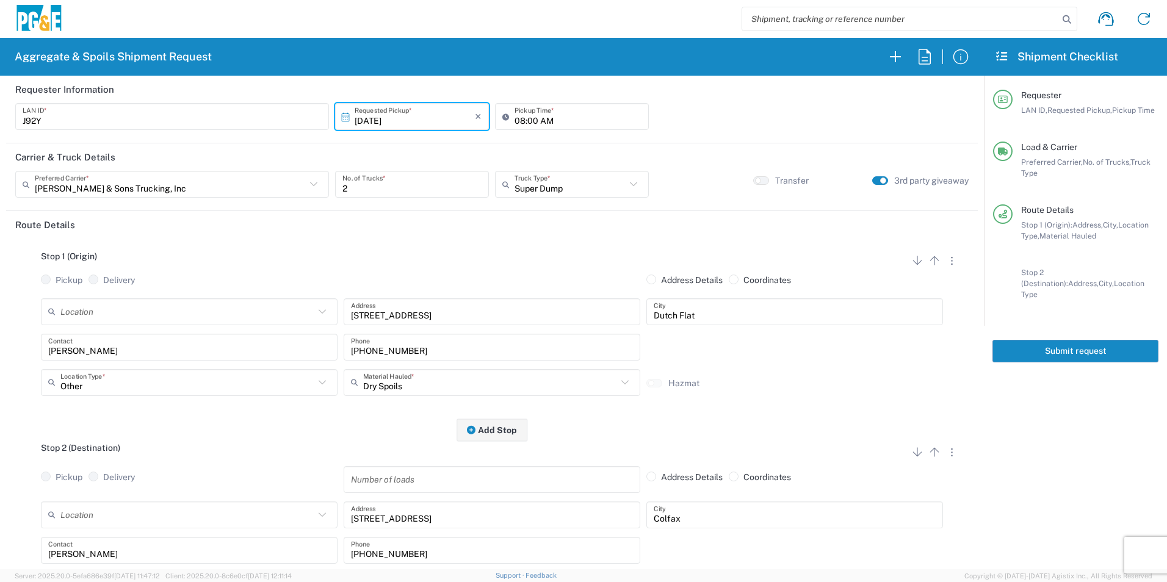
type input "35424355"
click at [1131, 340] on button "Submit request" at bounding box center [1075, 351] width 166 height 23
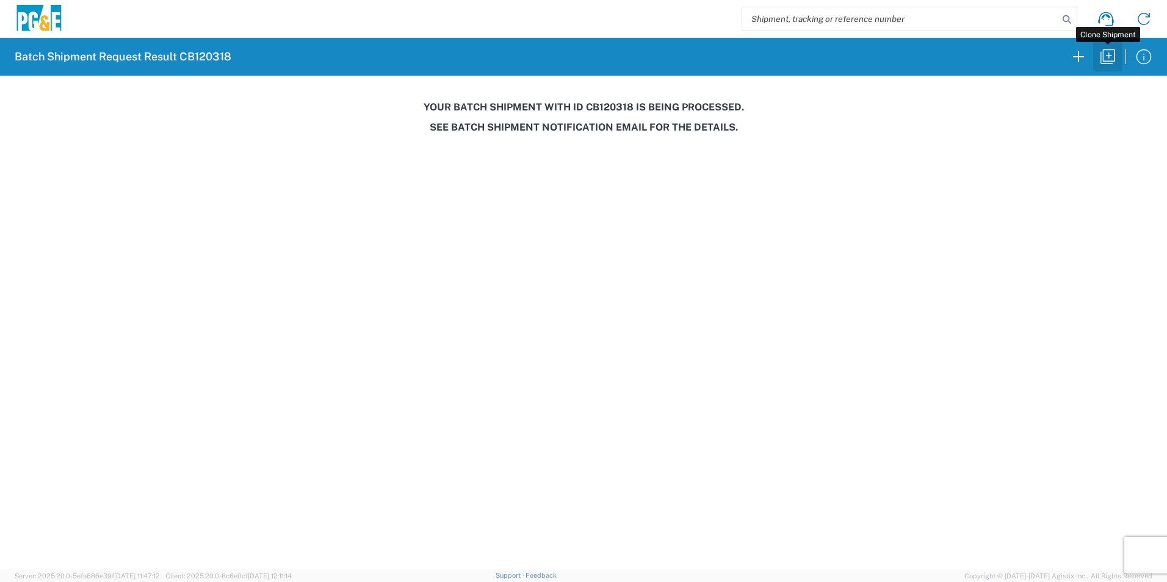
click at [1110, 60] on icon "button" at bounding box center [1108, 57] width 20 height 20
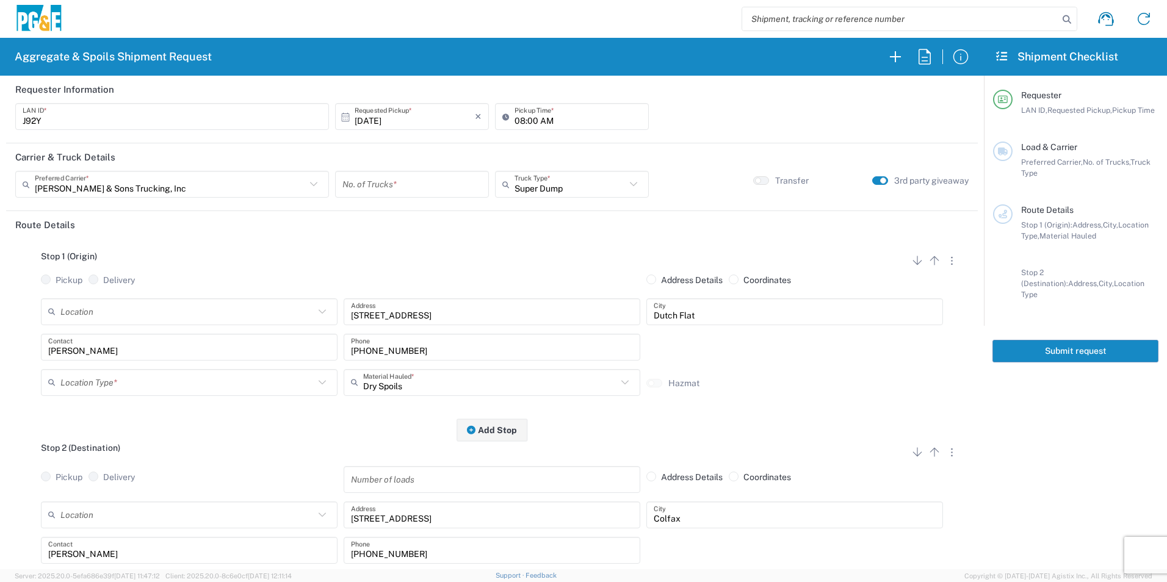
click at [370, 117] on input "[DATE]" at bounding box center [415, 116] width 120 height 21
drag, startPoint x: 415, startPoint y: 193, endPoint x: 423, endPoint y: 192, distance: 8.0
click at [423, 192] on span "9" at bounding box center [428, 193] width 18 height 17
type input "[DATE]"
click at [411, 190] on input "number" at bounding box center [411, 184] width 139 height 21
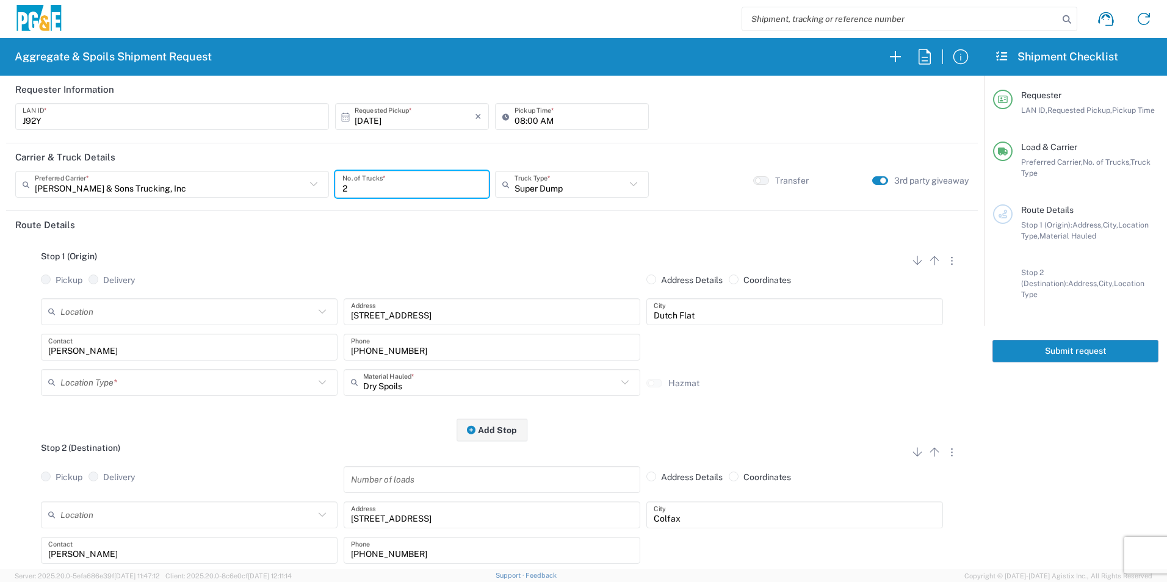
type input "2"
click at [178, 383] on input "text" at bounding box center [187, 382] width 254 height 21
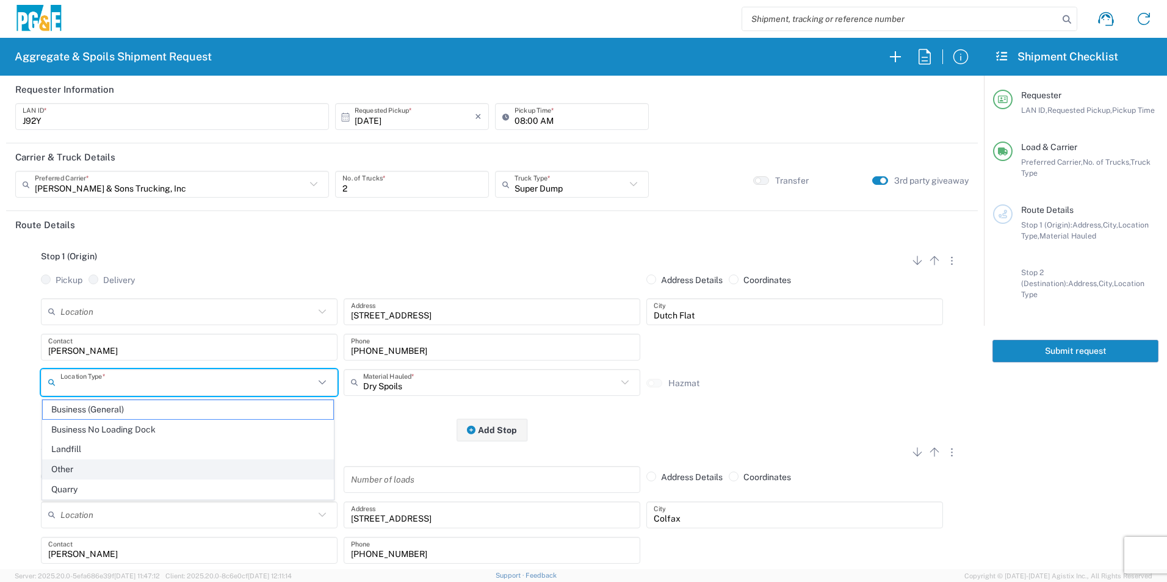
click at [99, 474] on span "Other" at bounding box center [188, 469] width 291 height 19
type input "Other"
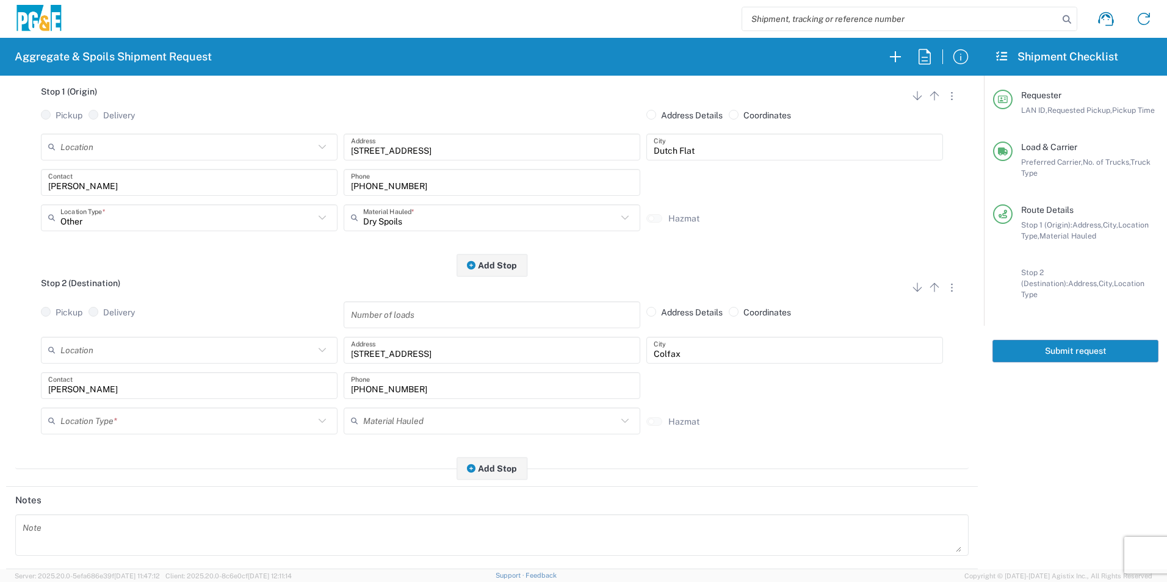
scroll to position [183, 0]
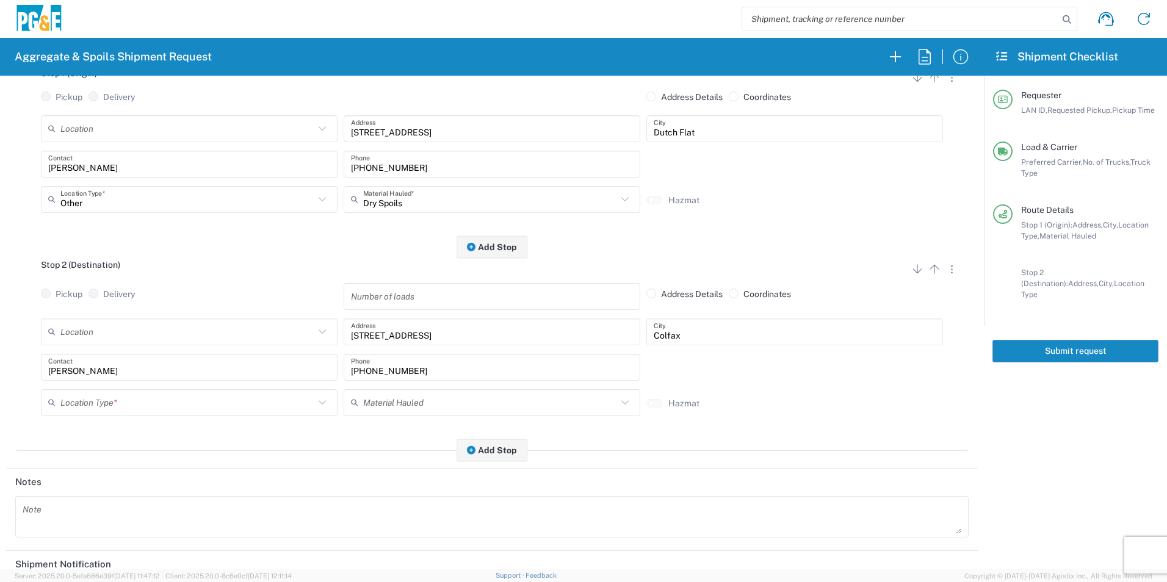
click at [114, 391] on div "Location Type *" at bounding box center [189, 402] width 297 height 27
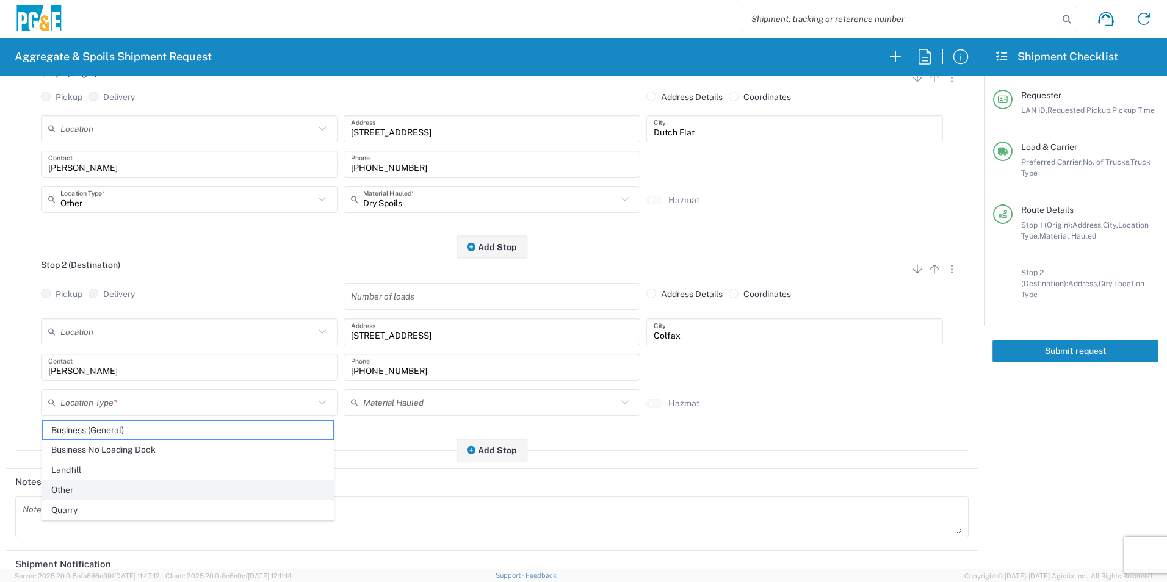
click at [73, 483] on span "Other" at bounding box center [188, 490] width 291 height 19
type input "Other"
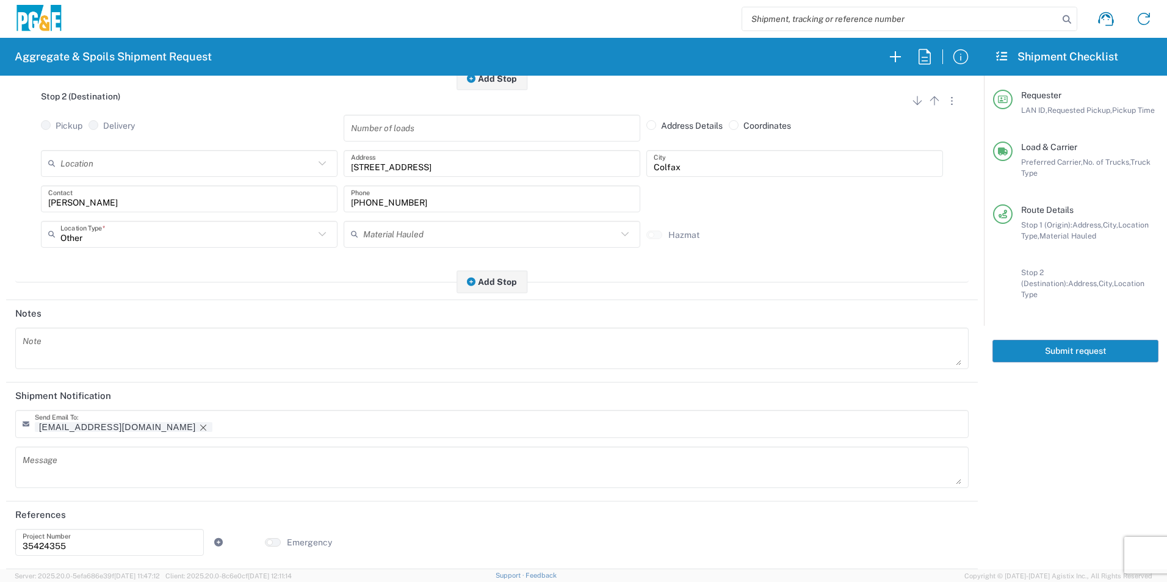
scroll to position [353, 0]
click at [198, 424] on icon "Remove tag" at bounding box center [203, 428] width 10 height 10
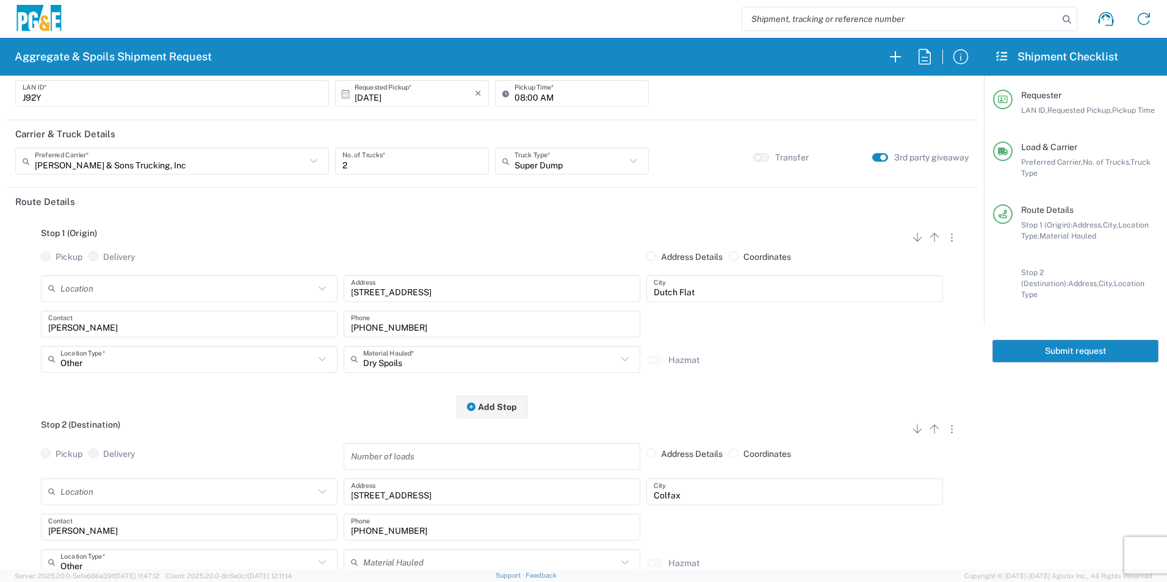
scroll to position [0, 0]
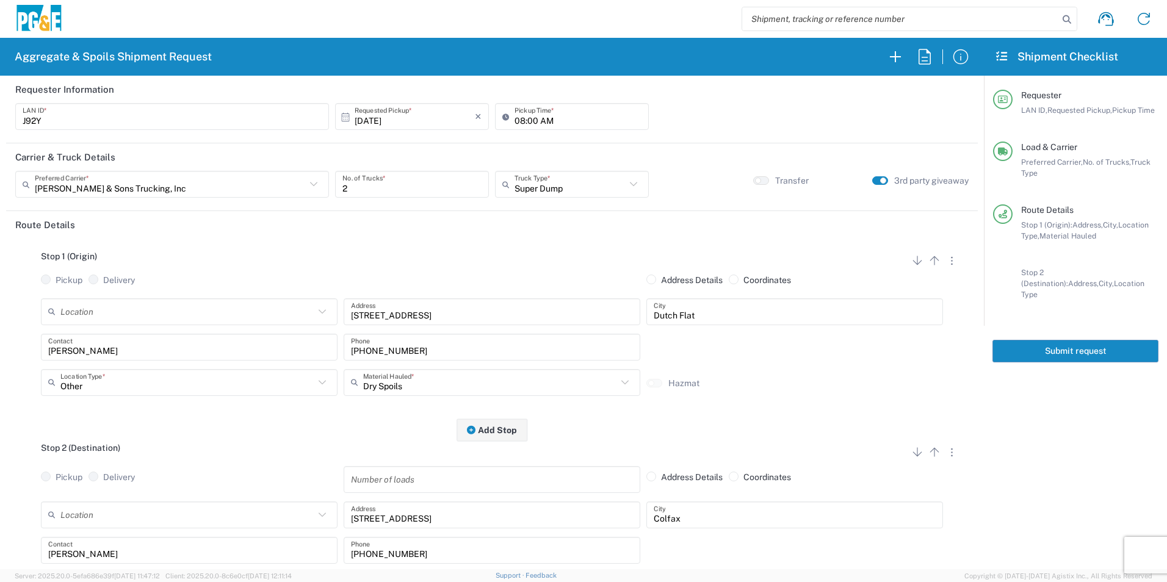
click at [1080, 342] on button "Submit request" at bounding box center [1075, 351] width 166 height 23
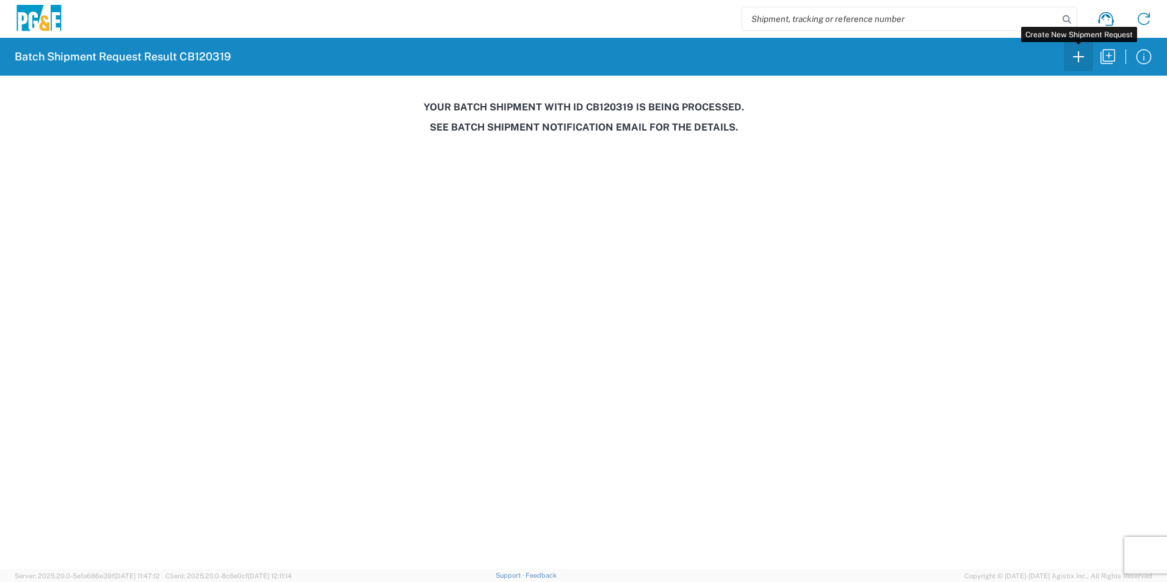
click at [1079, 56] on icon "button" at bounding box center [1078, 56] width 11 height 11
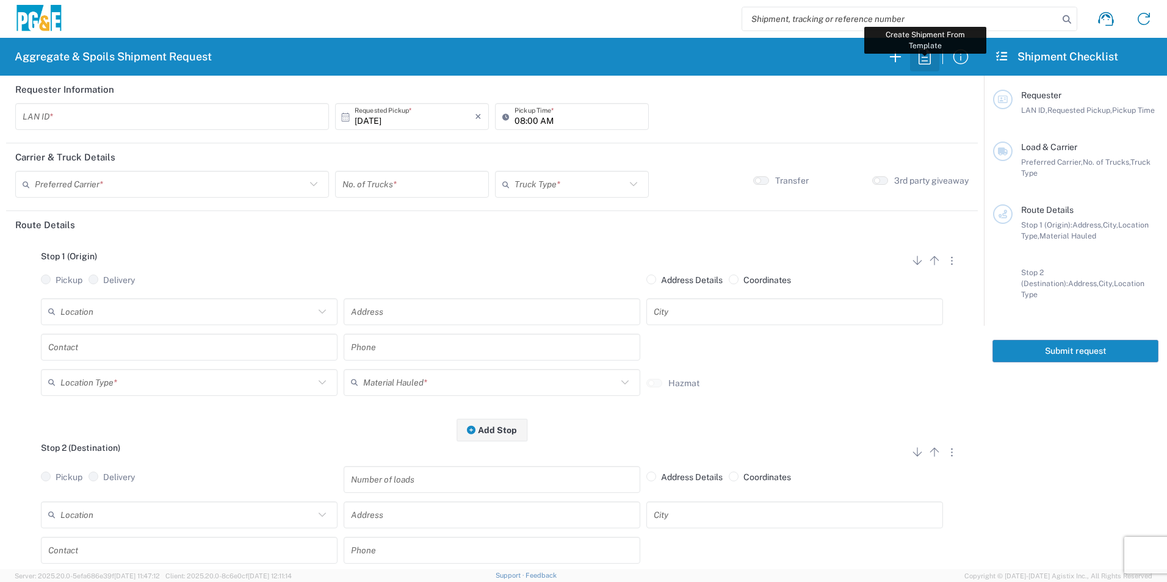
click at [926, 60] on icon "button" at bounding box center [925, 56] width 12 height 15
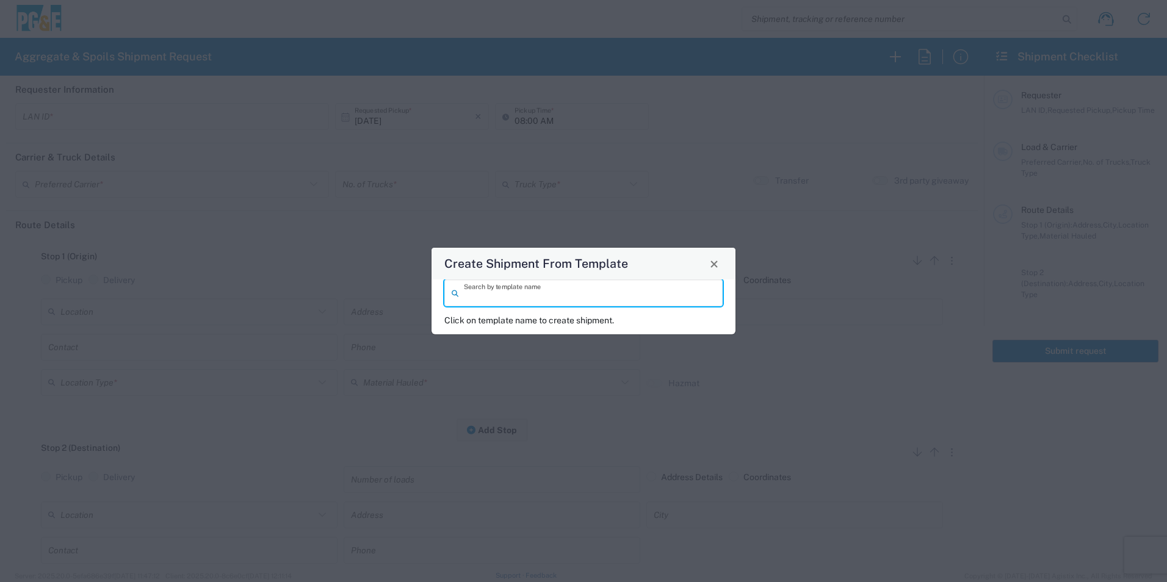
click at [643, 291] on input "search" at bounding box center [589, 293] width 251 height 21
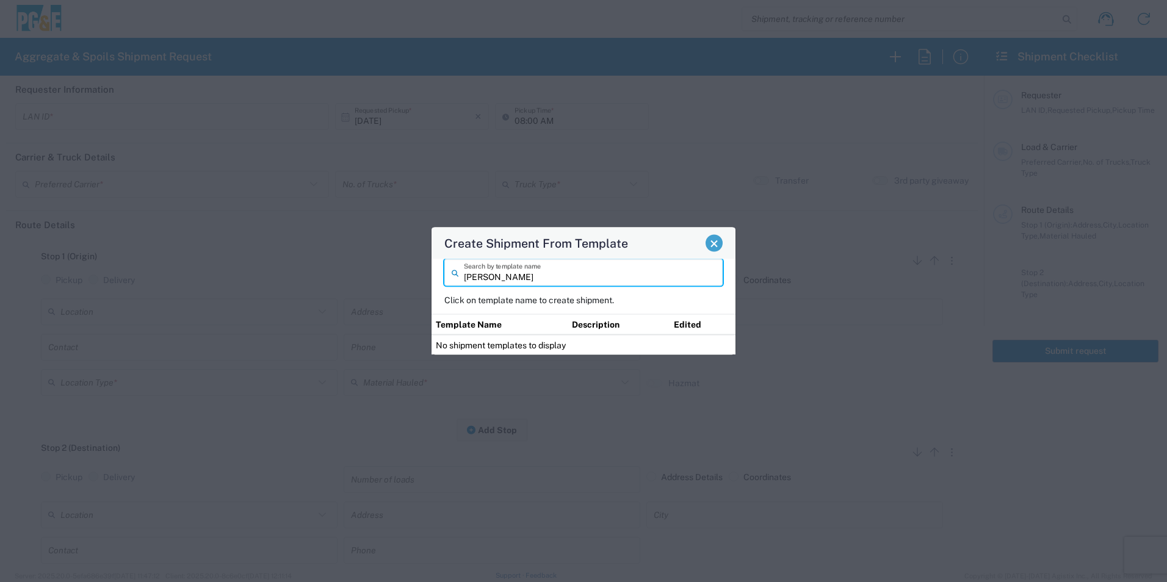
type input "[PERSON_NAME]"
click at [718, 245] on span "Close" at bounding box center [714, 243] width 9 height 9
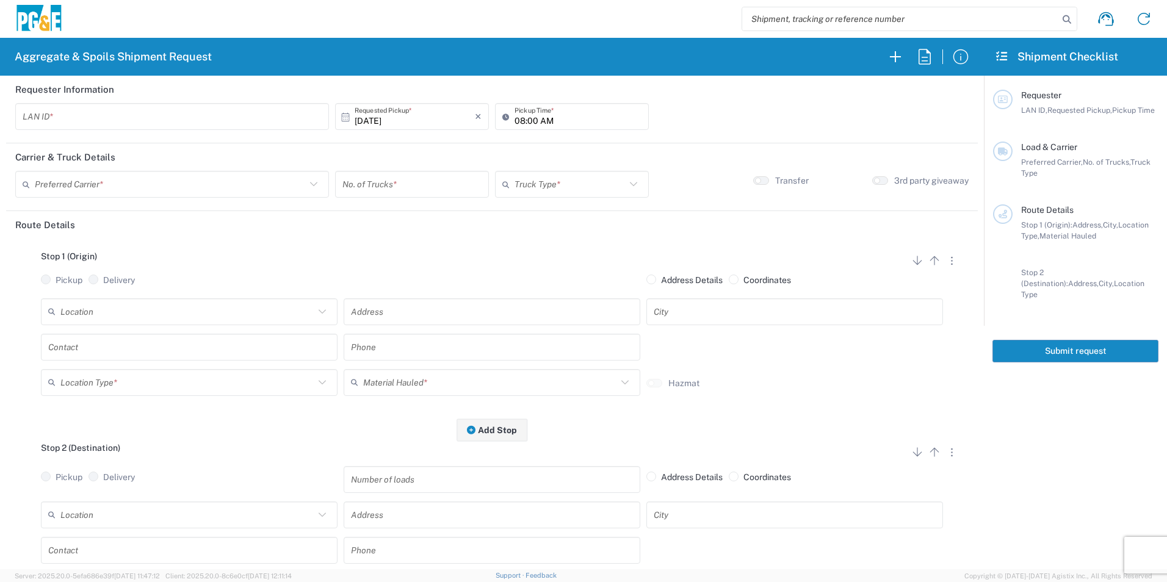
click at [114, 115] on input "text" at bounding box center [172, 116] width 299 height 21
type input "JSDP"
click at [515, 117] on input "08:00 AM" at bounding box center [578, 116] width 127 height 21
type input "07:00 AM"
click at [212, 189] on input "text" at bounding box center [170, 184] width 271 height 21
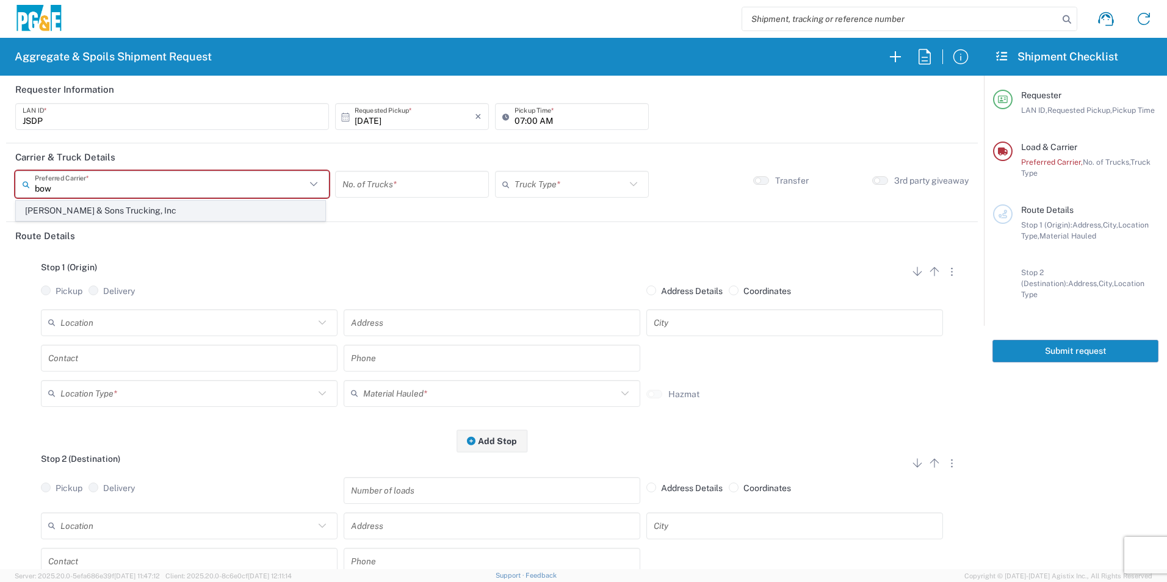
click at [133, 206] on span "[PERSON_NAME] & Sons Trucking, Inc" at bounding box center [170, 210] width 308 height 19
type input "[PERSON_NAME] & Sons Trucking, Inc"
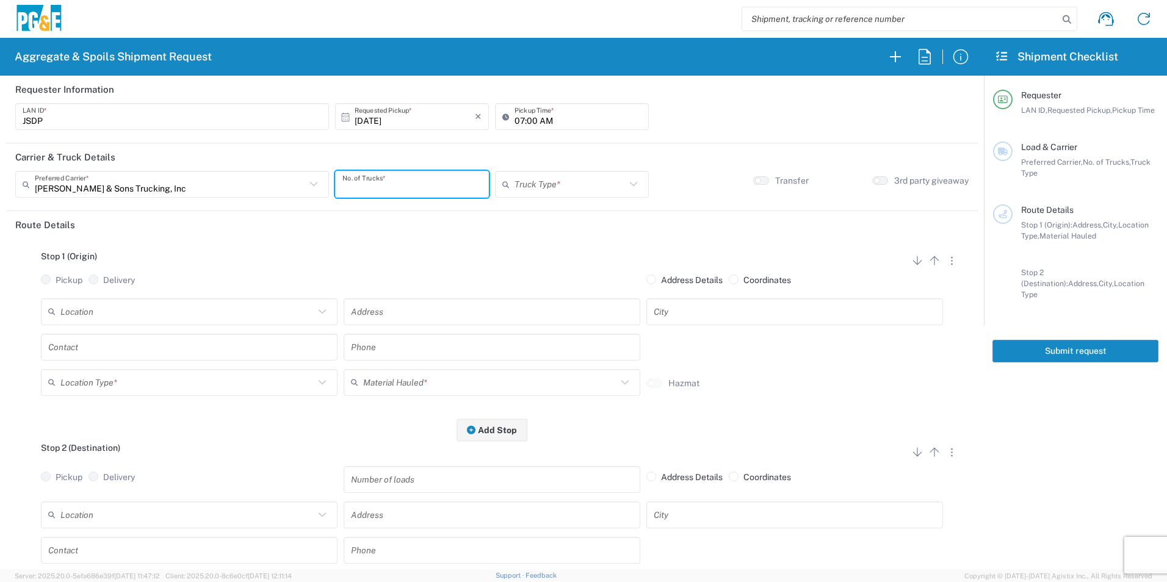
click at [383, 180] on input "number" at bounding box center [411, 184] width 139 height 21
type input "1"
click at [524, 181] on input "text" at bounding box center [570, 184] width 111 height 21
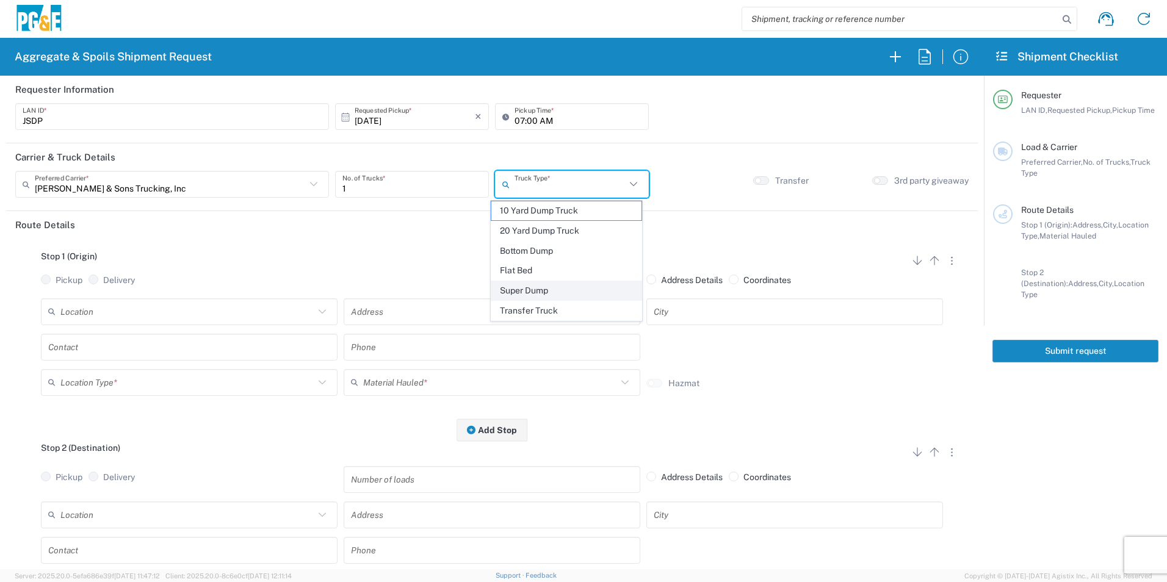
click at [535, 286] on span "Super Dump" at bounding box center [566, 290] width 150 height 19
type input "Super Dump"
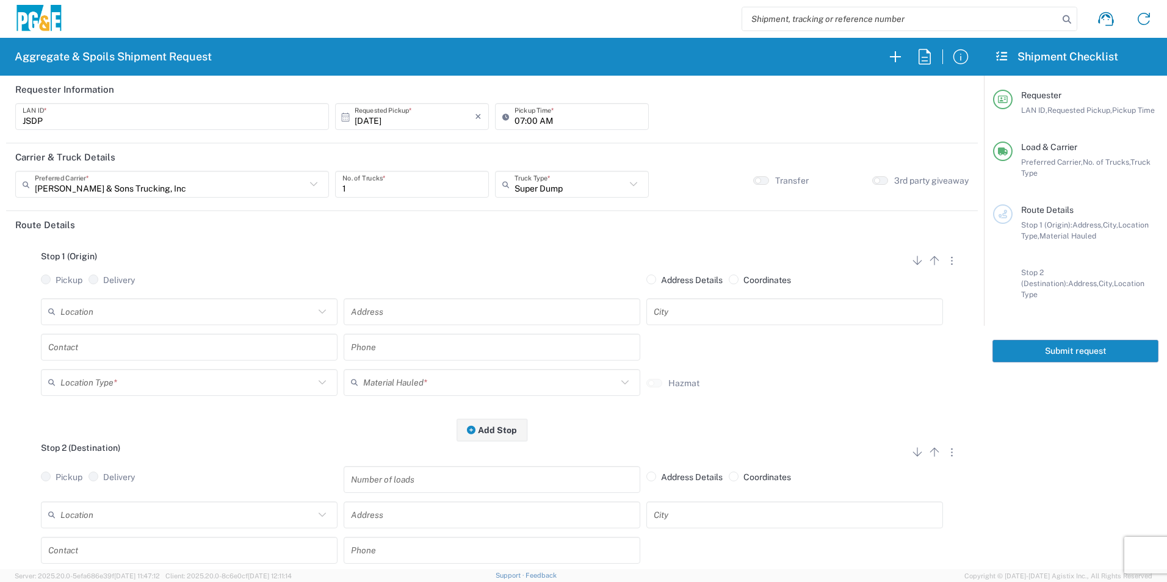
click at [423, 311] on input "text" at bounding box center [492, 311] width 282 height 21
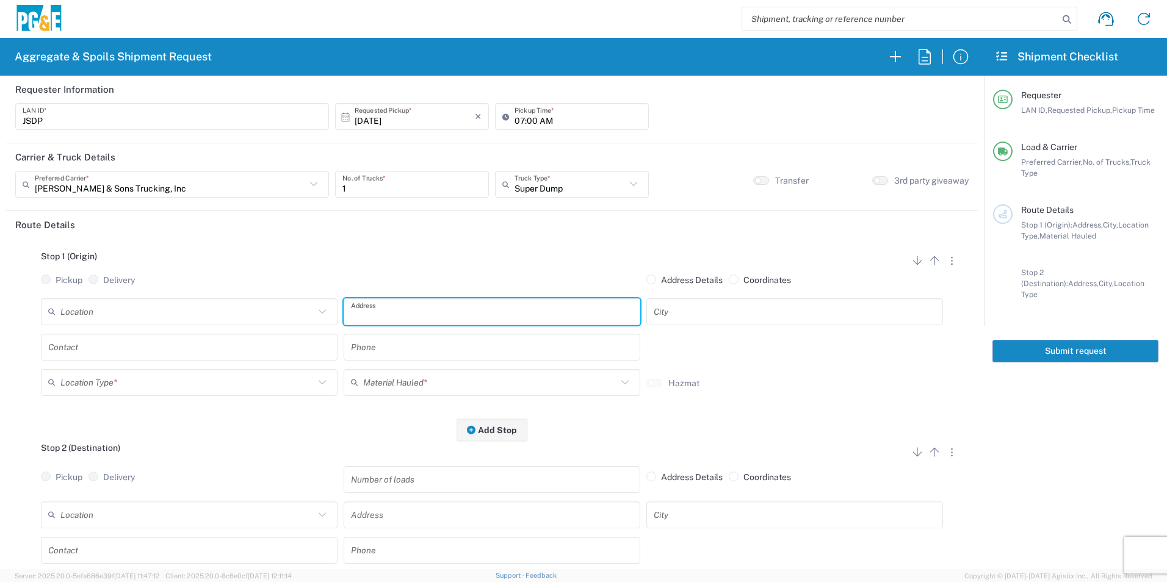
paste input "[STREET_ADDRESS]"
type input "[STREET_ADDRESS]"
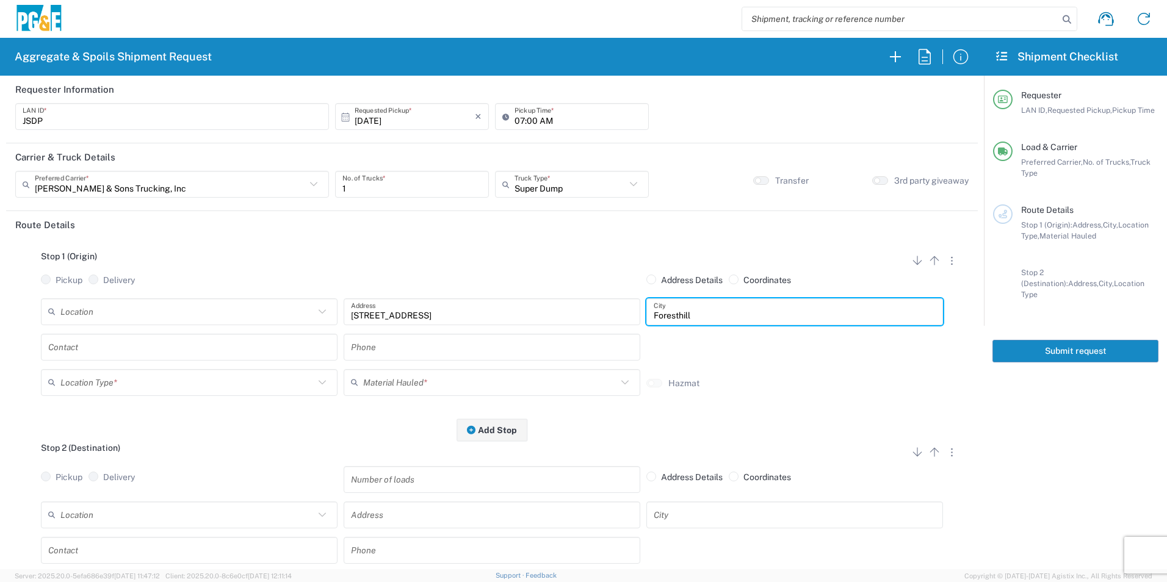
type input "Foresthill"
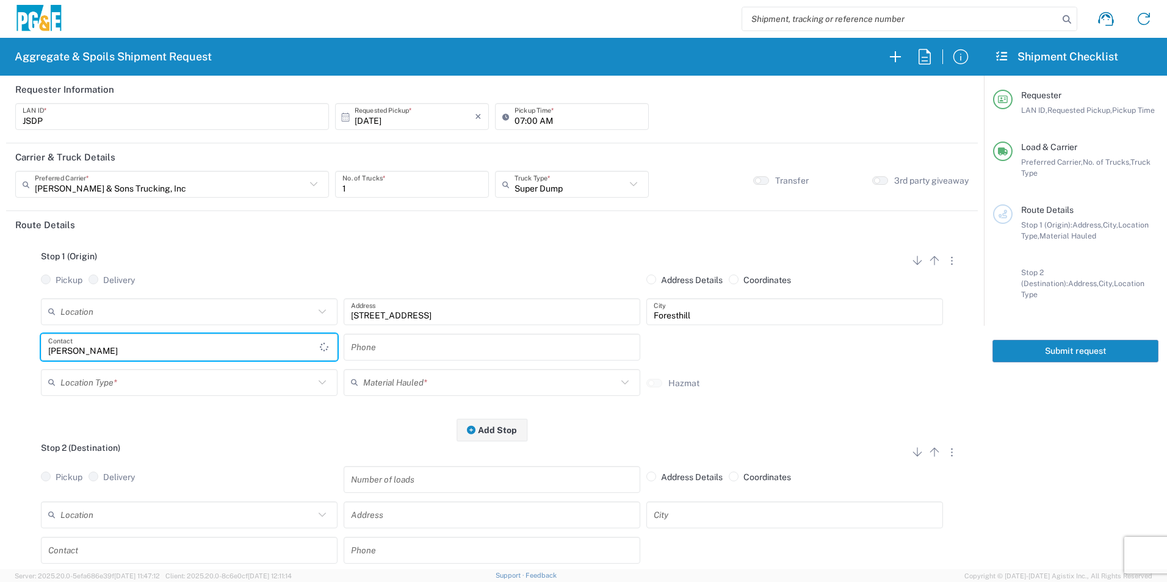
type input "[PERSON_NAME]"
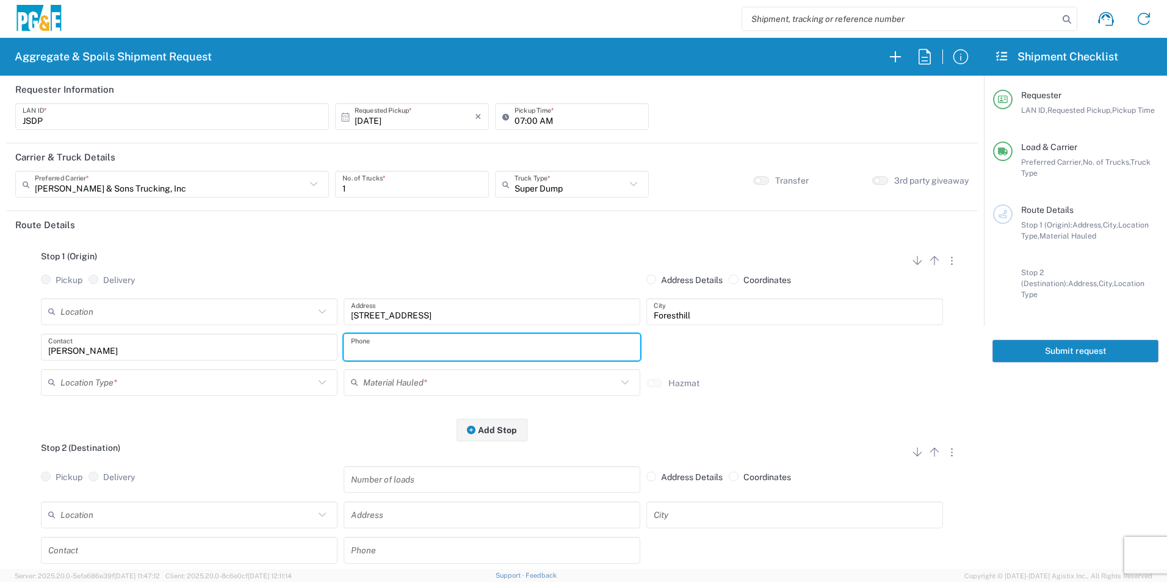
click at [245, 381] on input "text" at bounding box center [187, 382] width 254 height 21
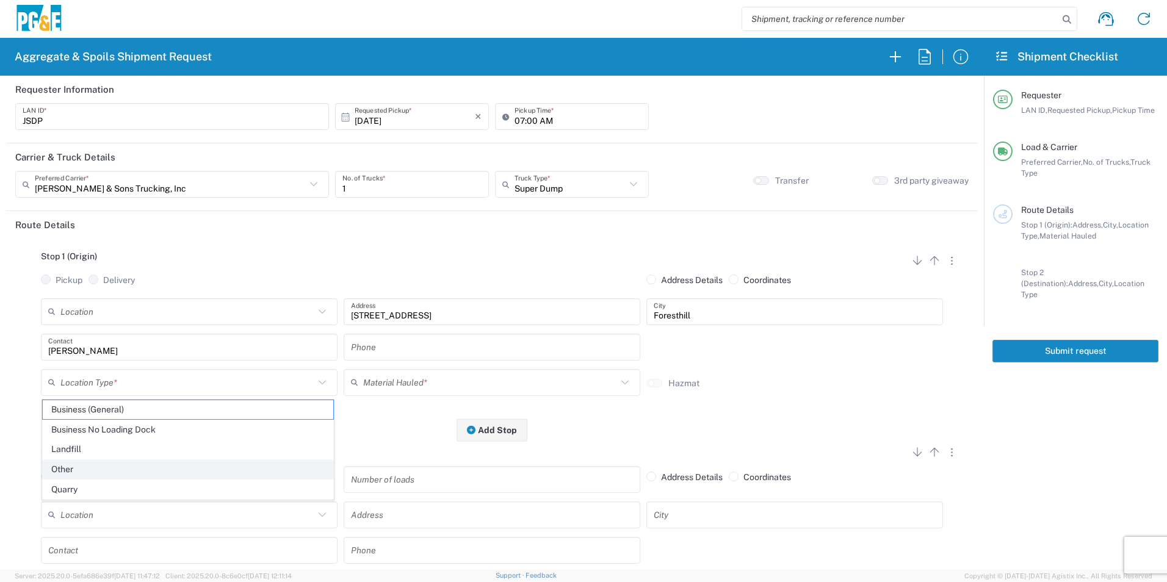
click at [90, 468] on span "Other" at bounding box center [188, 469] width 291 height 19
type input "Other"
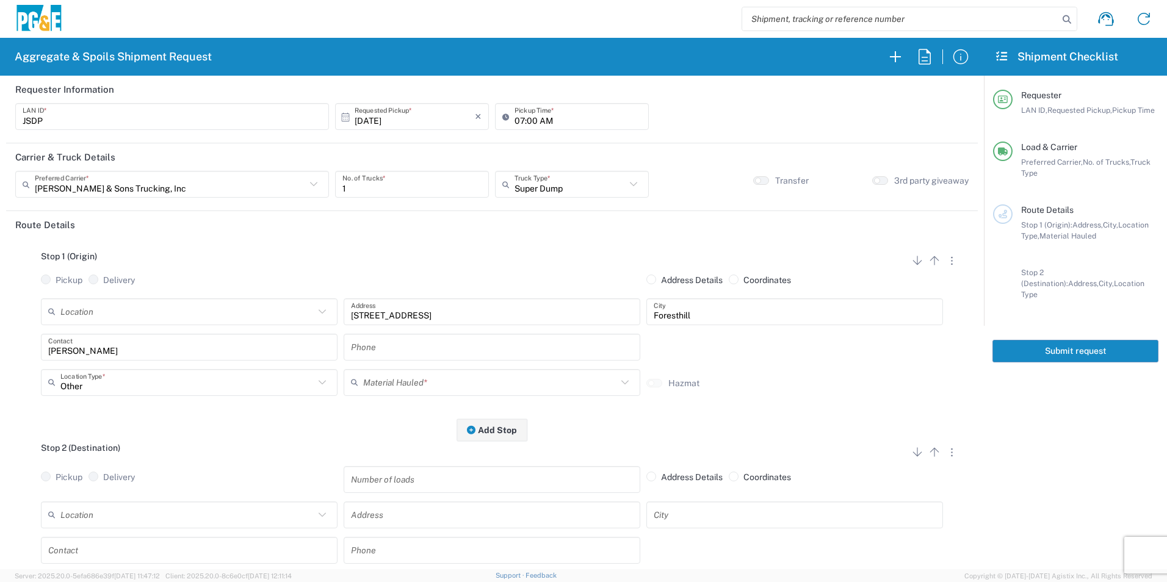
click at [401, 381] on input "text" at bounding box center [490, 382] width 254 height 21
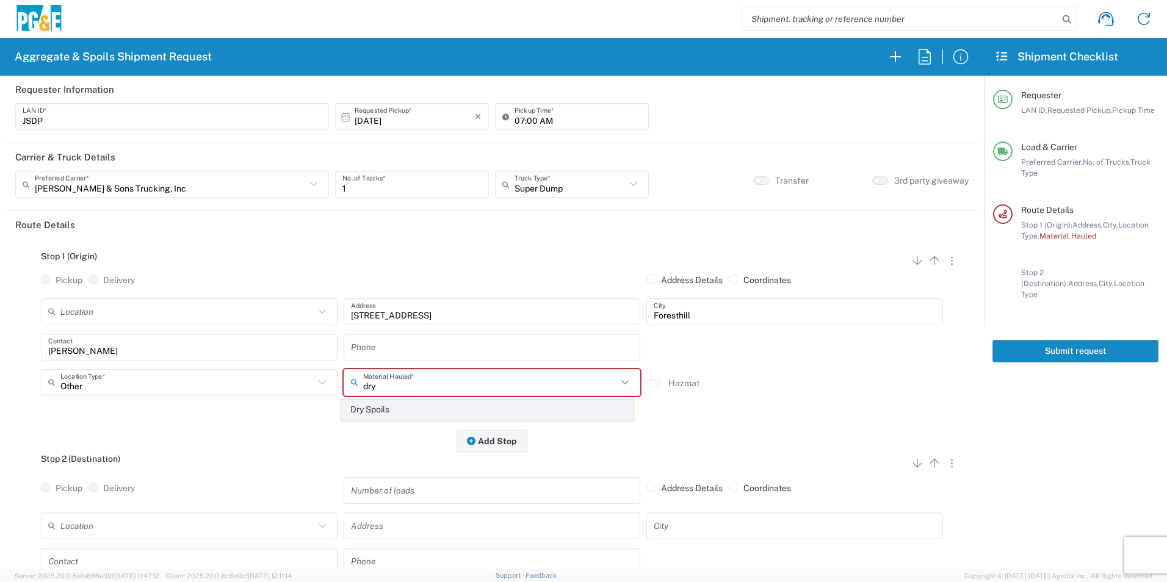
click at [374, 408] on span "Dry Spoils" at bounding box center [487, 409] width 291 height 19
type input "Dry Spoils"
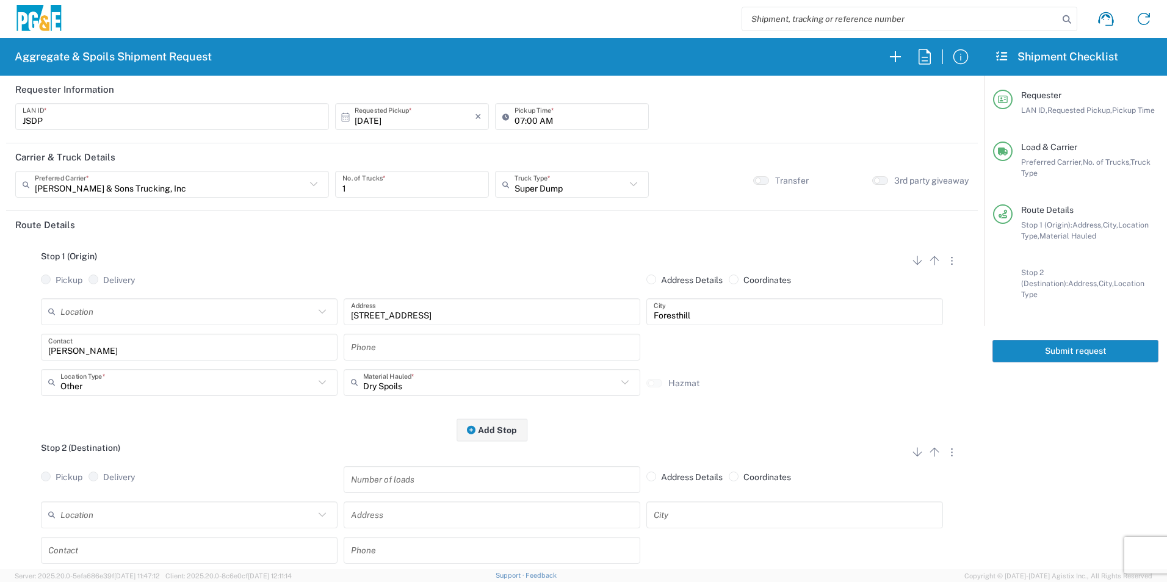
click at [431, 347] on input "text" at bounding box center [492, 346] width 282 height 21
paste input "[PHONE_NUMBER]"
type input "[PHONE_NUMBER]"
click at [947, 455] on button "button" at bounding box center [951, 451] width 17 height 16
click at [881, 527] on link "Remove Stop" at bounding box center [893, 527] width 65 height 10
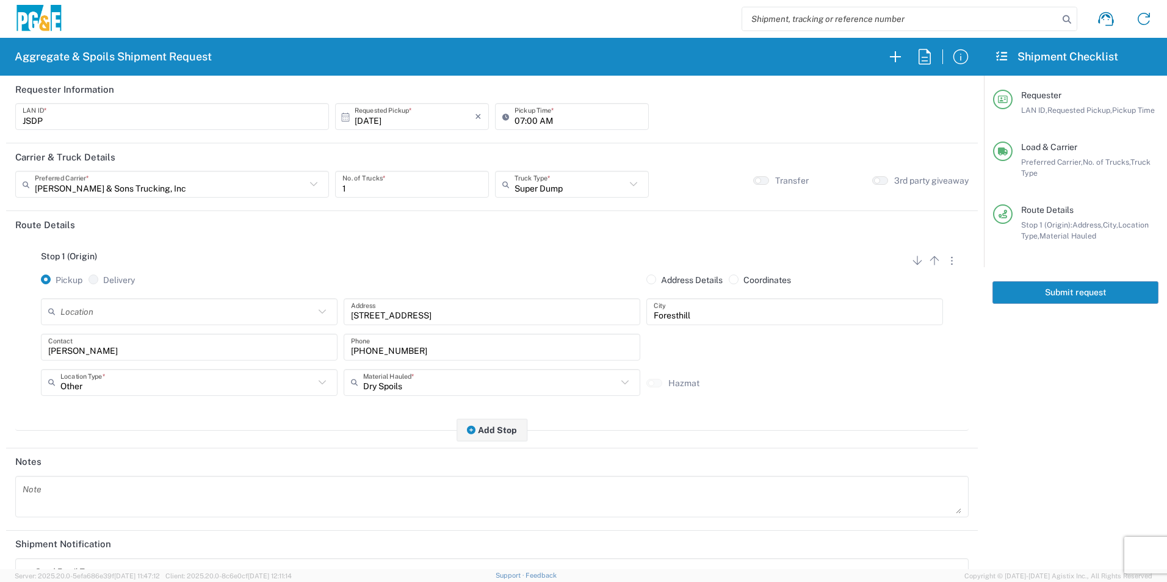
scroll to position [148, 0]
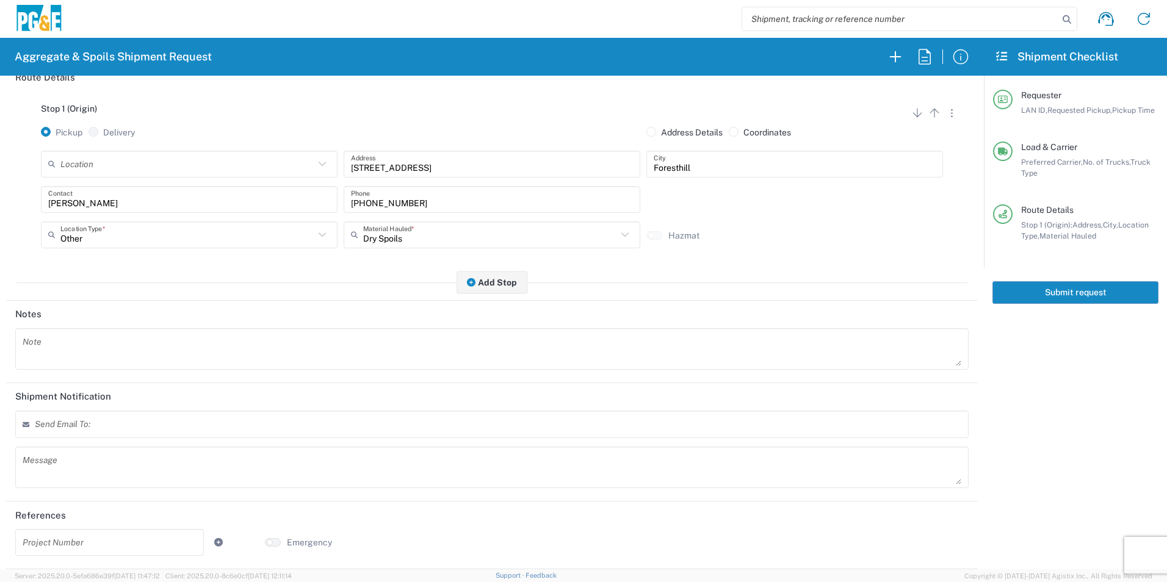
click at [45, 545] on input "text" at bounding box center [110, 542] width 174 height 21
paste input "35417110"
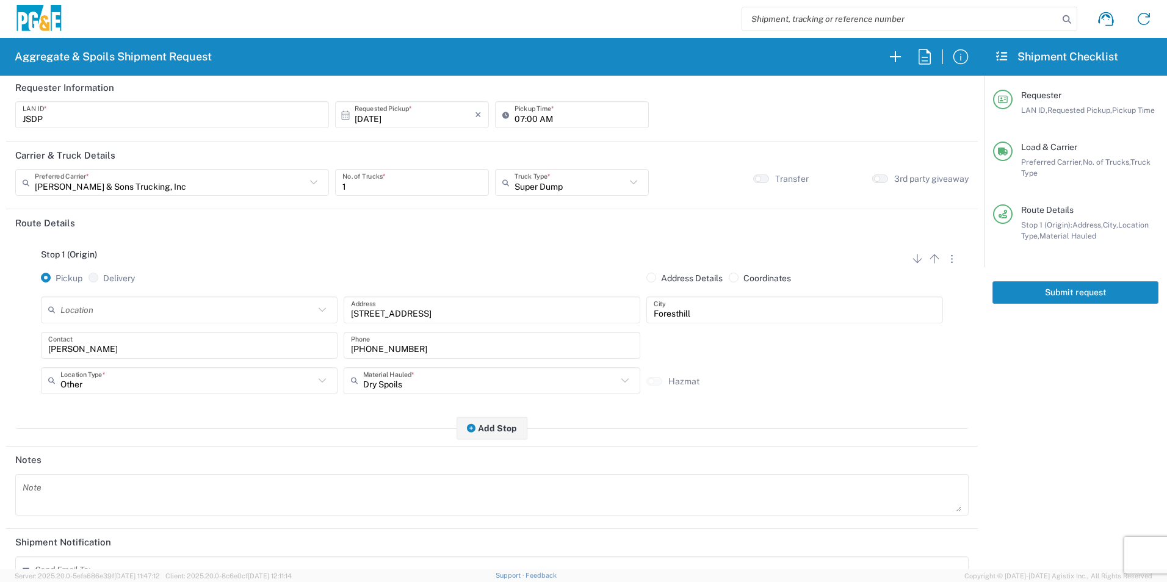
scroll to position [0, 0]
type input "35417110"
drag, startPoint x: 1100, startPoint y: 297, endPoint x: 1152, endPoint y: 313, distance: 54.3
click at [1099, 297] on button "Submit request" at bounding box center [1075, 292] width 166 height 23
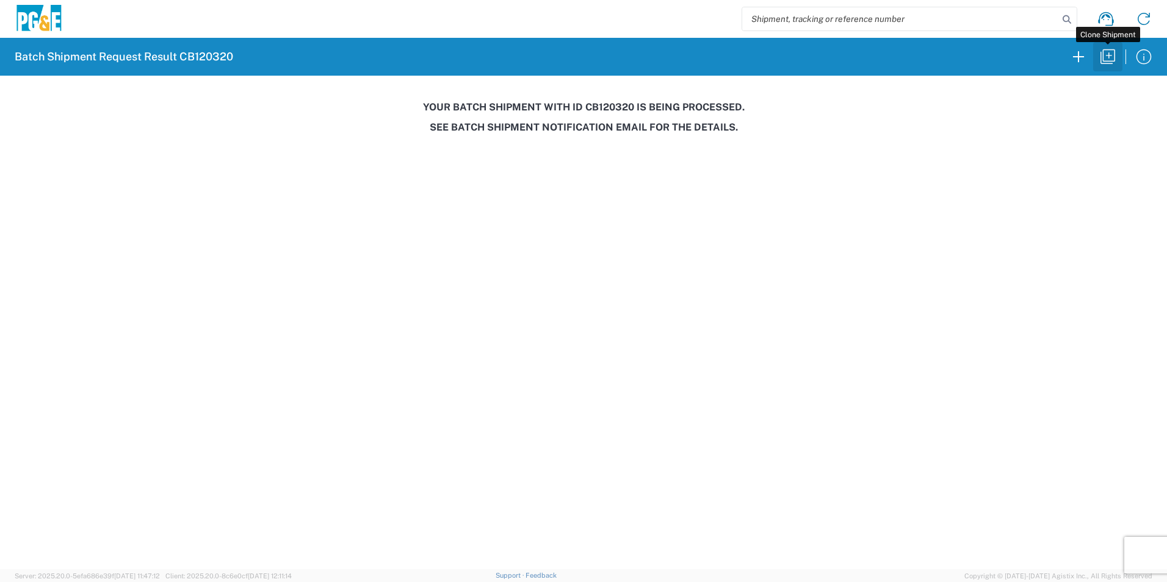
click at [1105, 57] on icon "button" at bounding box center [1108, 57] width 20 height 20
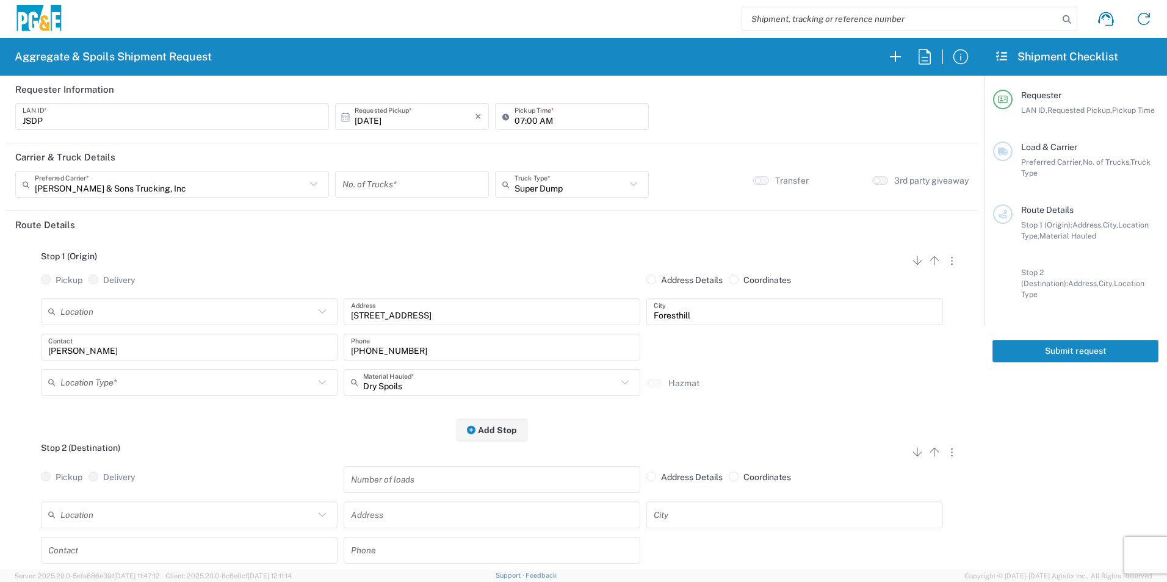
click at [364, 179] on input "number" at bounding box center [411, 184] width 139 height 21
type input "1"
click at [375, 117] on input "[DATE]" at bounding box center [415, 116] width 120 height 21
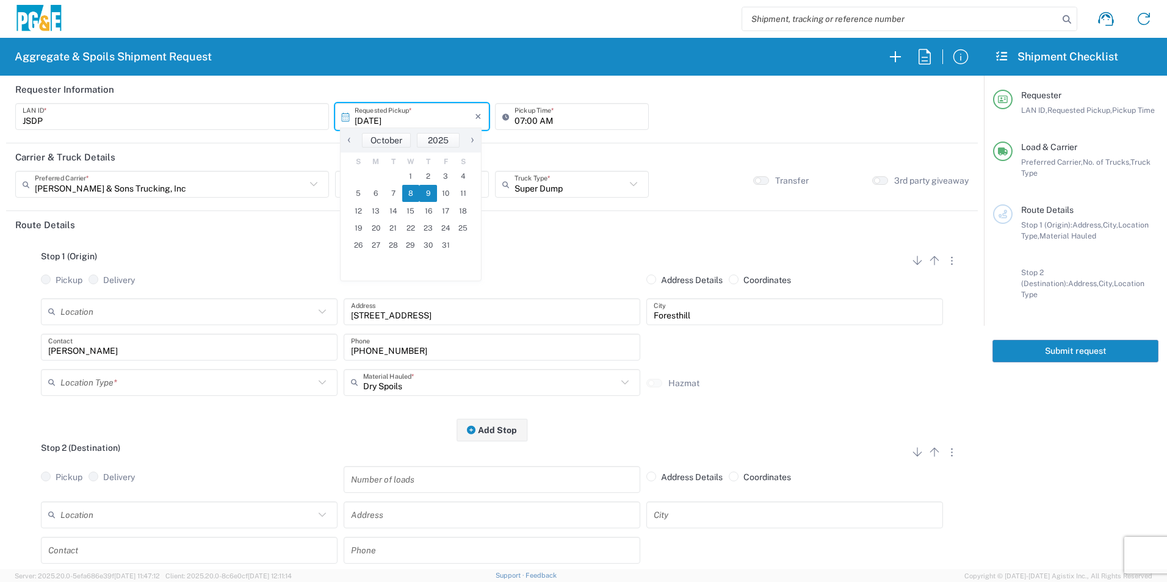
click at [430, 195] on span "9" at bounding box center [428, 193] width 18 height 17
type input "[DATE]"
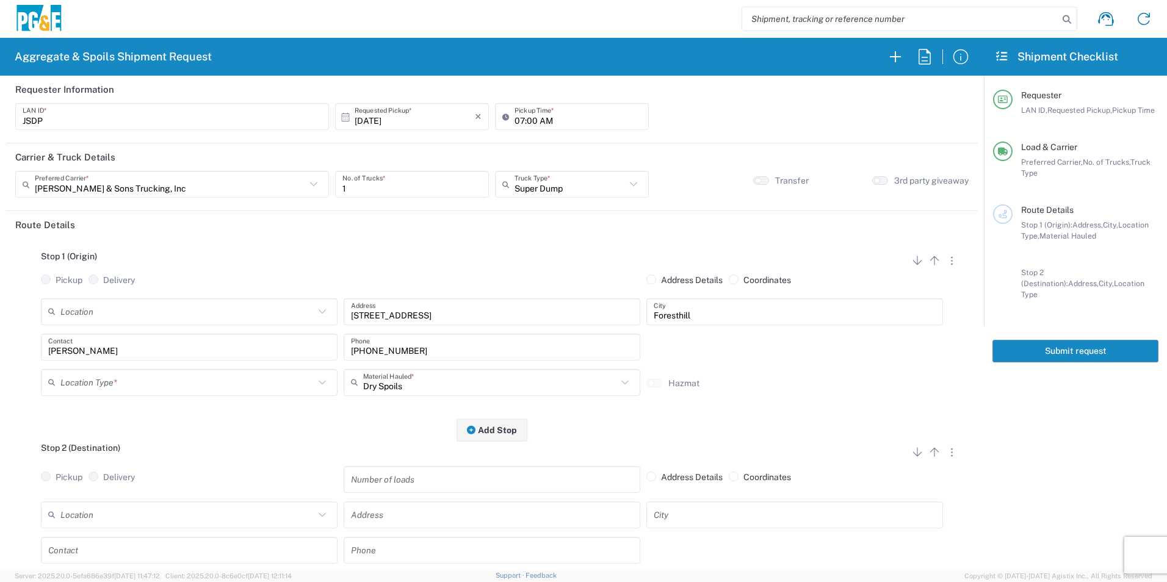
click at [96, 382] on input "text" at bounding box center [187, 382] width 254 height 21
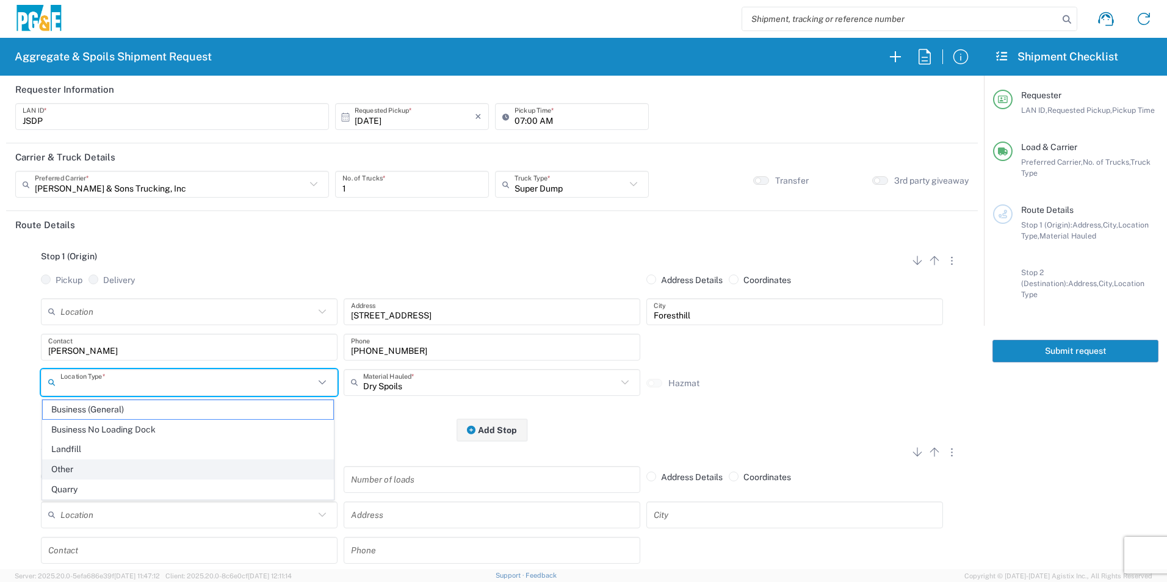
click at [82, 467] on span "Other" at bounding box center [188, 469] width 291 height 19
type input "Other"
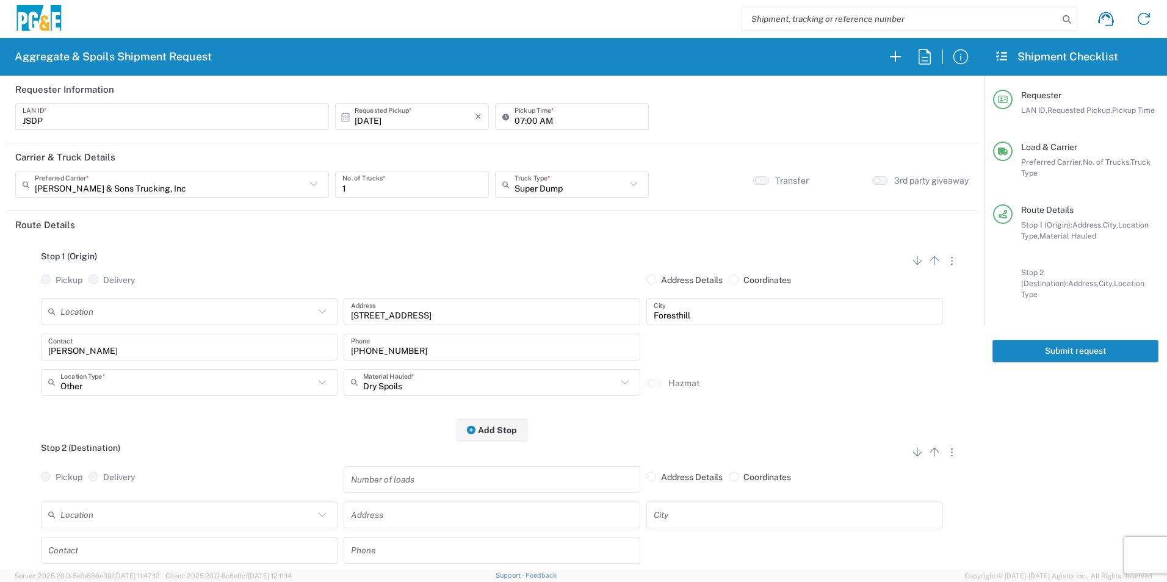
scroll to position [183, 0]
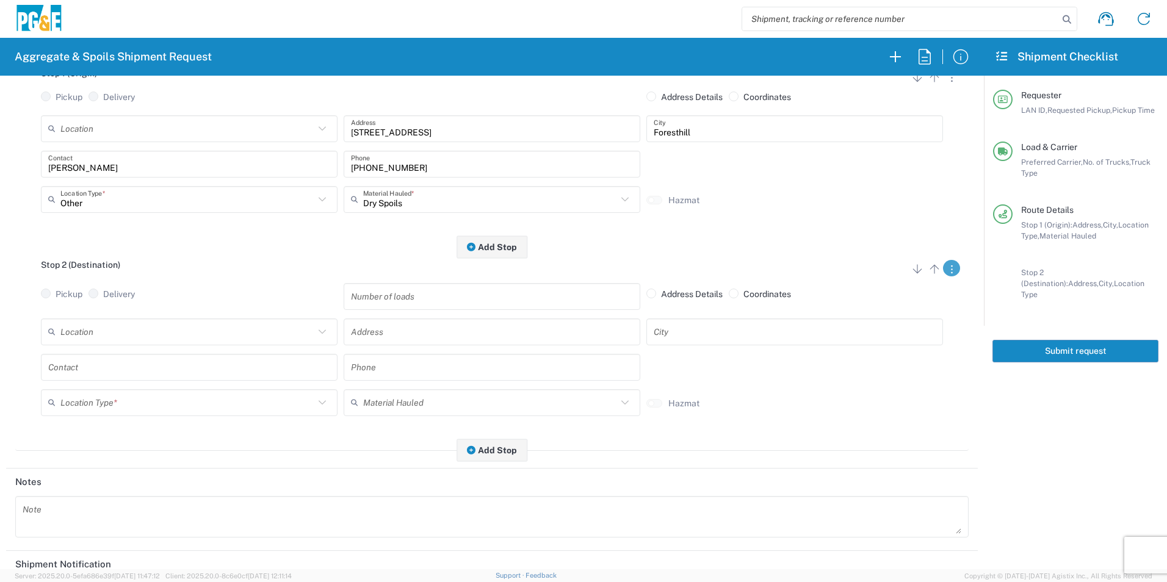
click at [944, 273] on button "button" at bounding box center [951, 268] width 17 height 16
drag, startPoint x: 897, startPoint y: 345, endPoint x: 851, endPoint y: 360, distance: 47.7
click at [897, 344] on link "Remove Stop" at bounding box center [893, 344] width 65 height 10
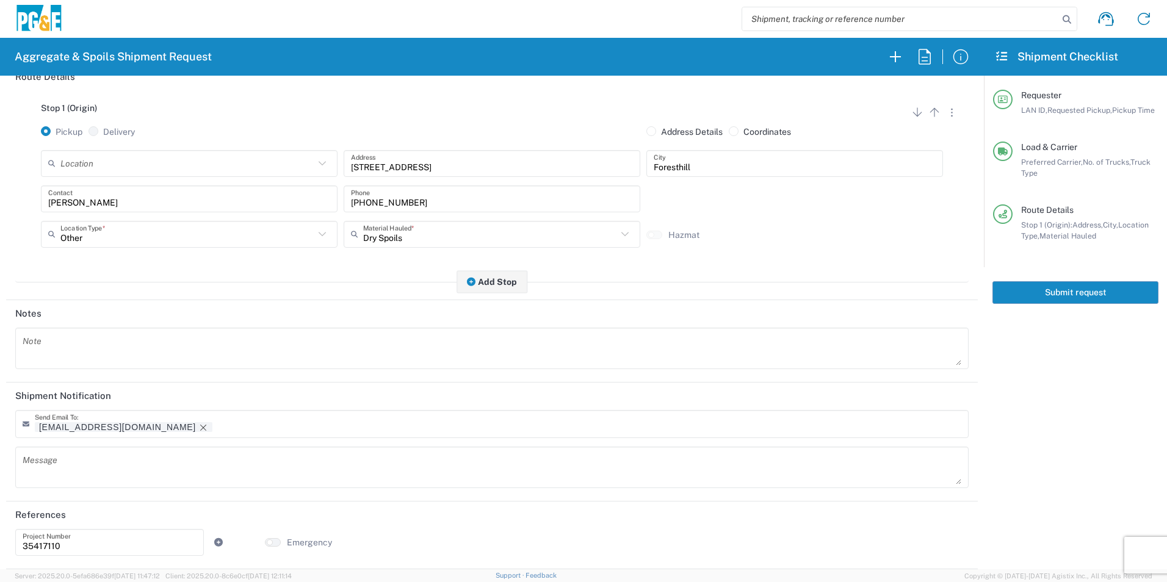
scroll to position [149, 0]
click at [200, 427] on icon "Remove tag" at bounding box center [203, 428] width 6 height 6
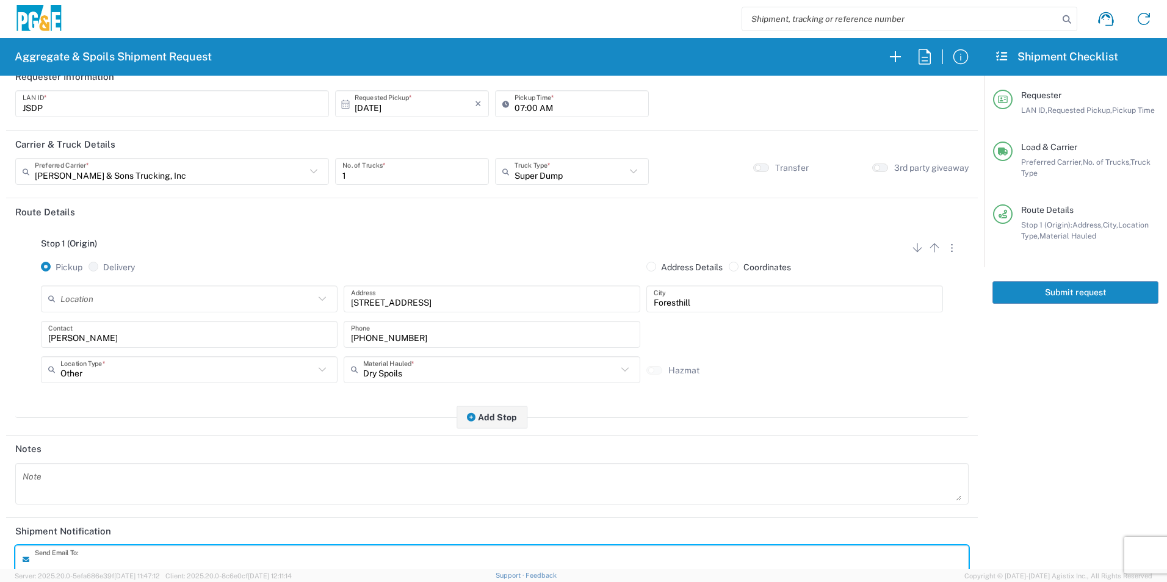
scroll to position [0, 0]
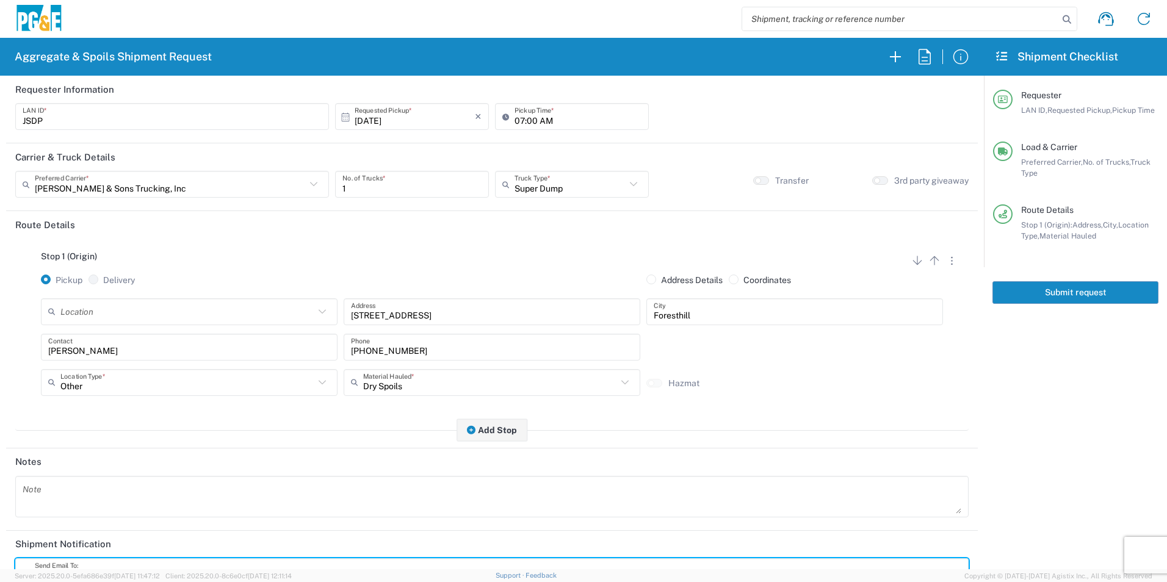
click at [1093, 294] on button "Submit request" at bounding box center [1075, 292] width 166 height 23
